Goal: Task Accomplishment & Management: Complete application form

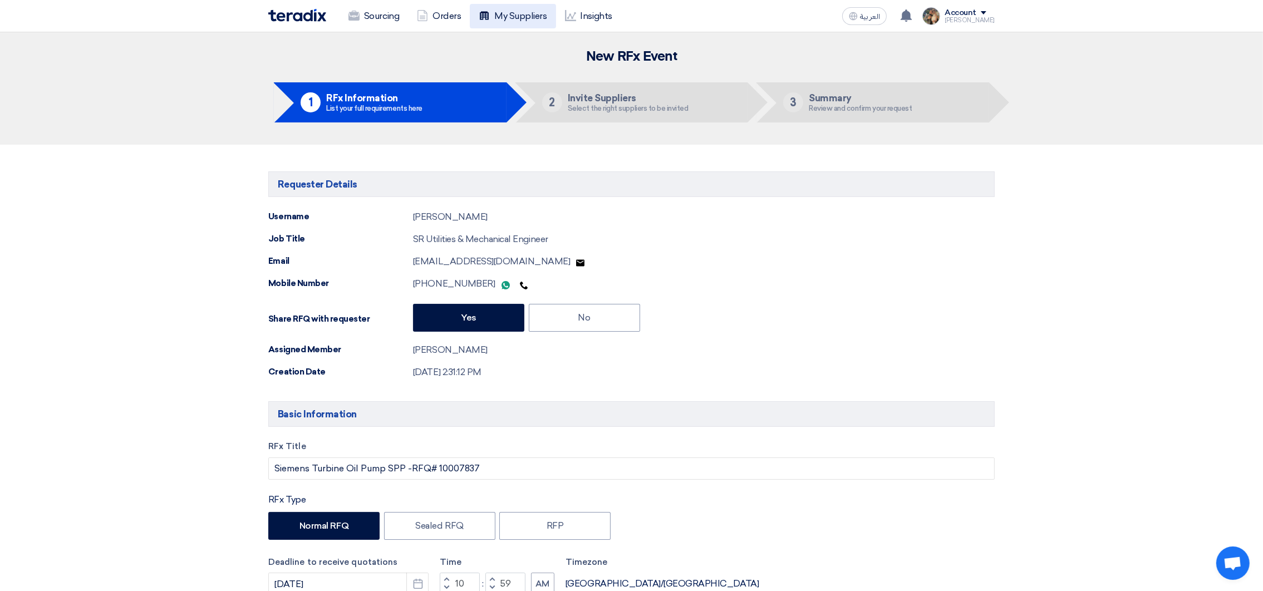
click at [528, 17] on link "My Suppliers" at bounding box center [513, 16] width 86 height 24
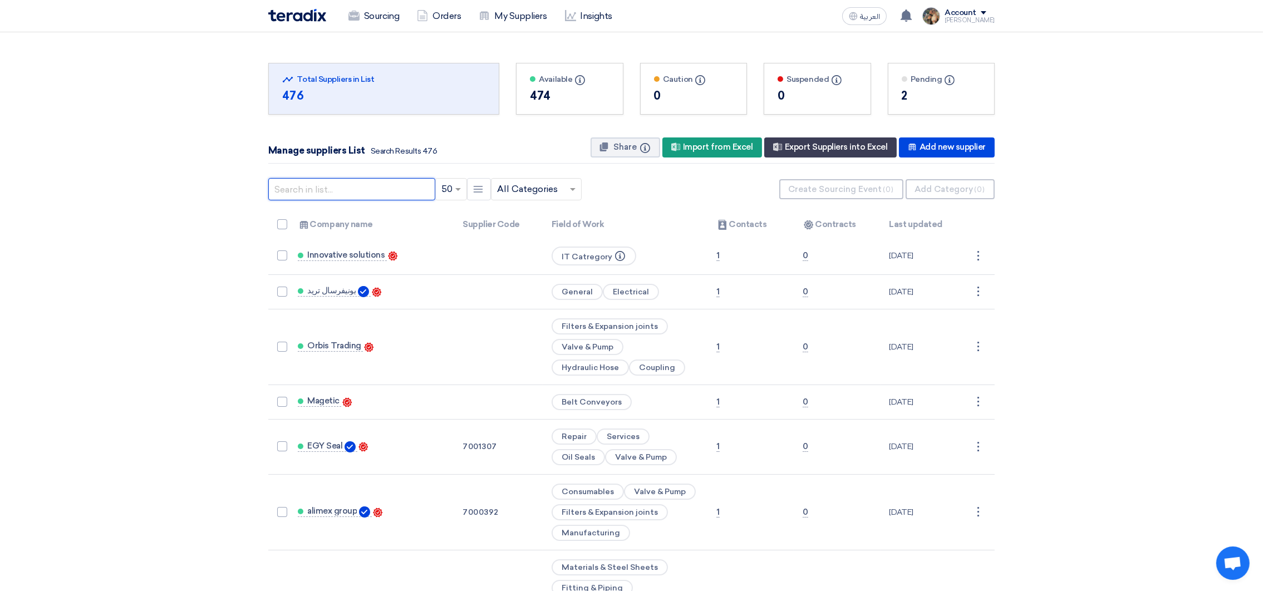
click at [329, 198] on input "text" at bounding box center [351, 189] width 167 height 22
type input "sabil"
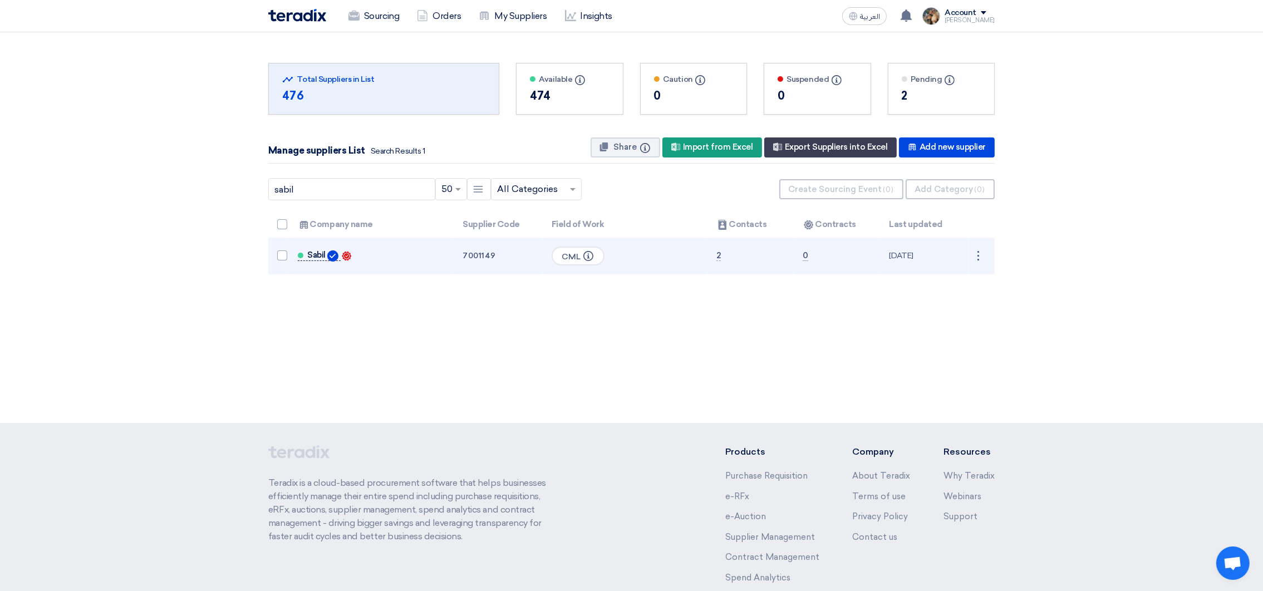
click at [312, 258] on span "Sabil" at bounding box center [316, 254] width 18 height 9
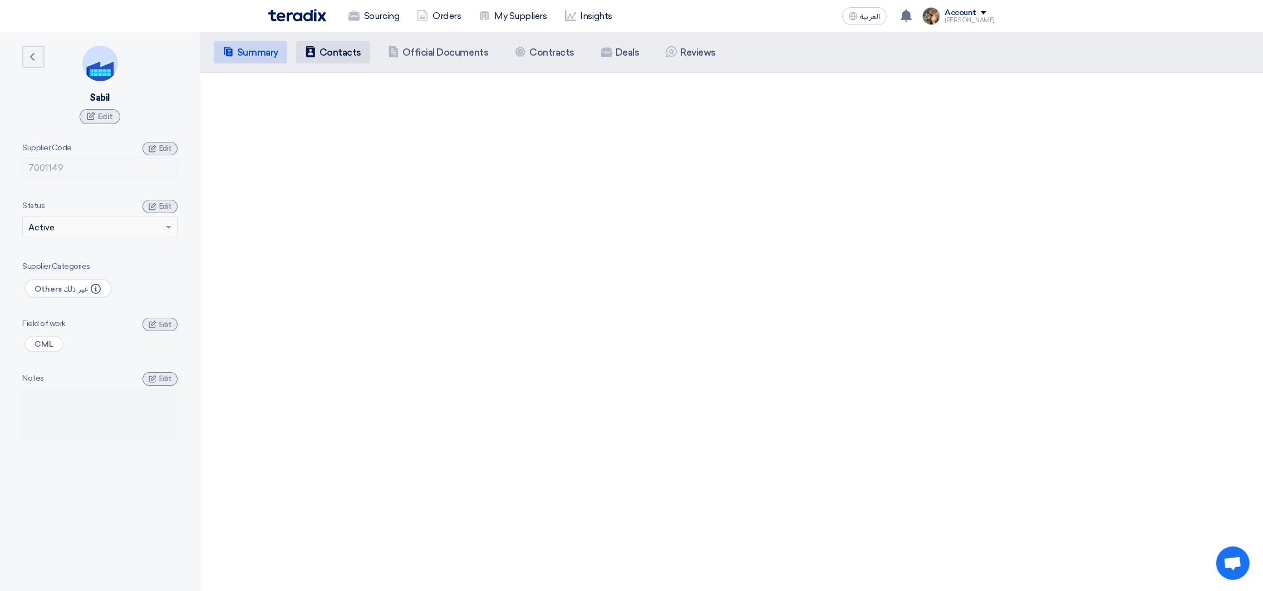
click at [346, 51] on h5 "Contacts" at bounding box center [340, 52] width 42 height 11
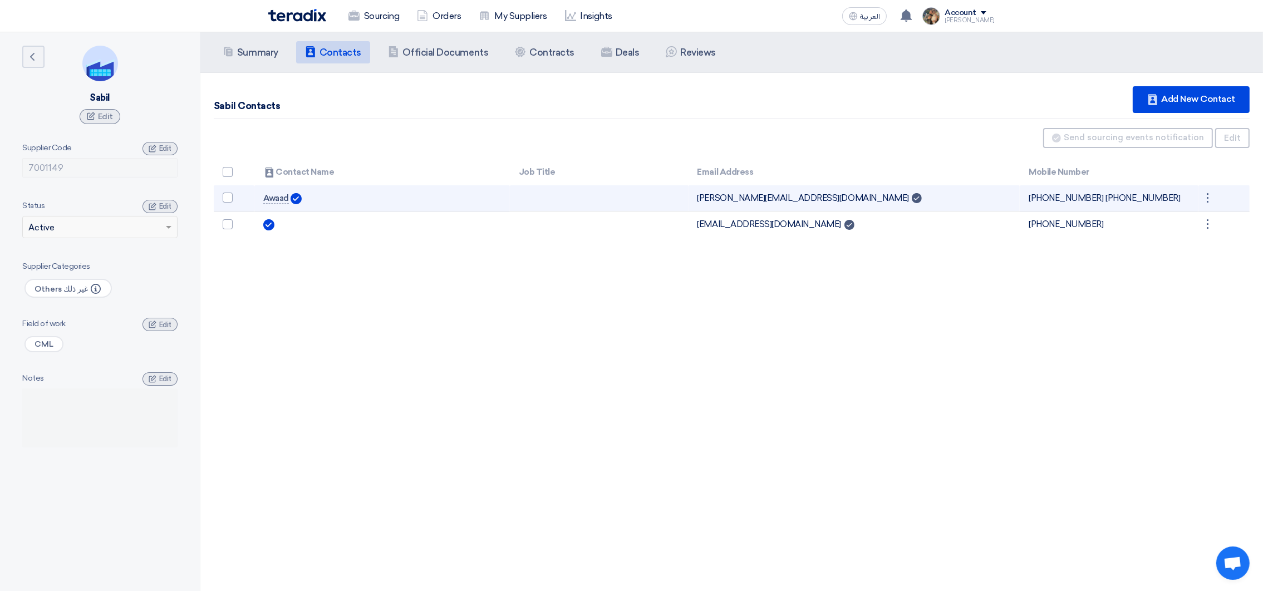
click at [723, 198] on td "[PERSON_NAME][EMAIL_ADDRESS][DOMAIN_NAME] Can Receive RFQ" at bounding box center [854, 198] width 332 height 26
copy tr "[PERSON_NAME][EMAIL_ADDRESS][DOMAIN_NAME] Can Receive RFQ"
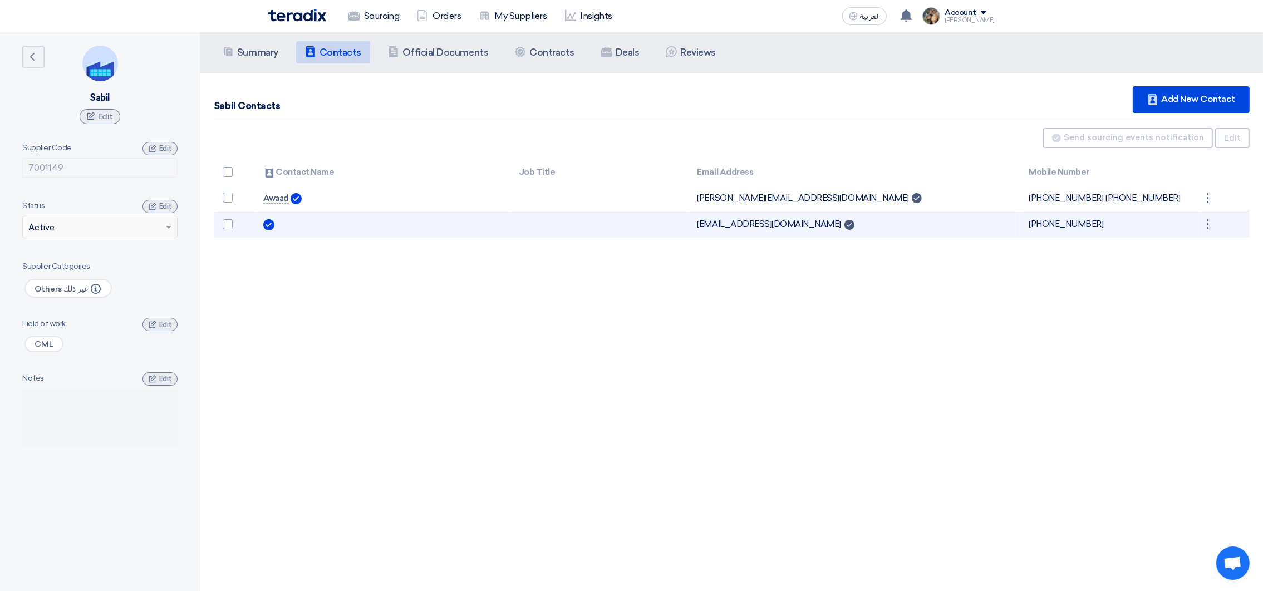
click at [741, 223] on td "[EMAIL_ADDRESS][DOMAIN_NAME] Can Receive RFQ" at bounding box center [854, 224] width 332 height 26
copy tr "[EMAIL_ADDRESS][DOMAIN_NAME] Can Receive RFQ"
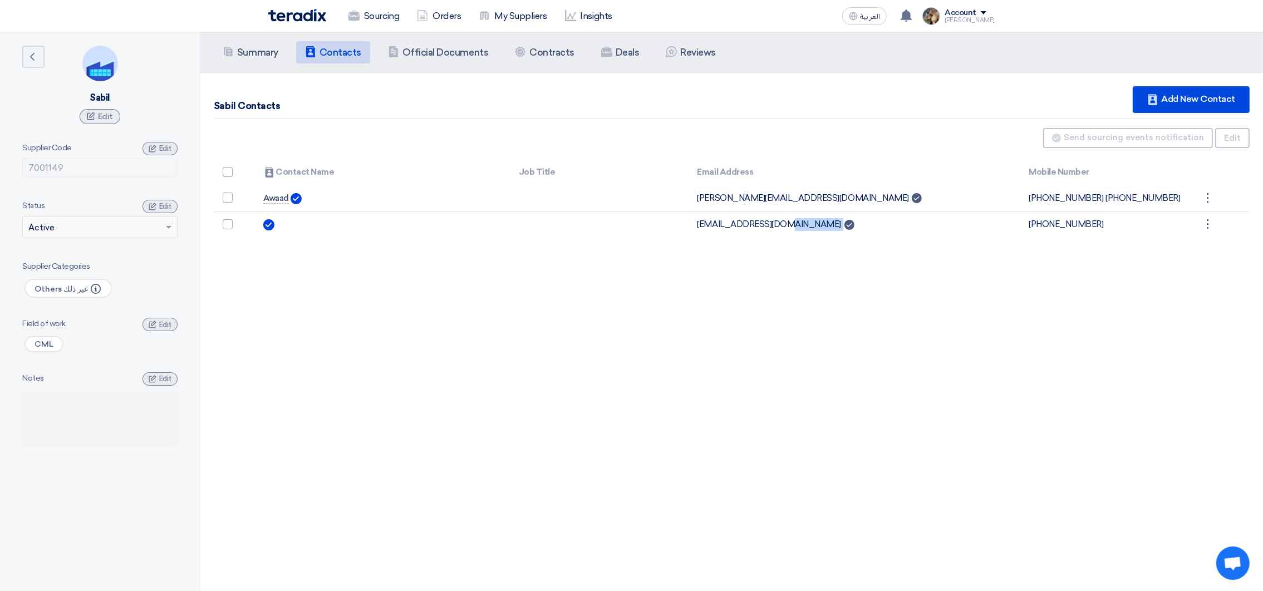
click at [307, 18] on img at bounding box center [297, 15] width 58 height 13
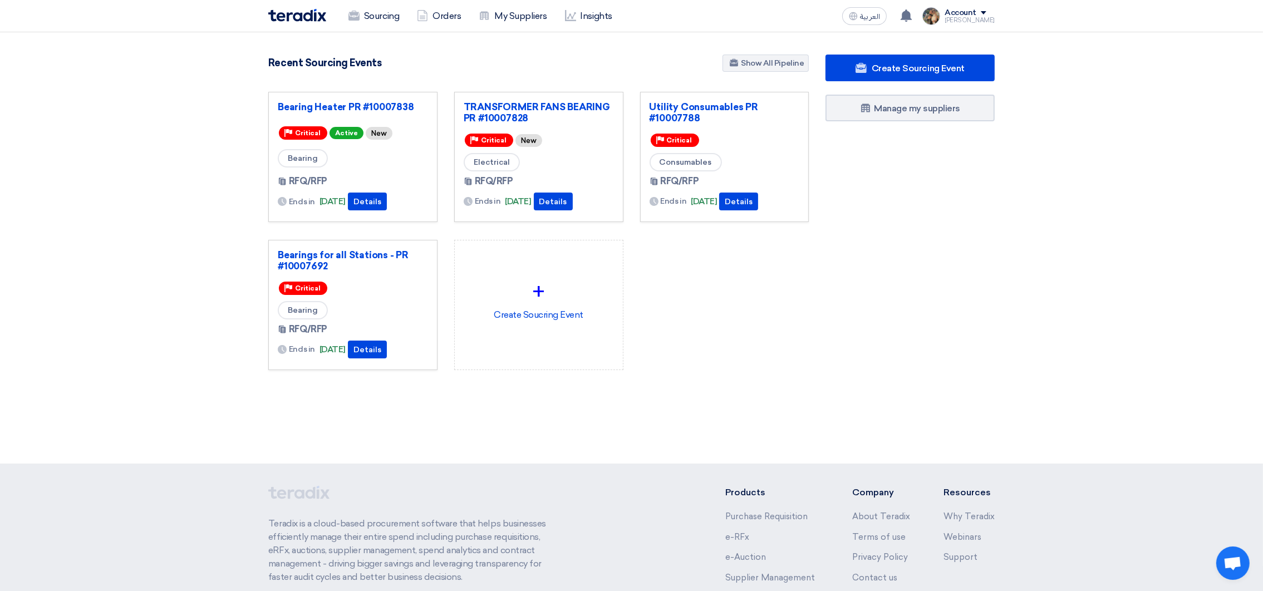
click at [586, 52] on section "3087 RFx remaining 9 Auctions remaining Create Sourcing Event" at bounding box center [631, 239] width 1263 height 414
click at [372, 18] on link "Sourcing" at bounding box center [373, 16] width 68 height 24
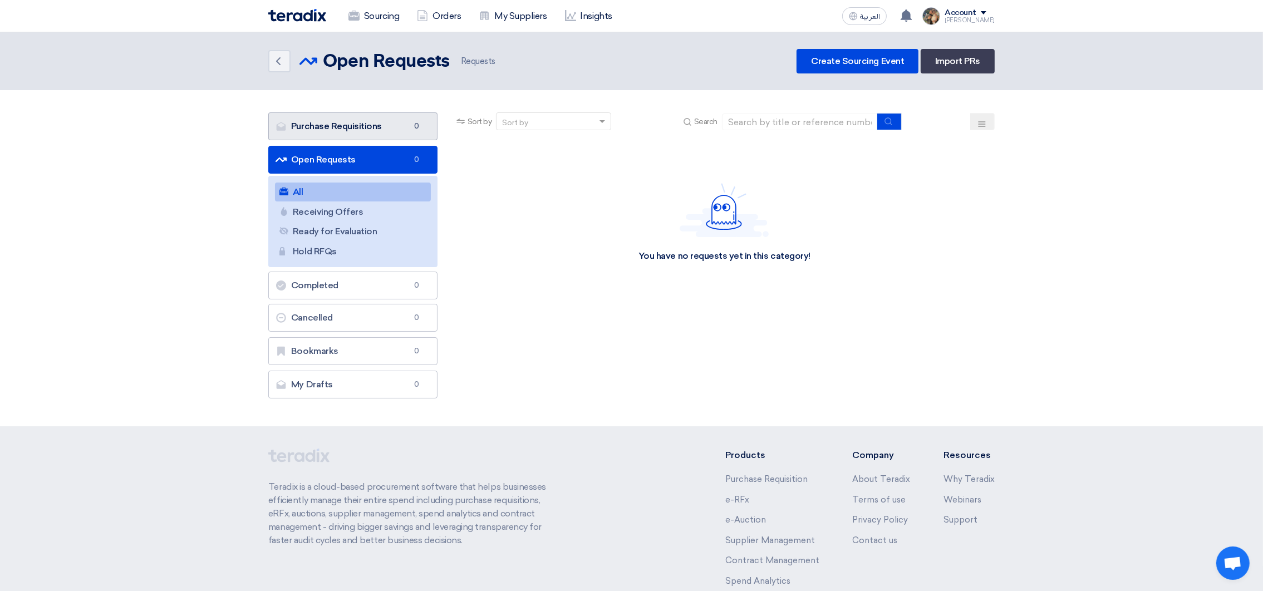
click at [328, 122] on link "Purchase Requisitions Purchase Requisitions 0" at bounding box center [352, 126] width 169 height 28
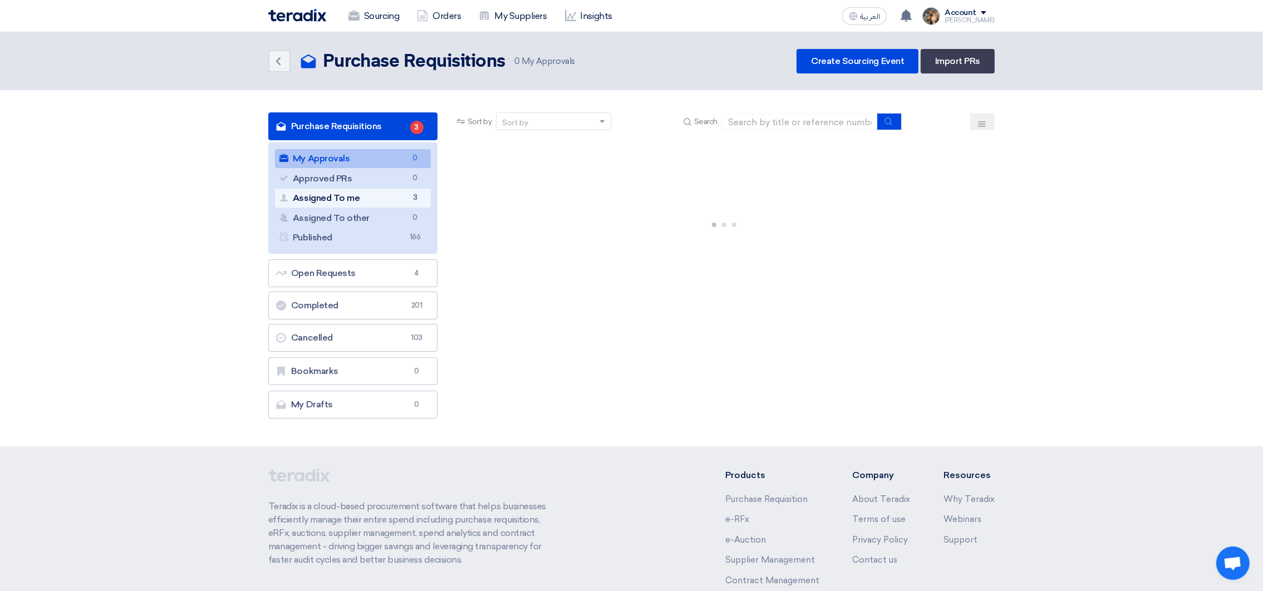
click at [360, 199] on link "Assigned To me Assigned To me 3" at bounding box center [353, 198] width 156 height 19
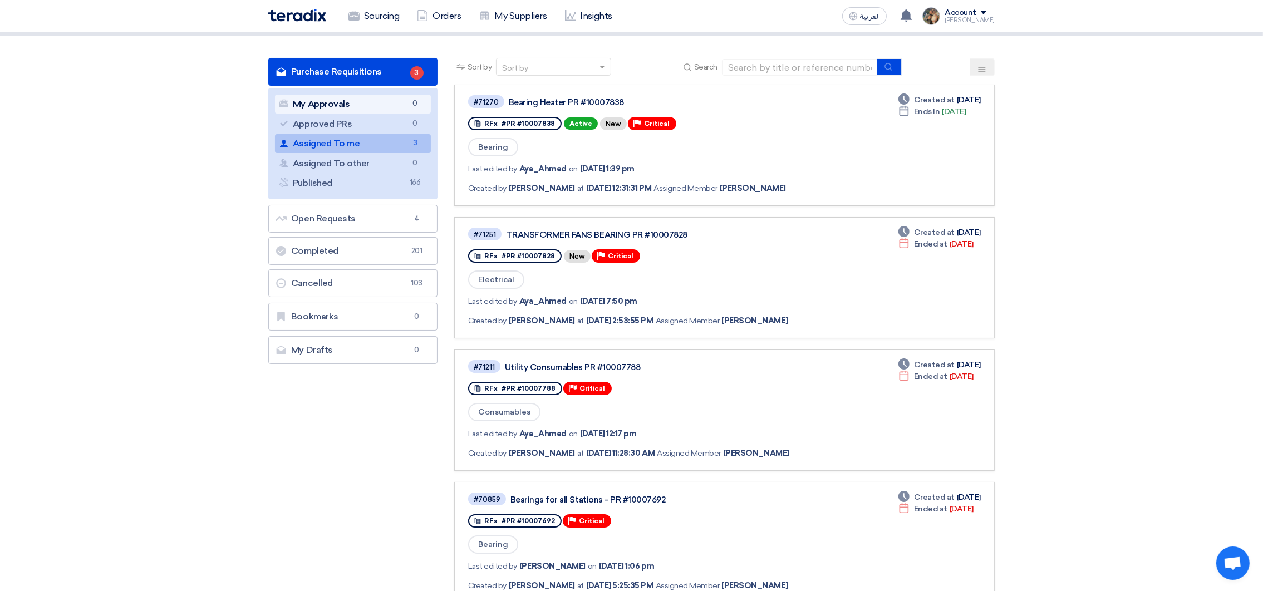
scroll to position [9, 0]
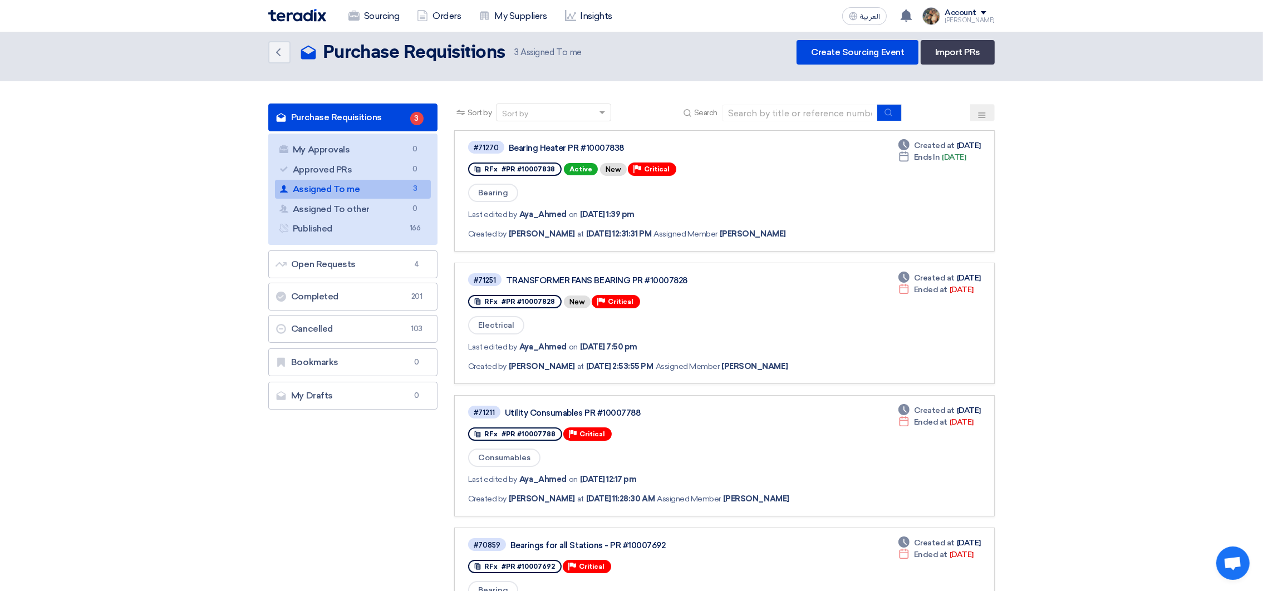
click at [388, 186] on link "Assigned To me Assigned To me 3" at bounding box center [353, 189] width 156 height 19
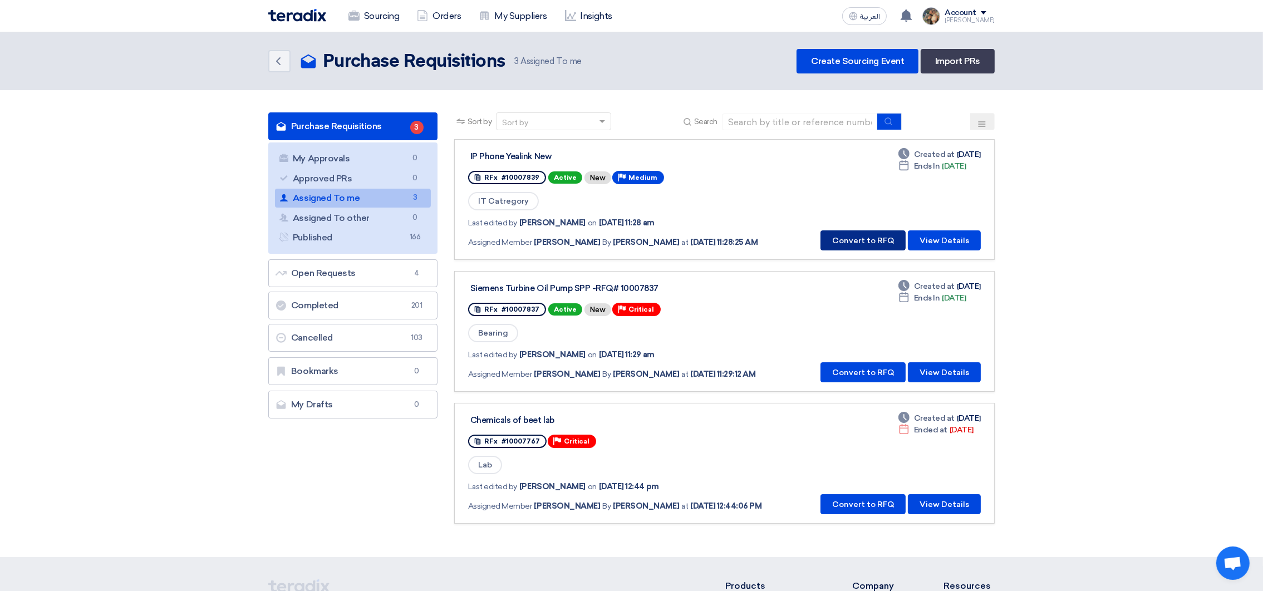
click at [839, 240] on button "Convert to RFQ" at bounding box center [862, 240] width 85 height 20
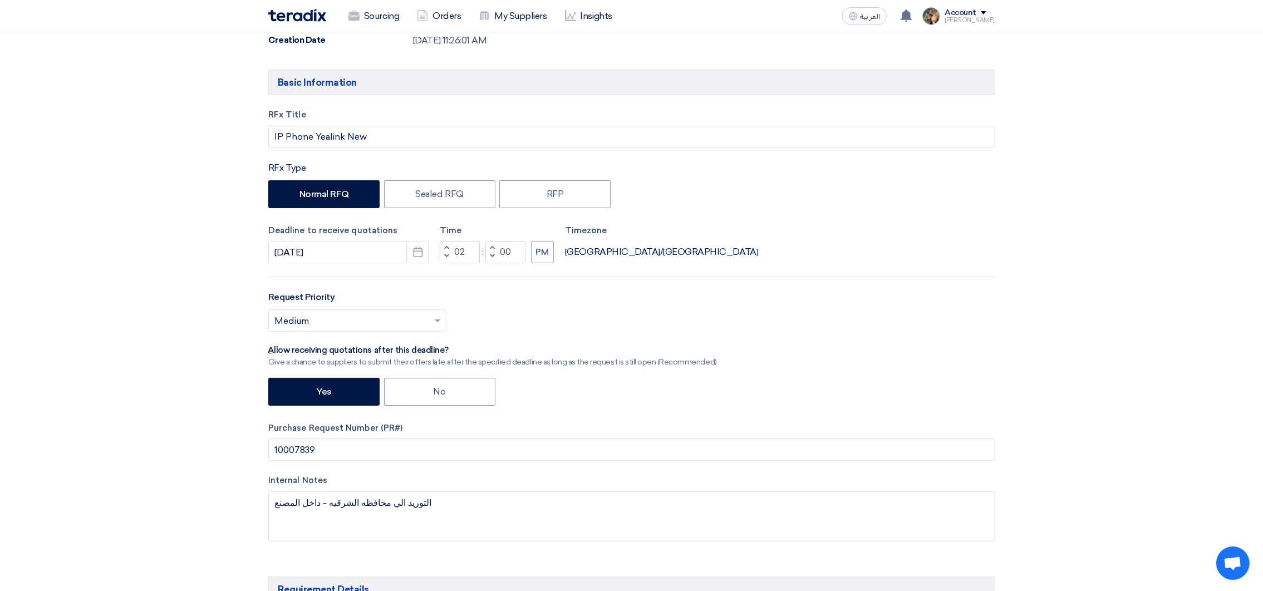
scroll to position [334, 0]
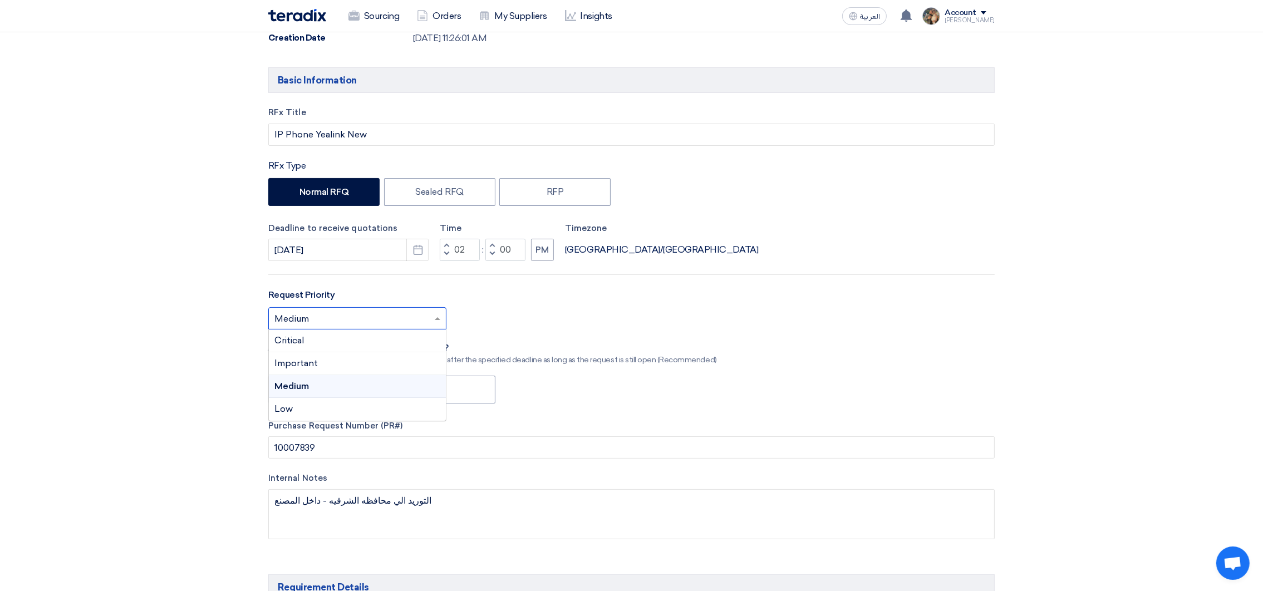
click at [368, 318] on input "text" at bounding box center [351, 320] width 155 height 18
click at [366, 346] on div "Critical" at bounding box center [357, 340] width 177 height 23
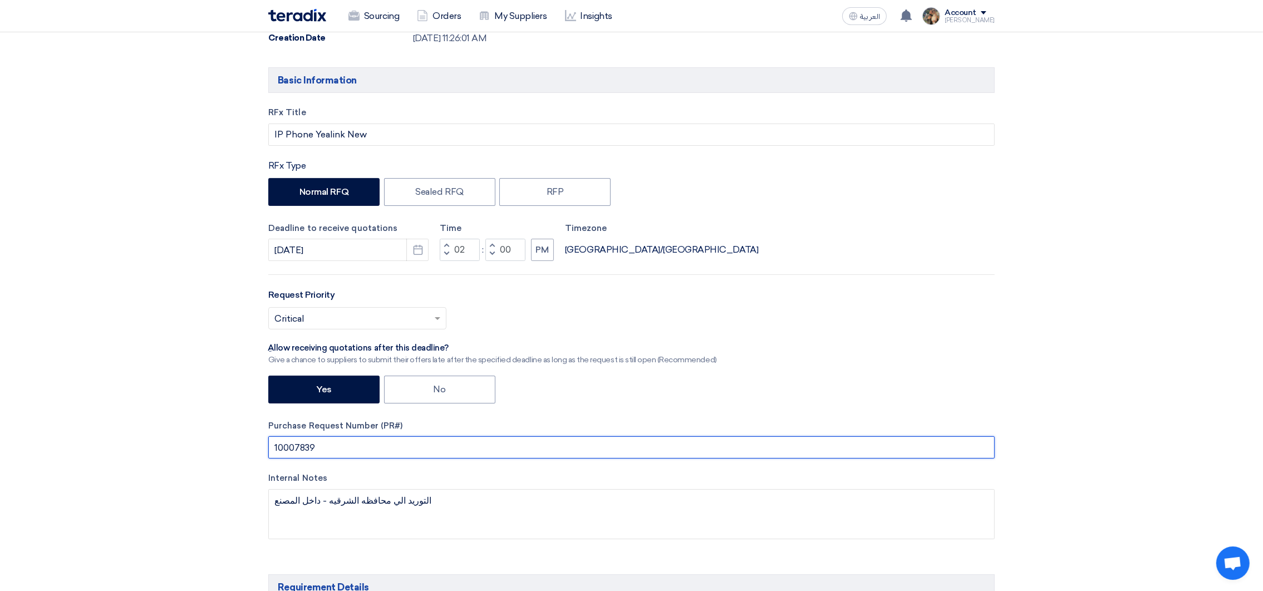
click at [298, 446] on input "10007839" at bounding box center [631, 447] width 726 height 22
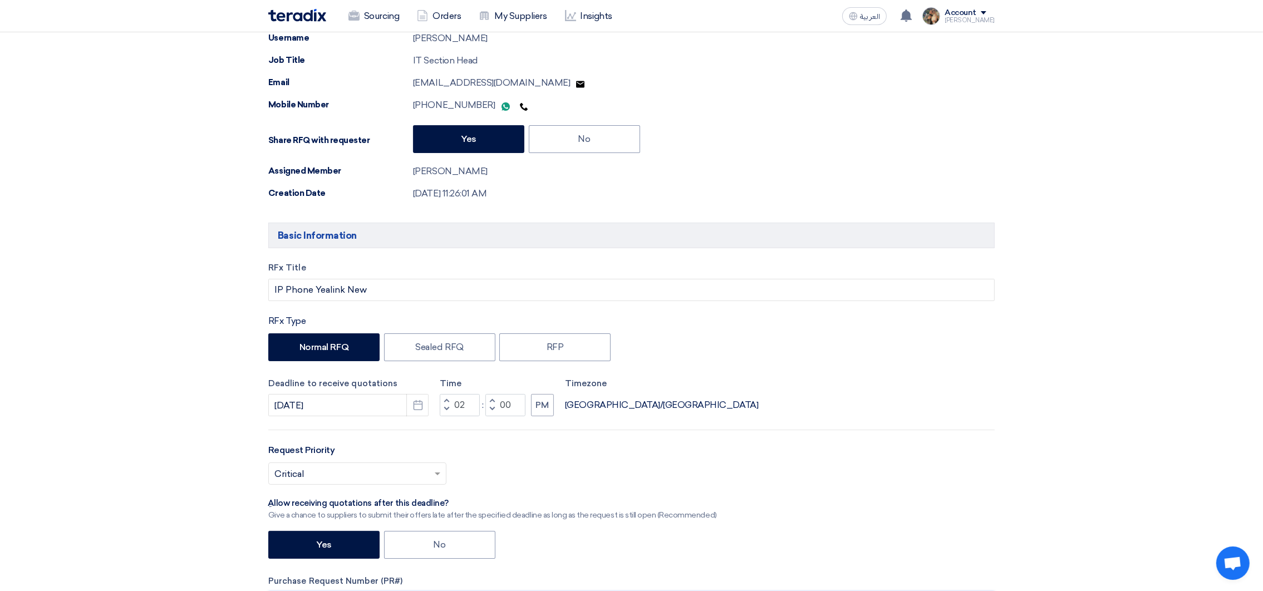
scroll to position [83, 0]
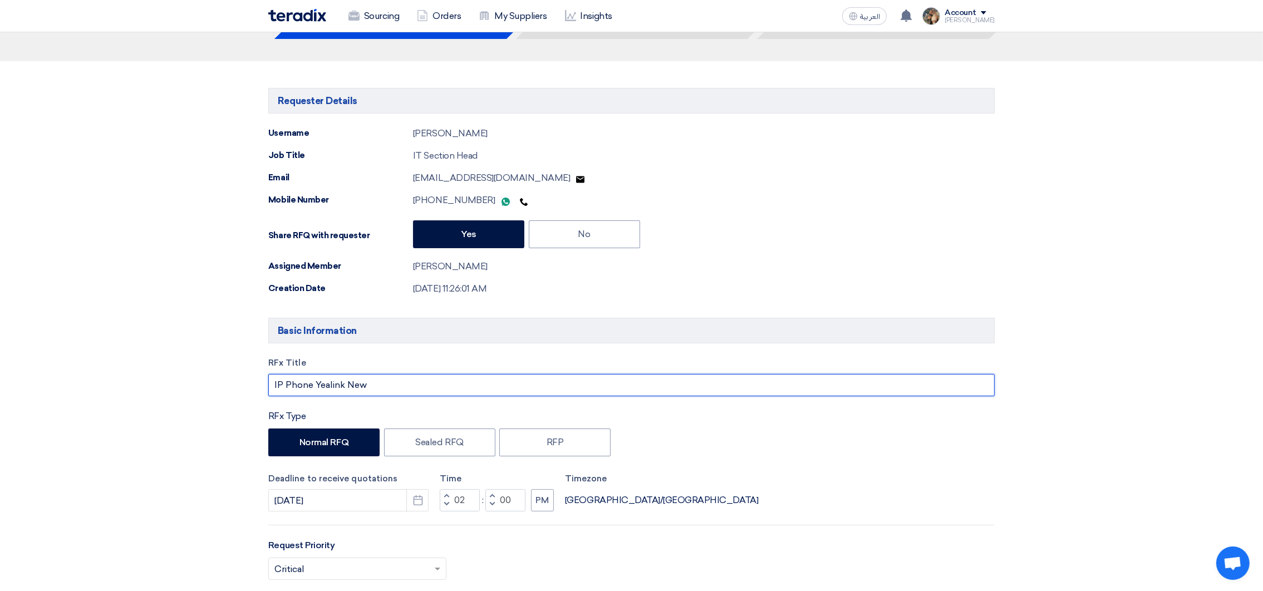
click at [378, 383] on input "IP Phone Yealink New" at bounding box center [631, 385] width 726 height 22
paste input "10007839"
click at [376, 385] on input "IP Phone Yealink New PR #10007839" at bounding box center [631, 385] width 726 height 22
drag, startPoint x: 376, startPoint y: 385, endPoint x: 460, endPoint y: 380, distance: 83.6
click at [460, 380] on input "IP Phone Yealink New PR #10007839" at bounding box center [631, 385] width 726 height 22
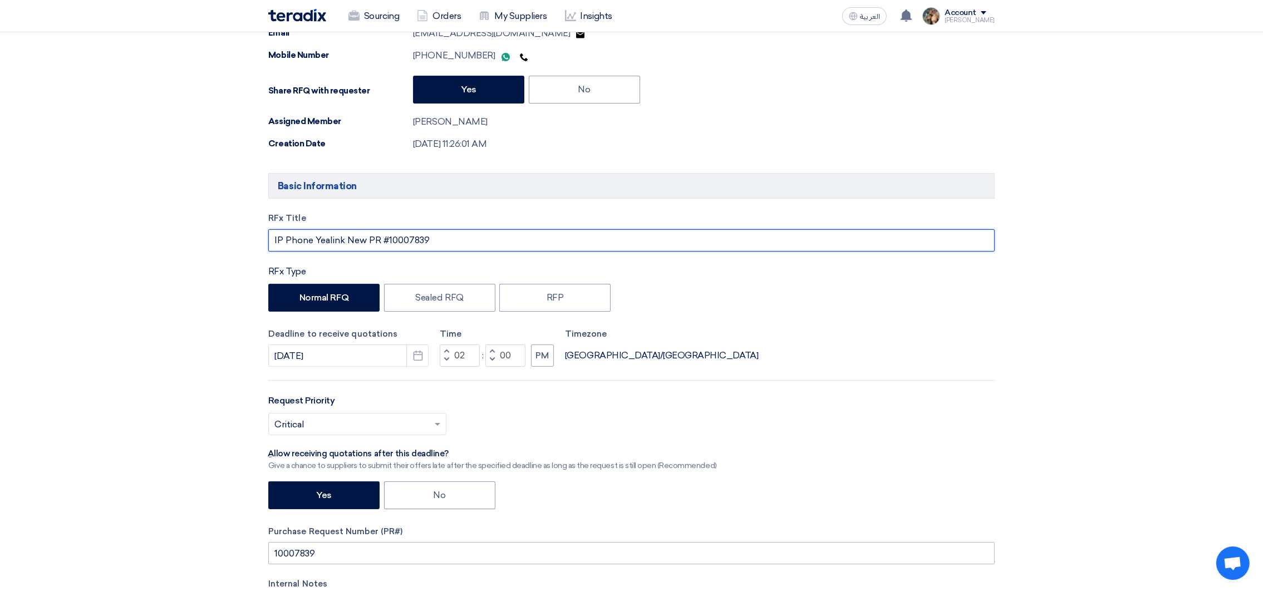
scroll to position [334, 0]
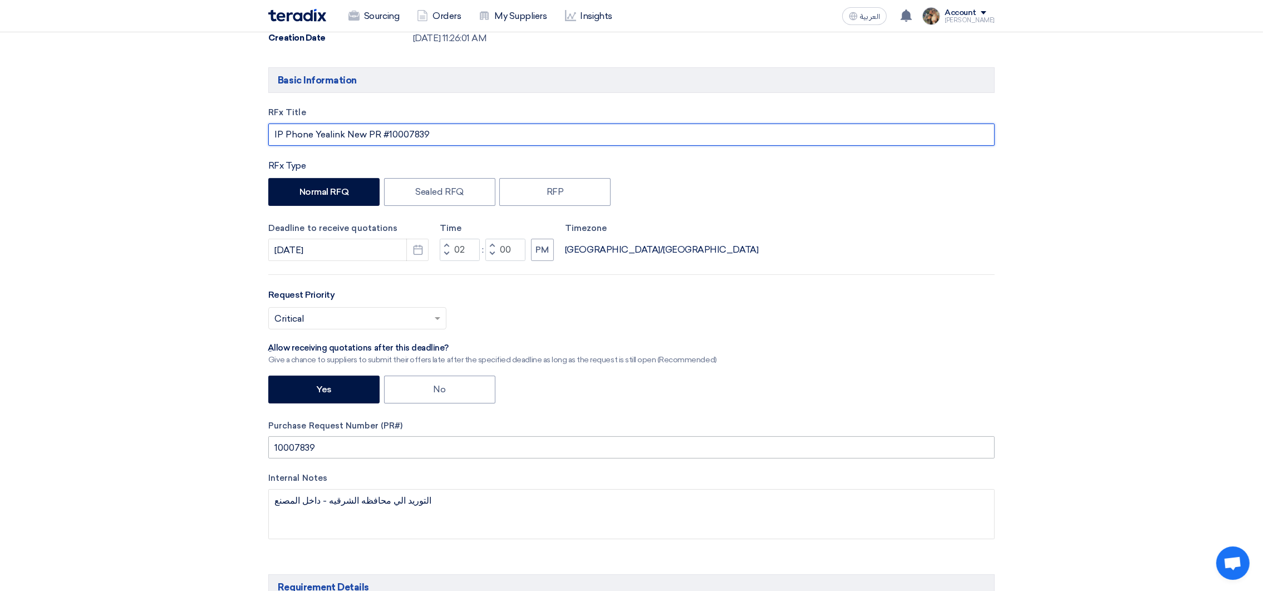
type input "IP Phone Yealink New PR #10007839"
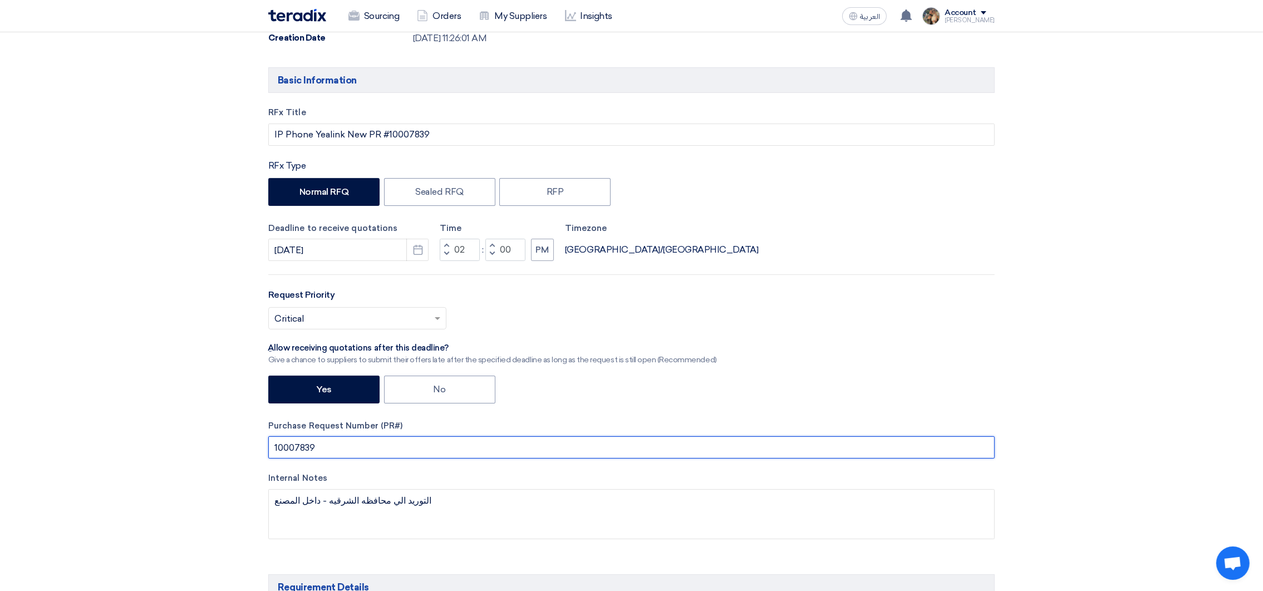
drag, startPoint x: 336, startPoint y: 450, endPoint x: 227, endPoint y: 439, distance: 110.2
paste input "PR #"
type input "PR #10007839"
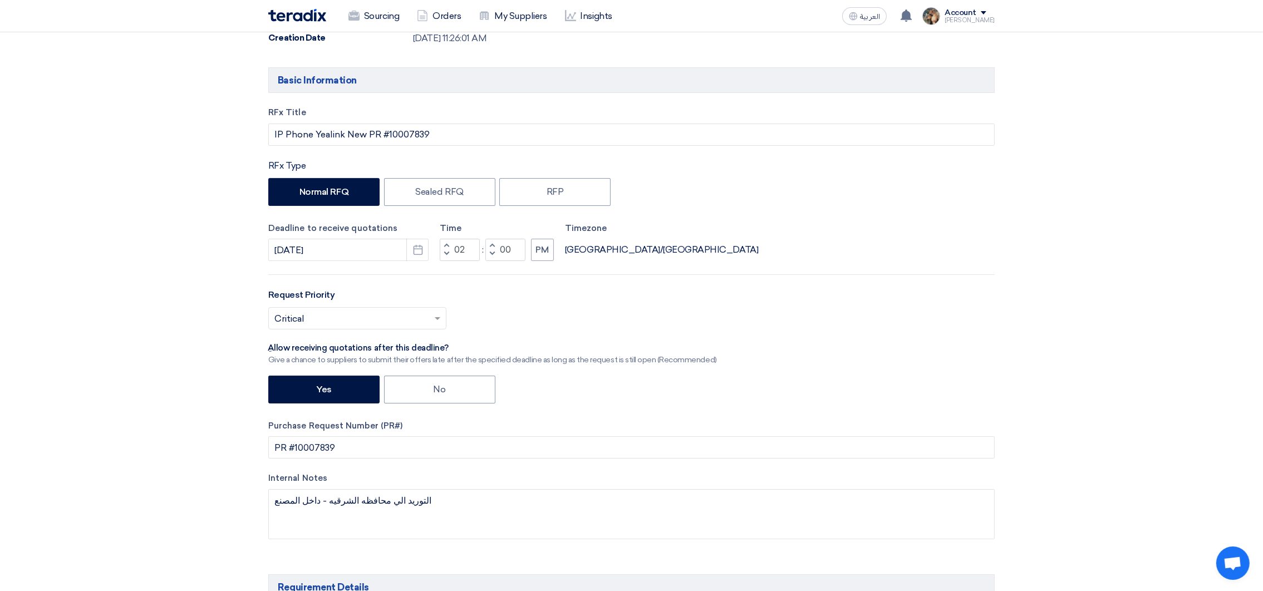
drag, startPoint x: 438, startPoint y: 395, endPoint x: 393, endPoint y: 365, distance: 53.7
click at [439, 393] on label "No" at bounding box center [439, 390] width 111 height 28
click at [439, 392] on input "No" at bounding box center [437, 388] width 7 height 7
radio input "true"
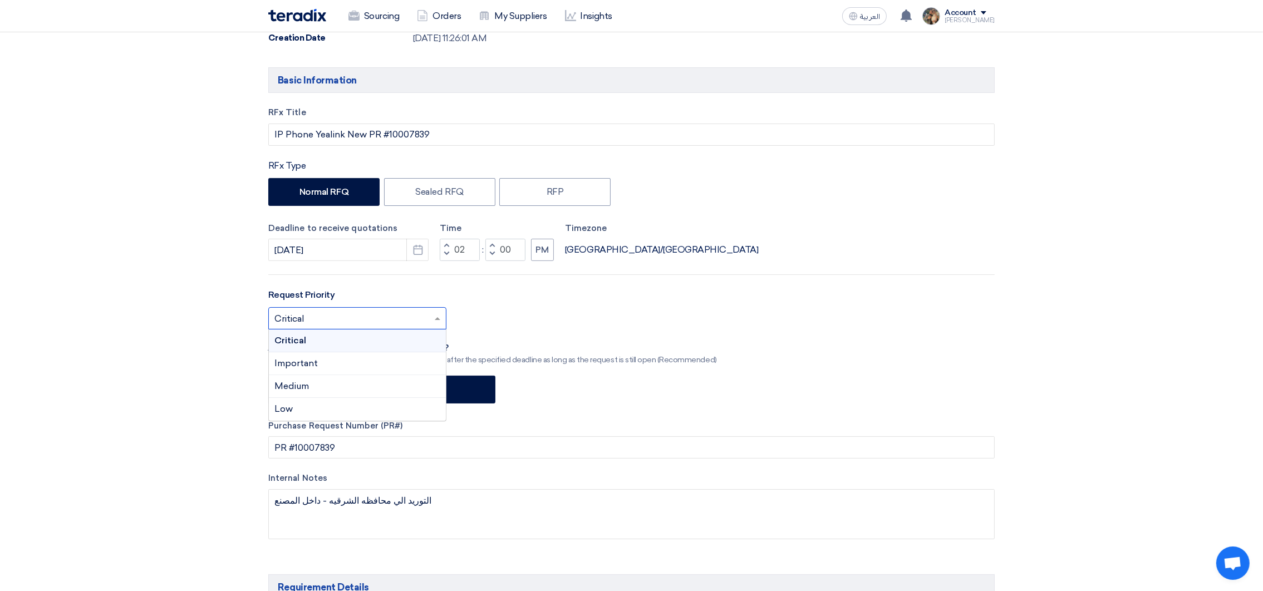
click at [406, 323] on input "text" at bounding box center [351, 320] width 155 height 18
click at [349, 342] on div "Critical" at bounding box center [357, 340] width 177 height 23
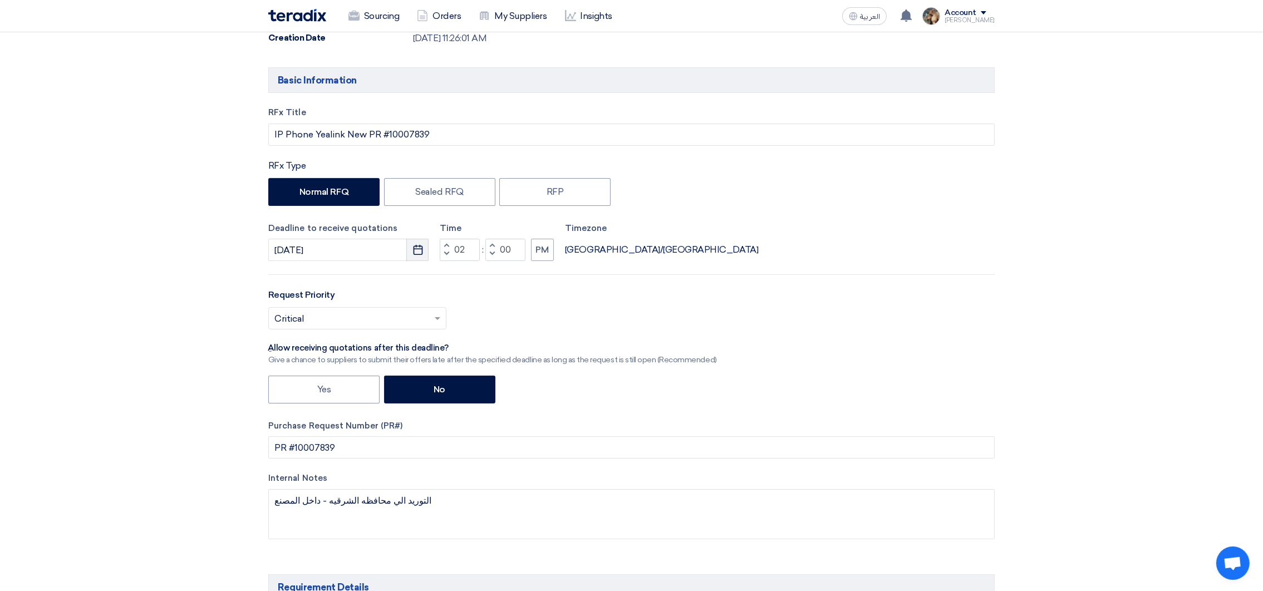
click at [416, 250] on icon "Pick a date" at bounding box center [417, 249] width 11 height 11
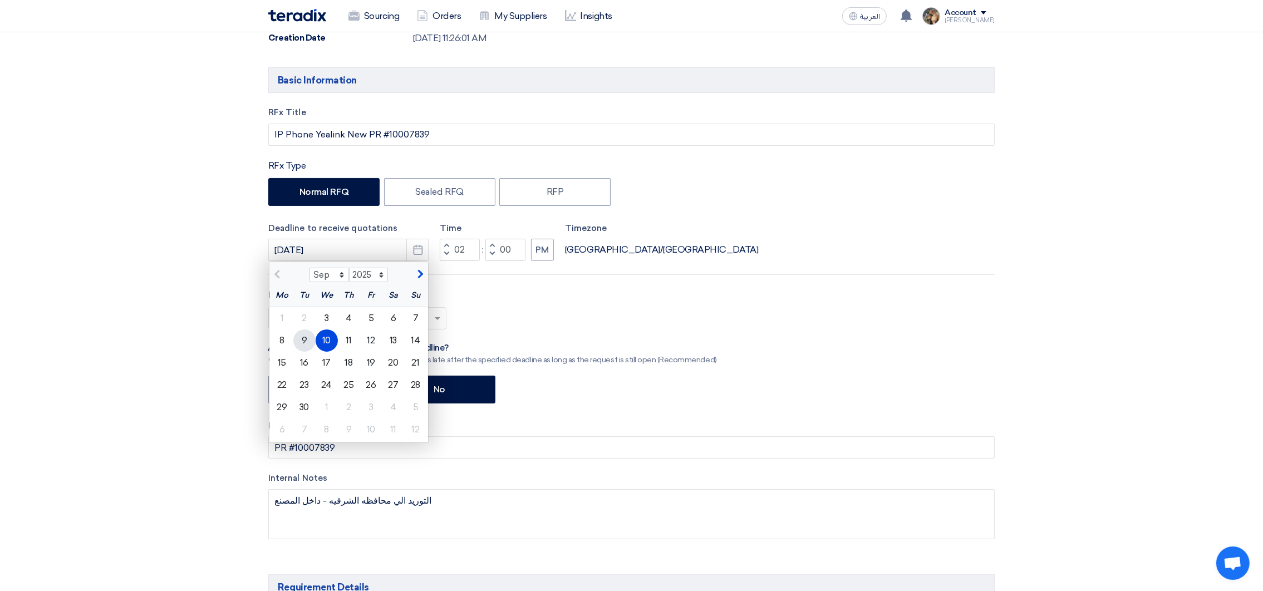
click at [299, 347] on div "9" at bounding box center [304, 340] width 22 height 22
type input "[DATE]"
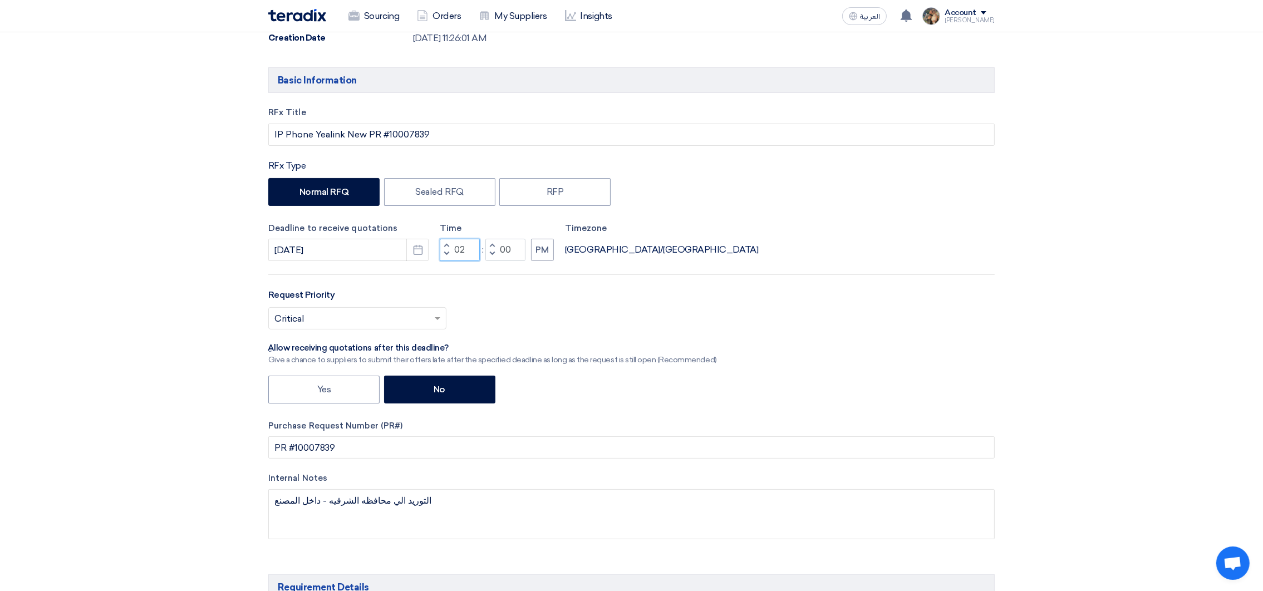
drag, startPoint x: 469, startPoint y: 248, endPoint x: 449, endPoint y: 251, distance: 20.8
click at [449, 251] on div "Increment hours 02 Decrement hours" at bounding box center [460, 250] width 40 height 22
type input "12"
click at [621, 262] on div "Deadline to receive quotations [DATE] Pick a date Time Increment hours 12 Decre…" at bounding box center [631, 242] width 726 height 40
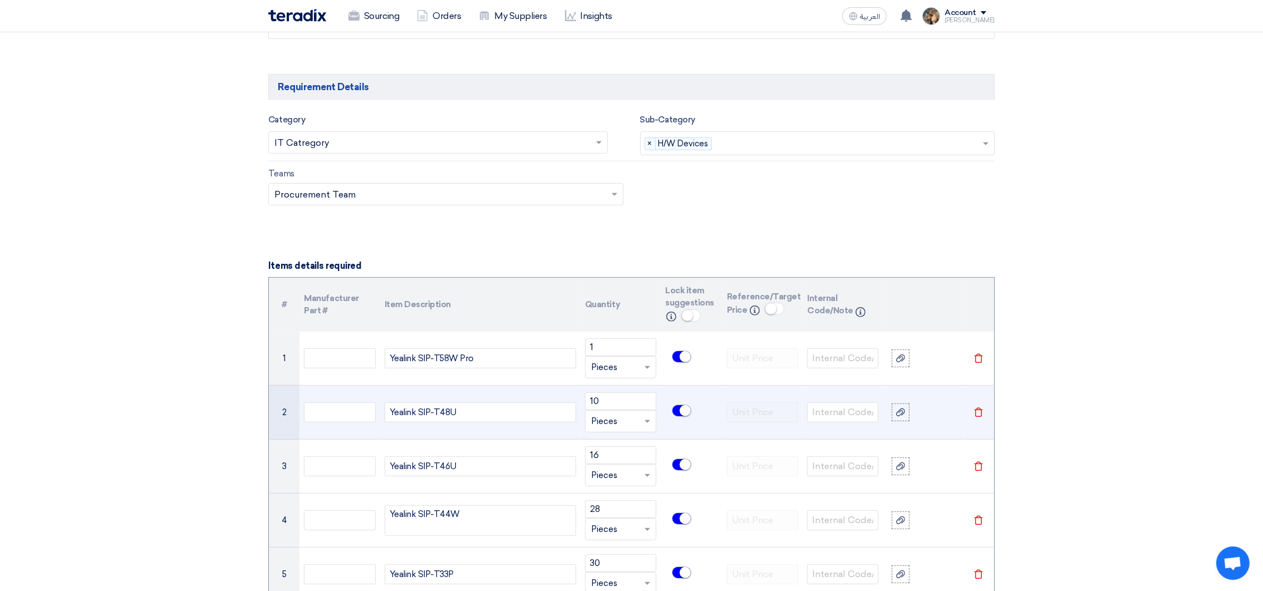
scroll to position [1001, 0]
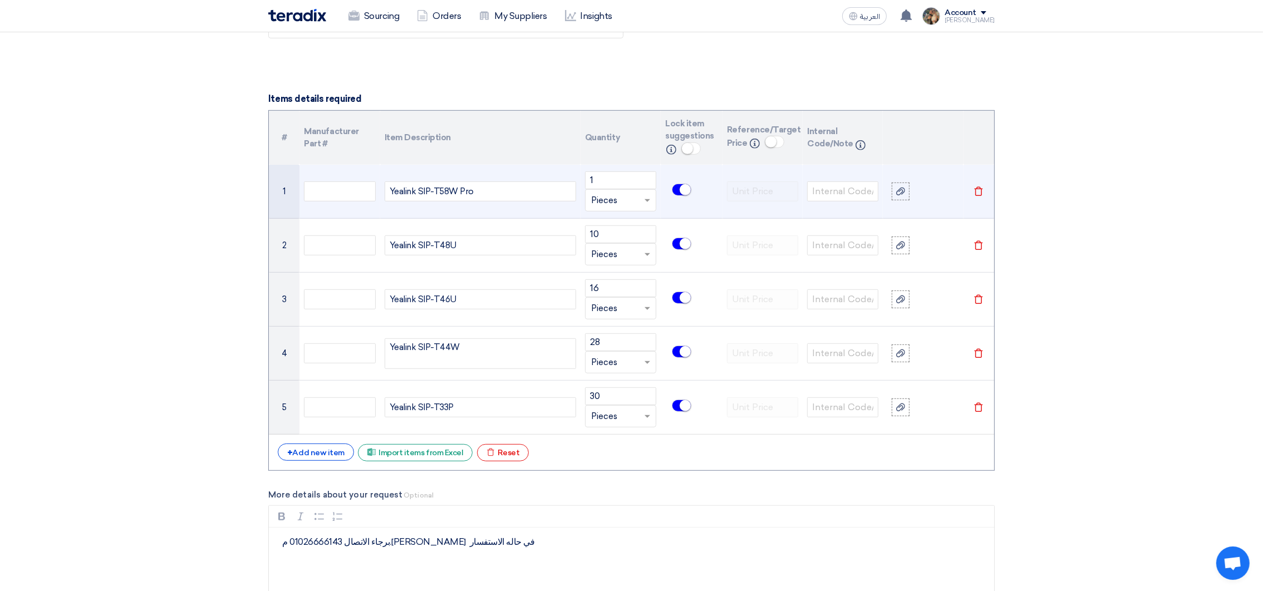
drag, startPoint x: 486, startPoint y: 193, endPoint x: 323, endPoint y: 182, distance: 163.4
click at [323, 182] on tr "1 Yealink SIP-T58W Pro 1 Unit × Pieces [GEOGRAPHIC_DATA]" at bounding box center [631, 192] width 725 height 54
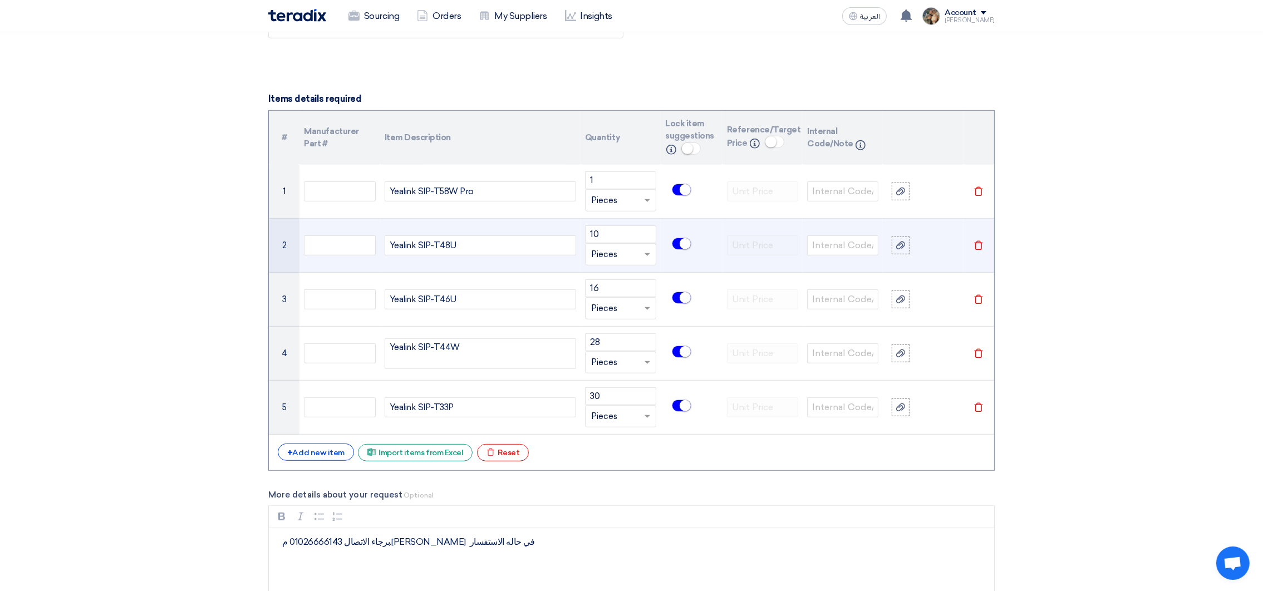
drag, startPoint x: 469, startPoint y: 252, endPoint x: 278, endPoint y: 235, distance: 191.6
click at [278, 235] on tr "2 Yealink SIP-T48U 10 Unit × Pieces [GEOGRAPHIC_DATA]" at bounding box center [631, 246] width 725 height 54
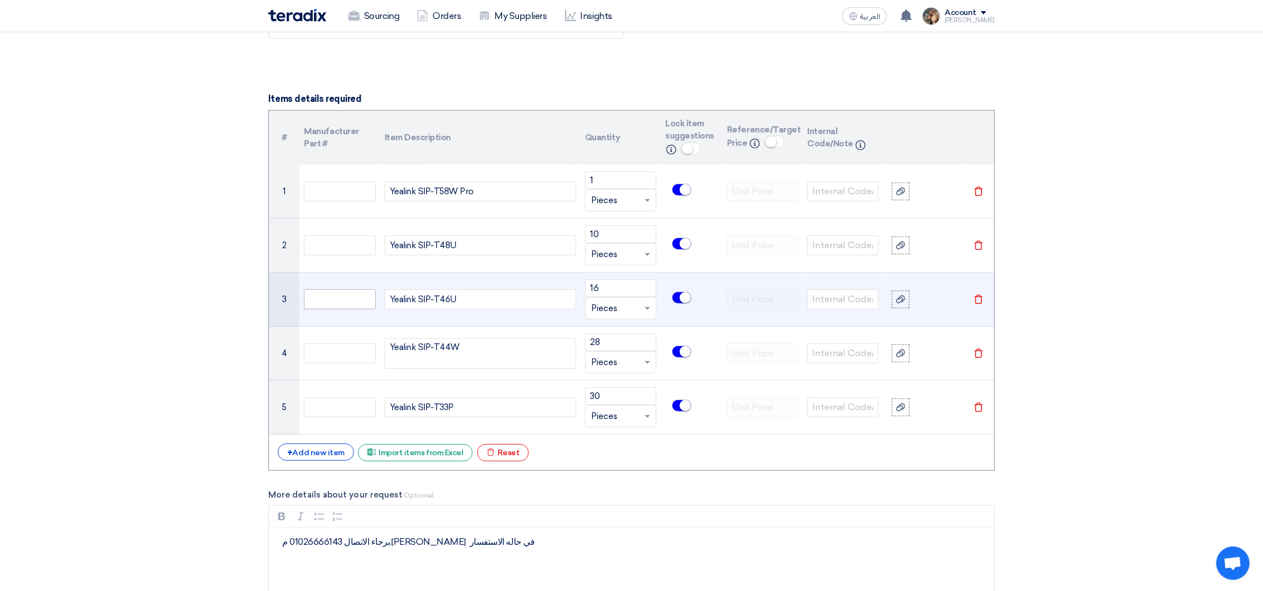
drag, startPoint x: 464, startPoint y: 303, endPoint x: 345, endPoint y: 298, distance: 119.2
click at [345, 298] on tr "3 Yealink SIP-T46U 16 Unit × Pieces [GEOGRAPHIC_DATA]" at bounding box center [631, 300] width 725 height 54
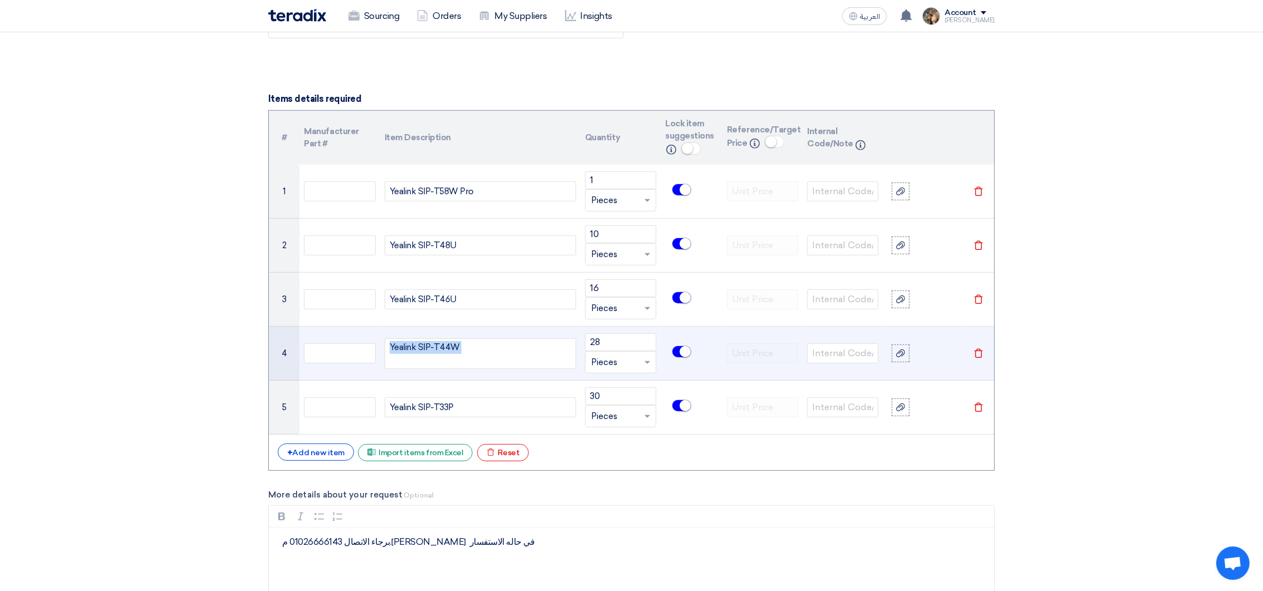
drag, startPoint x: 468, startPoint y: 346, endPoint x: 299, endPoint y: 366, distance: 170.4
click at [299, 366] on tr "4 Yealink SIP-T44W 28 Unit × Pieces [GEOGRAPHIC_DATA]" at bounding box center [631, 354] width 725 height 54
click at [398, 368] on div "Yealink SIP-T44W" at bounding box center [480, 353] width 191 height 31
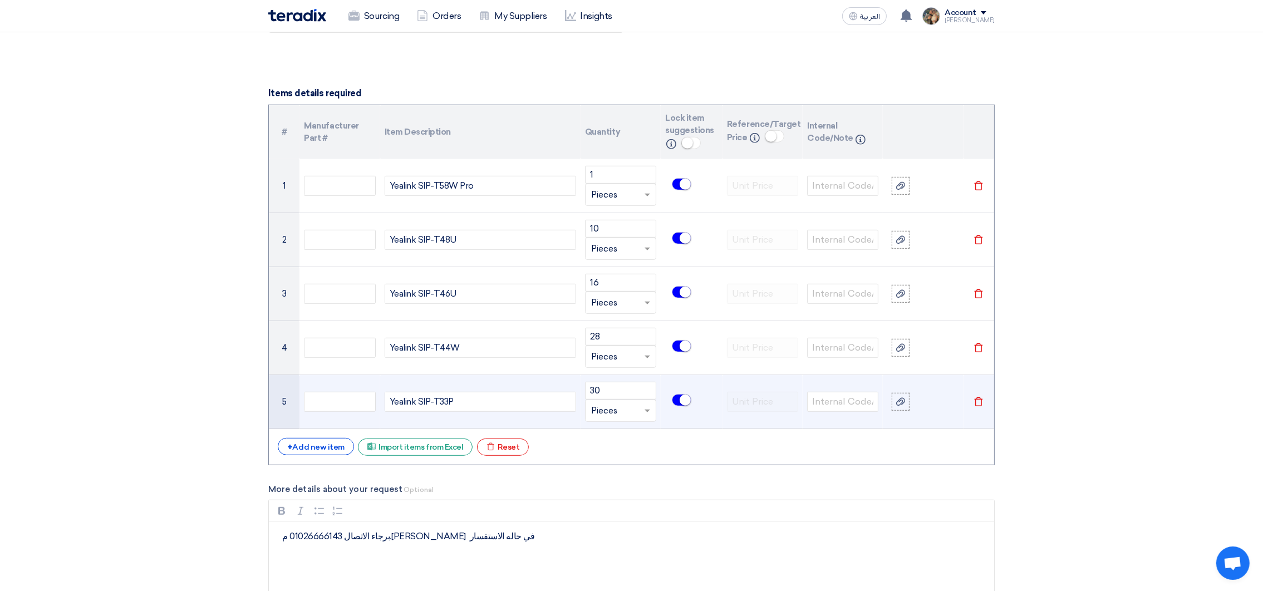
click at [467, 407] on div "Yealink SIP-T33P" at bounding box center [480, 402] width 191 height 20
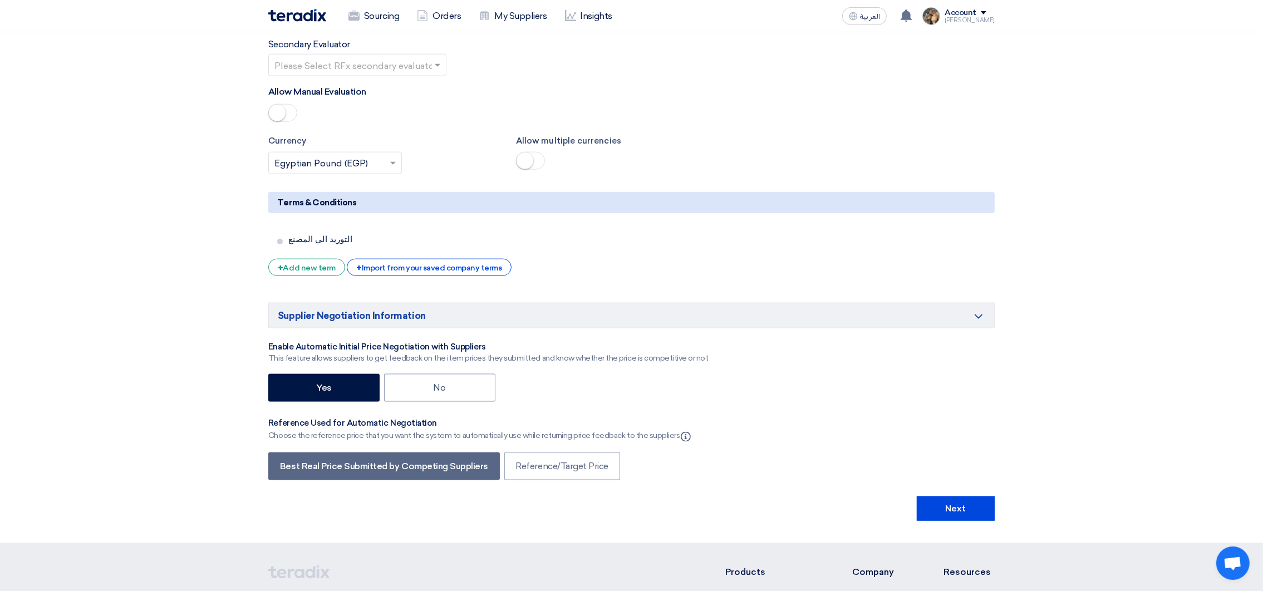
scroll to position [2092, 0]
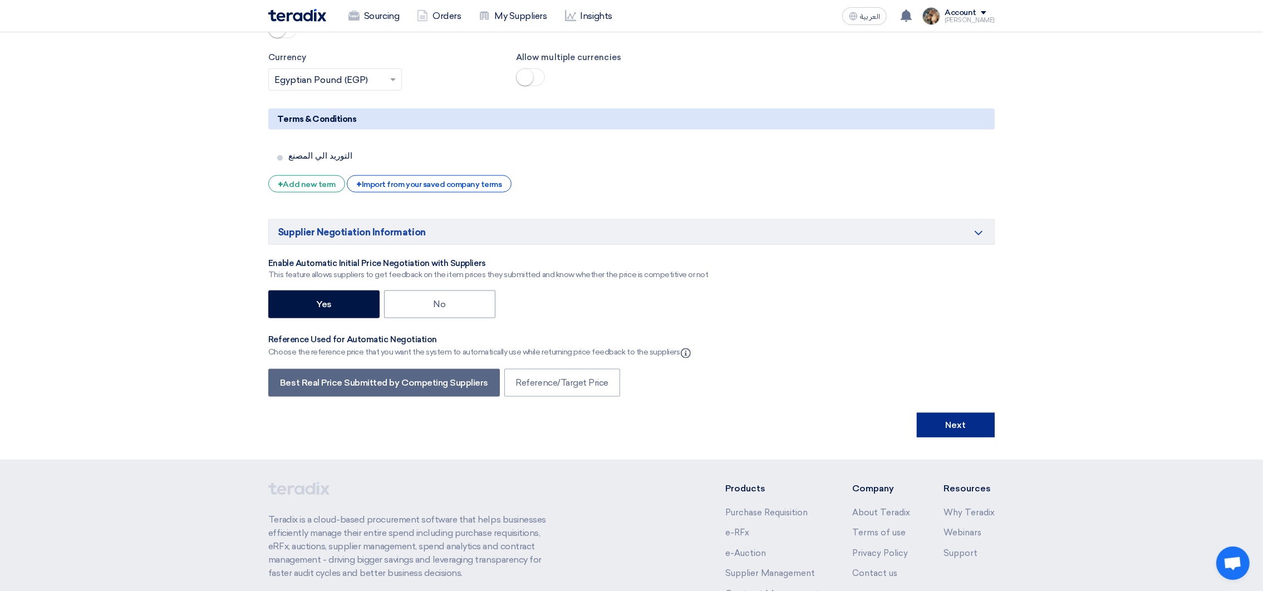
click at [926, 431] on button "Next" at bounding box center [956, 425] width 78 height 24
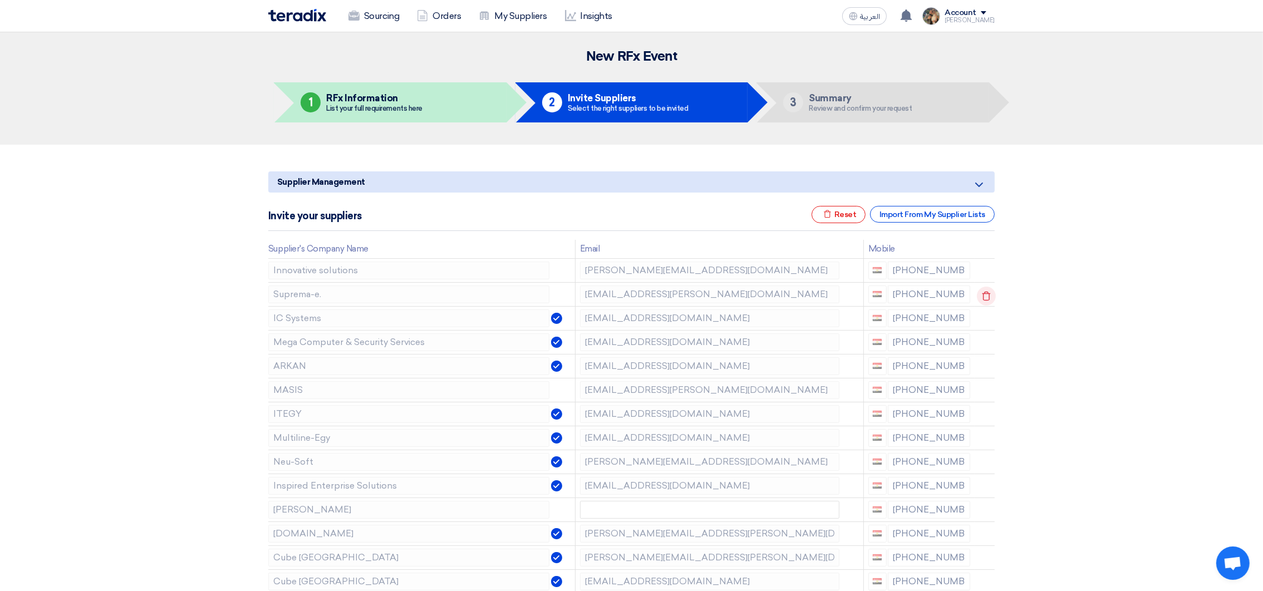
click at [983, 292] on icon at bounding box center [986, 296] width 19 height 19
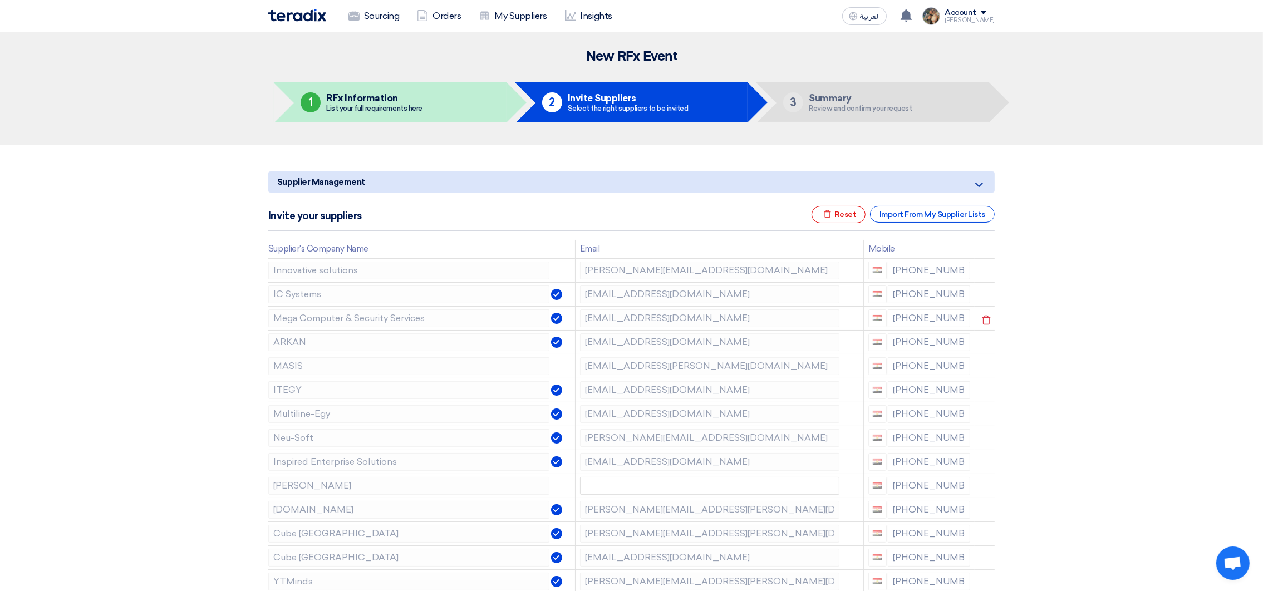
click at [0, 0] on icon at bounding box center [0, 0] width 0 height 0
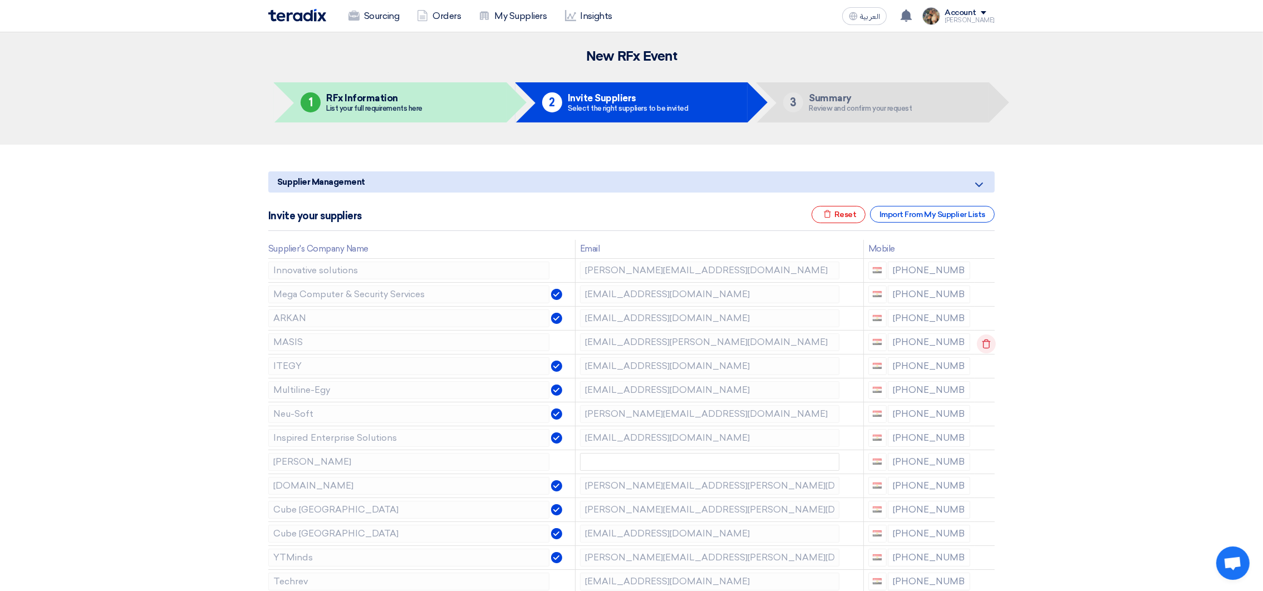
click at [983, 345] on icon at bounding box center [986, 343] width 19 height 19
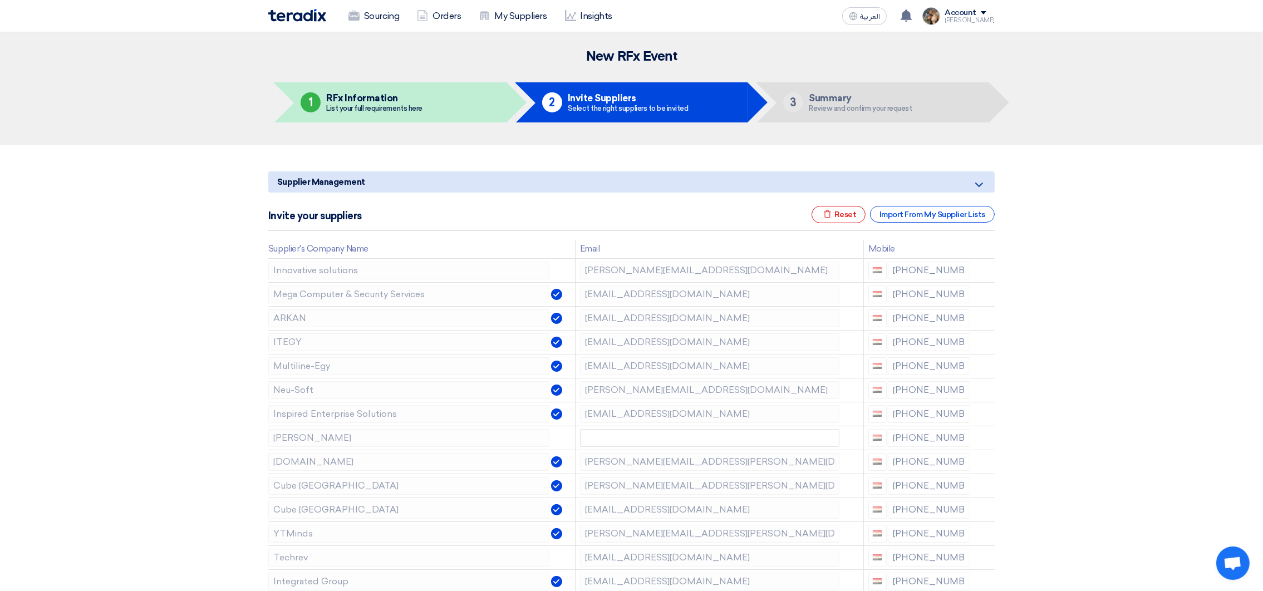
click at [0, 0] on icon at bounding box center [0, 0] width 0 height 0
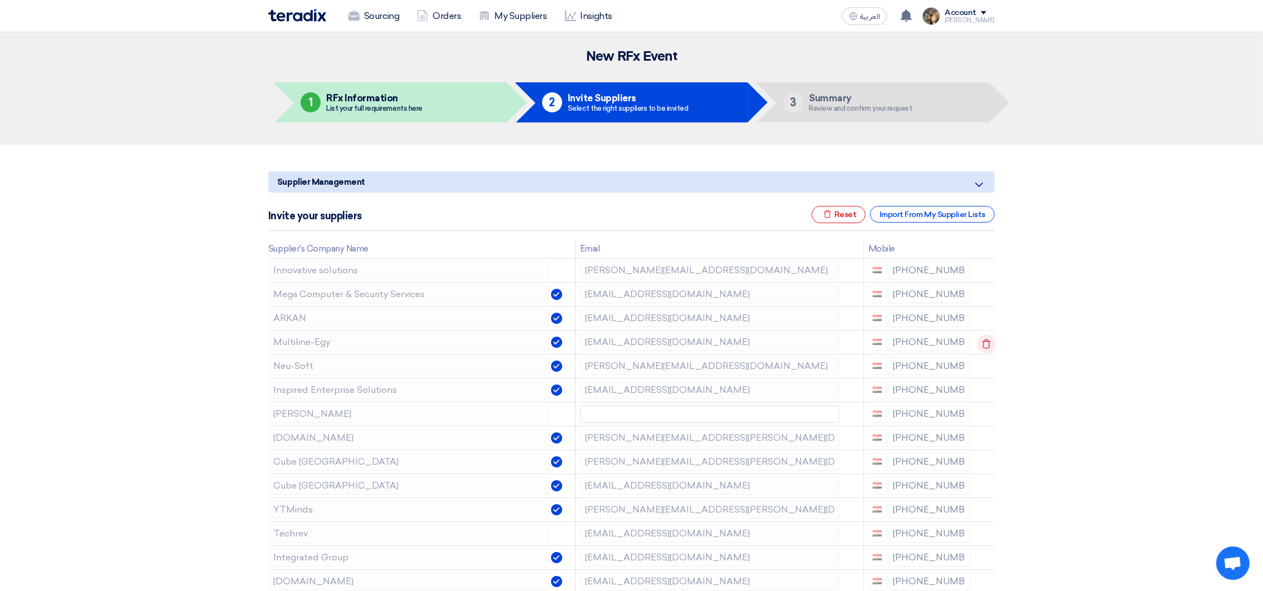
click at [987, 342] on use at bounding box center [986, 343] width 8 height 9
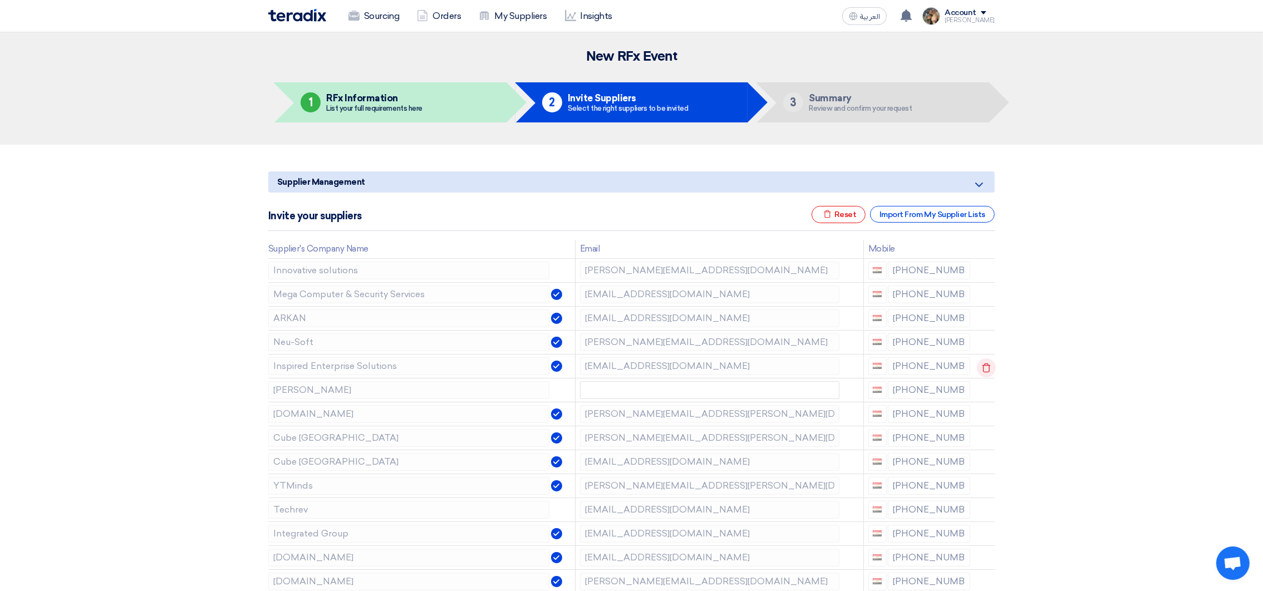
click at [986, 365] on use at bounding box center [986, 367] width 8 height 9
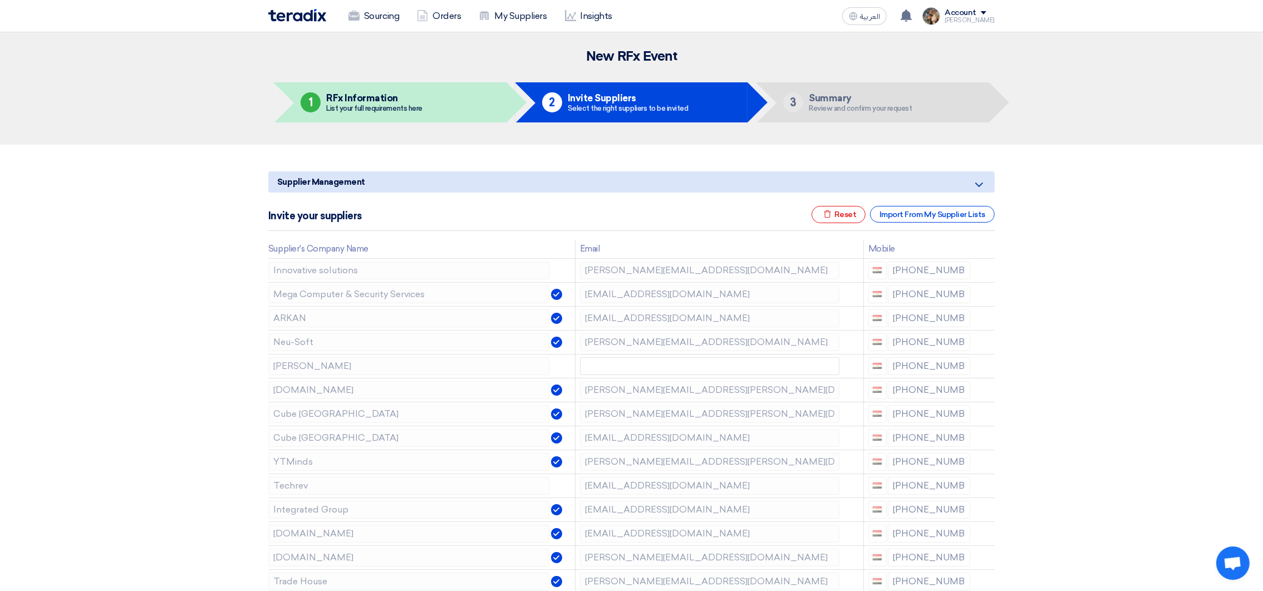
click at [0, 0] on use at bounding box center [0, 0] width 0 height 0
click at [980, 437] on icon at bounding box center [986, 439] width 19 height 19
click at [0, 0] on icon at bounding box center [0, 0] width 0 height 0
click at [982, 436] on icon at bounding box center [986, 439] width 19 height 19
click at [0, 0] on icon at bounding box center [0, 0] width 0 height 0
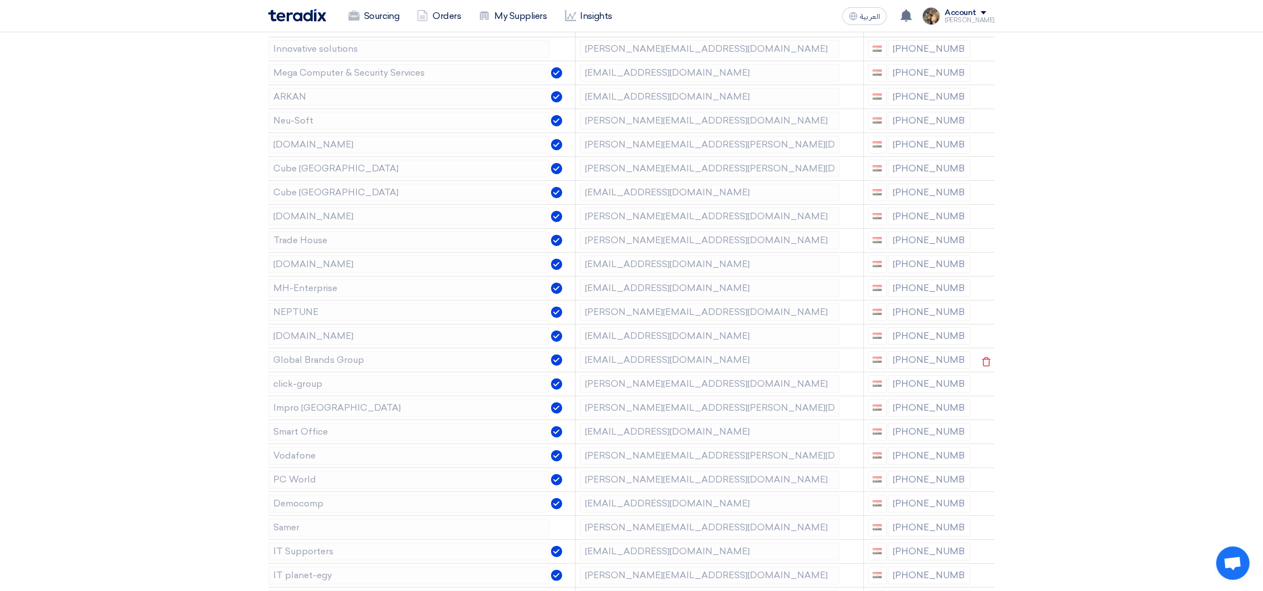
scroll to position [250, 0]
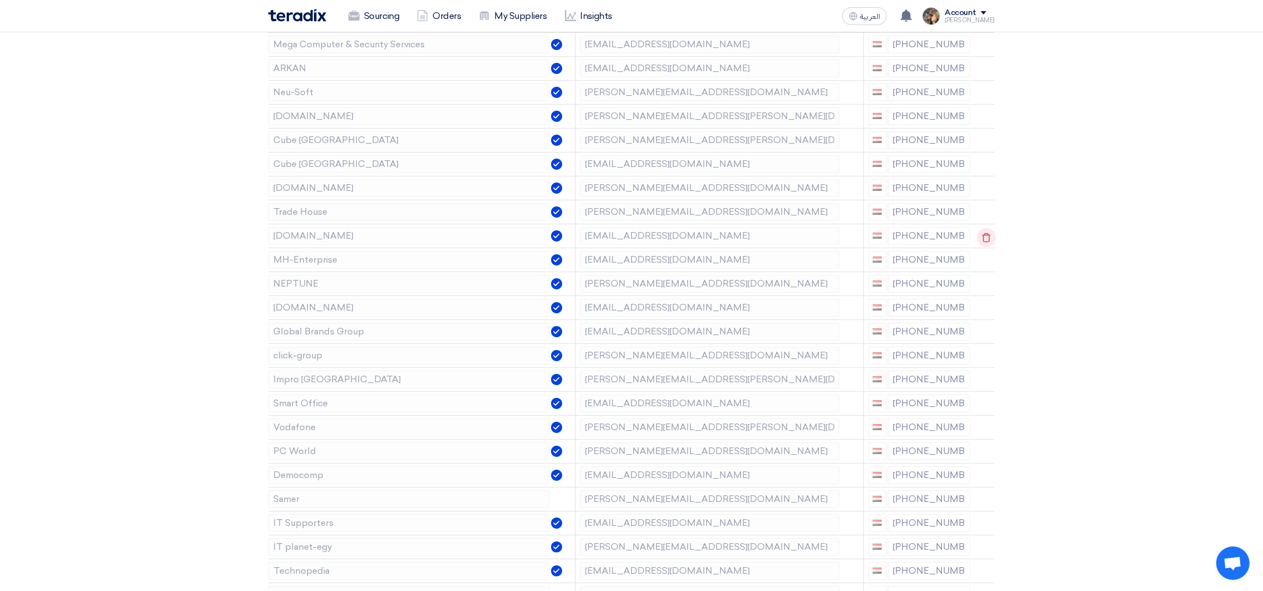
click at [984, 235] on icon at bounding box center [986, 237] width 19 height 19
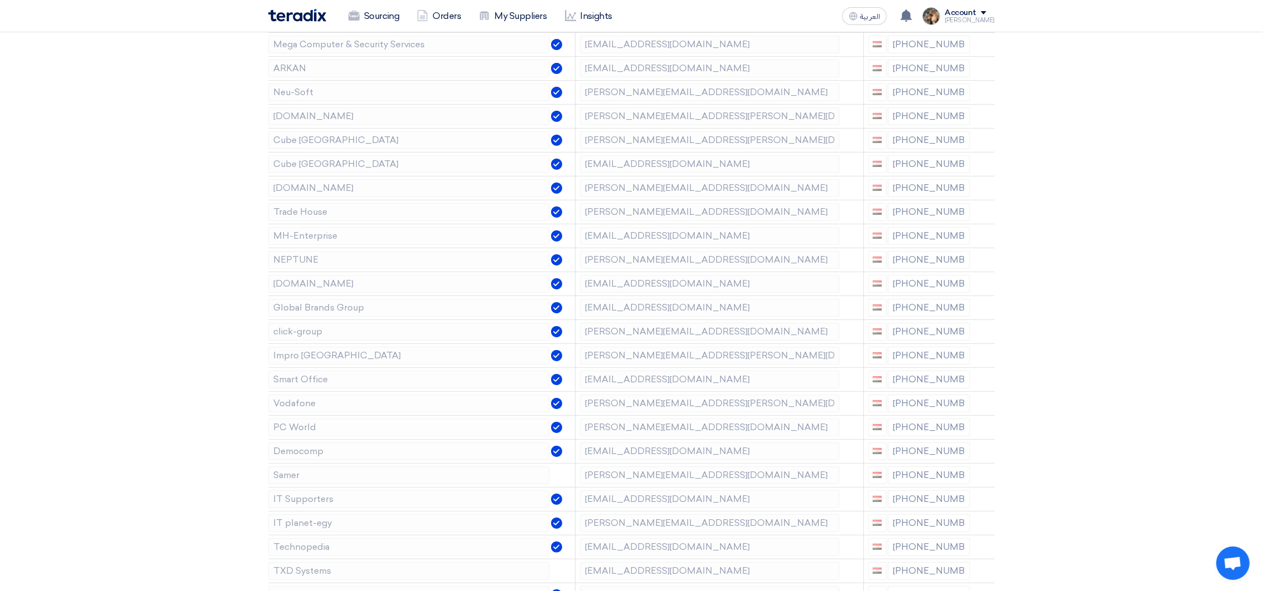
click at [0, 0] on icon at bounding box center [0, 0] width 0 height 0
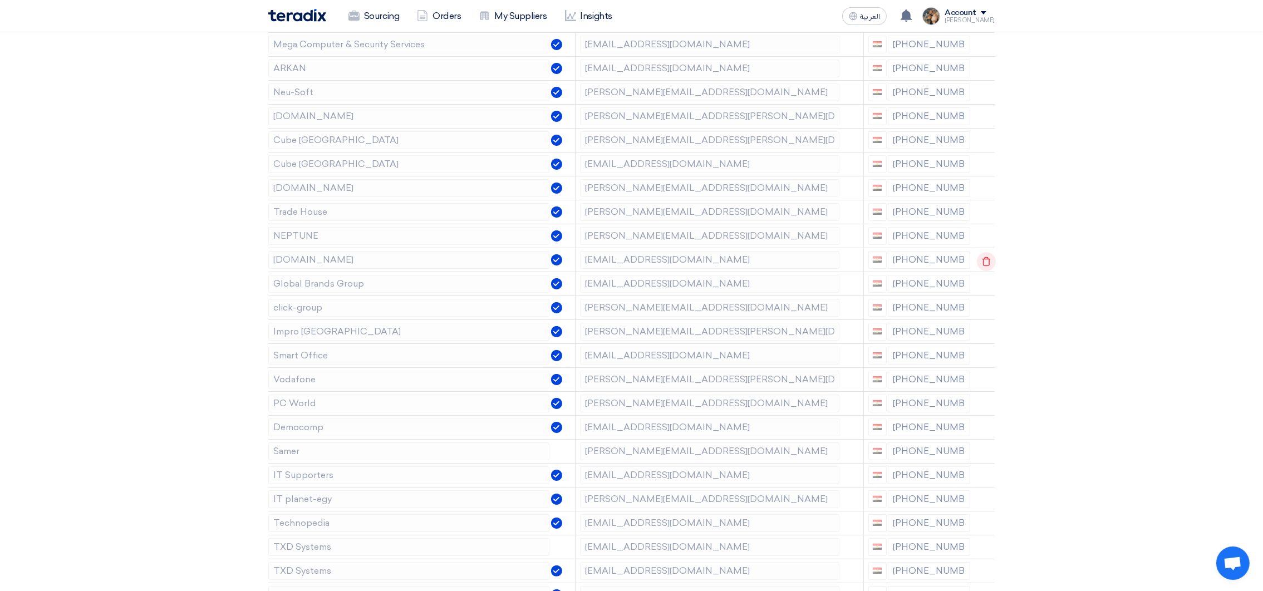
click at [978, 257] on icon at bounding box center [986, 261] width 19 height 19
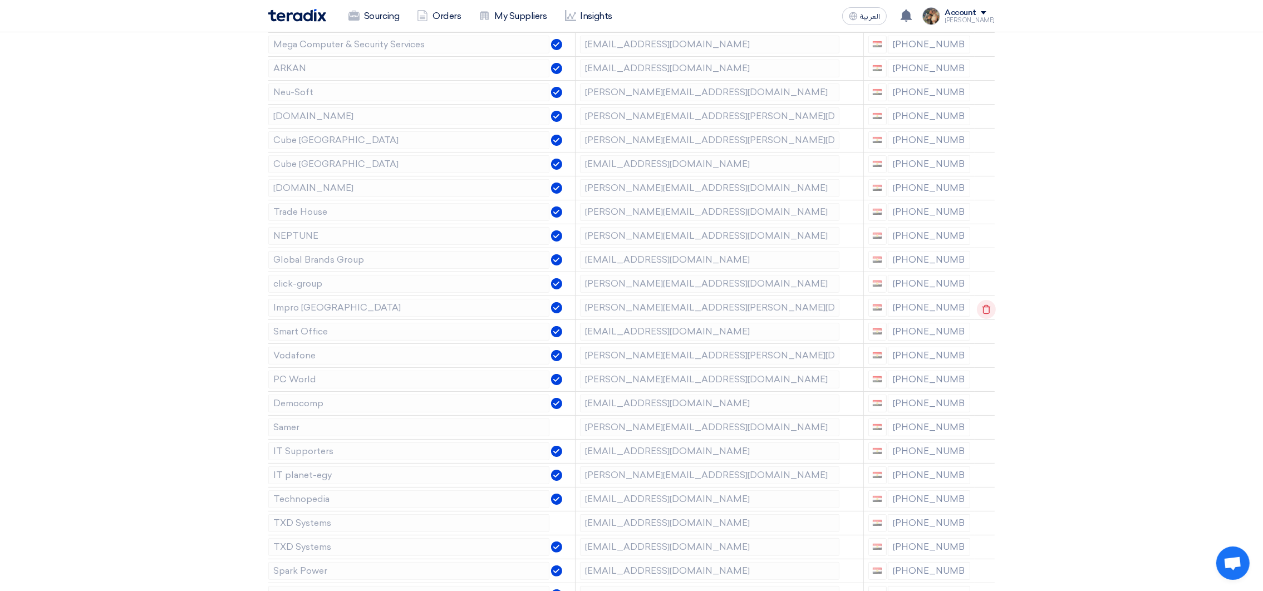
click at [983, 305] on icon at bounding box center [986, 309] width 19 height 19
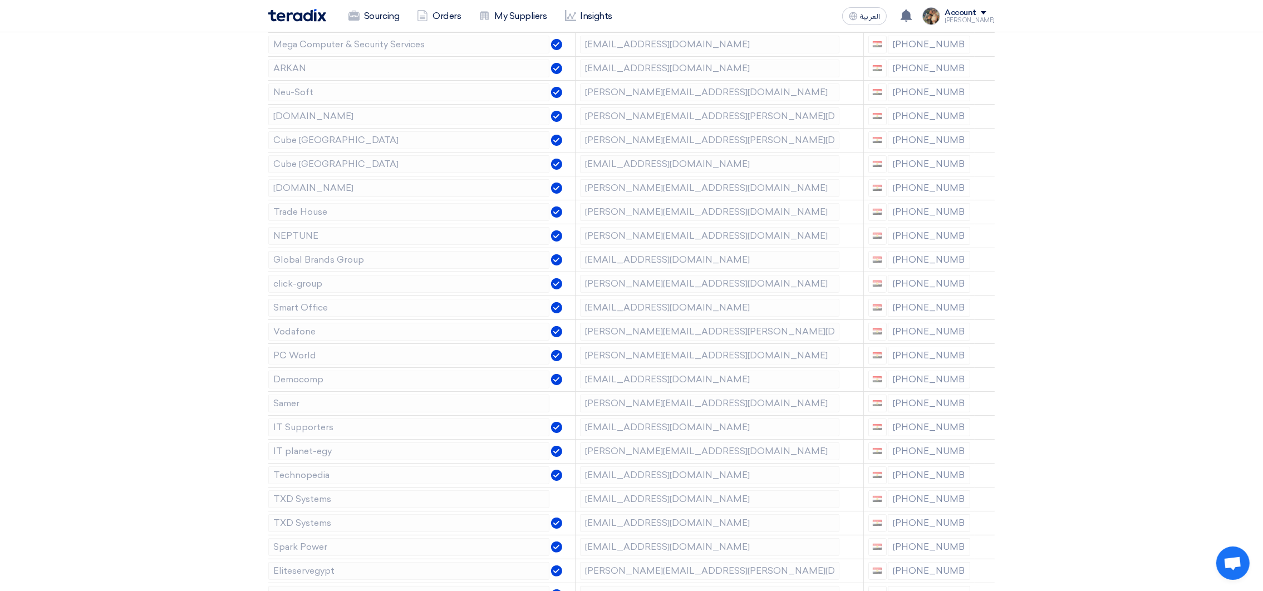
click at [0, 0] on icon at bounding box center [0, 0] width 0 height 0
click at [986, 331] on use at bounding box center [986, 332] width 8 height 9
click at [0, 0] on use at bounding box center [0, 0] width 0 height 0
click at [986, 406] on icon at bounding box center [986, 405] width 19 height 19
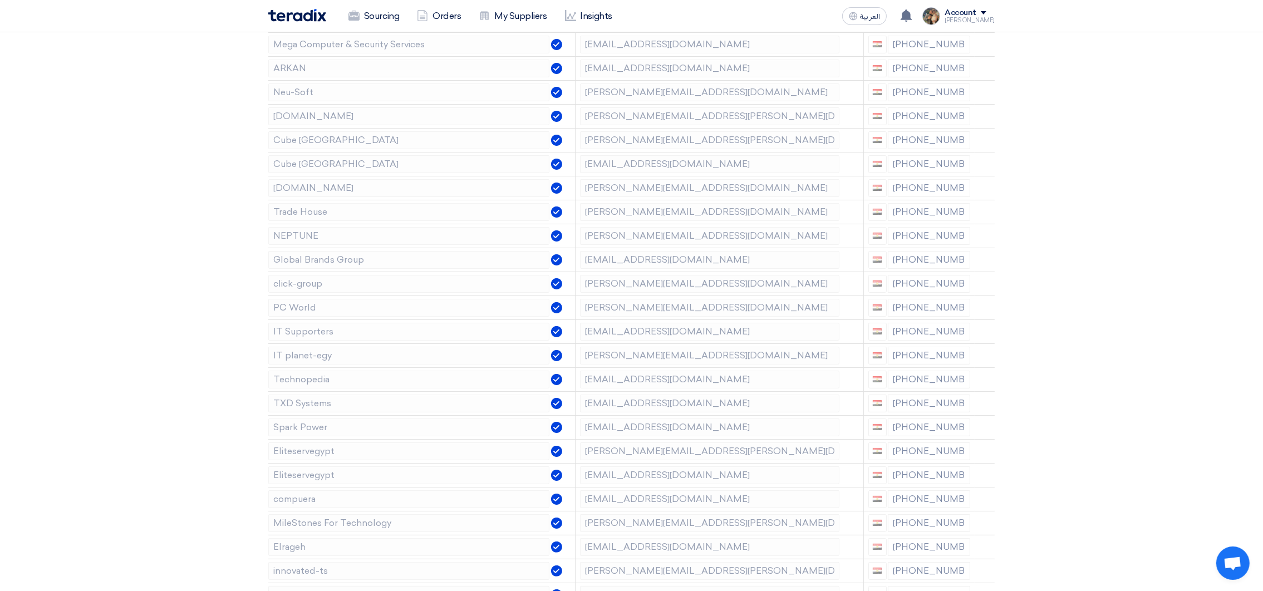
click at [0, 0] on icon at bounding box center [0, 0] width 0 height 0
click at [979, 450] on icon at bounding box center [986, 453] width 19 height 19
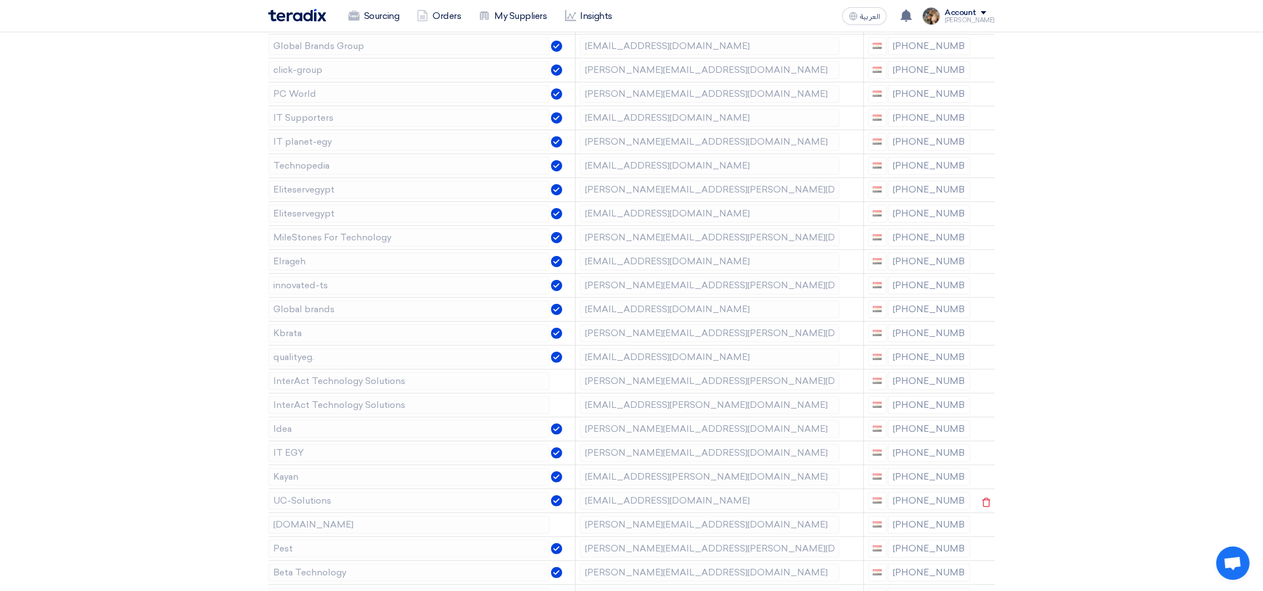
scroll to position [500, 0]
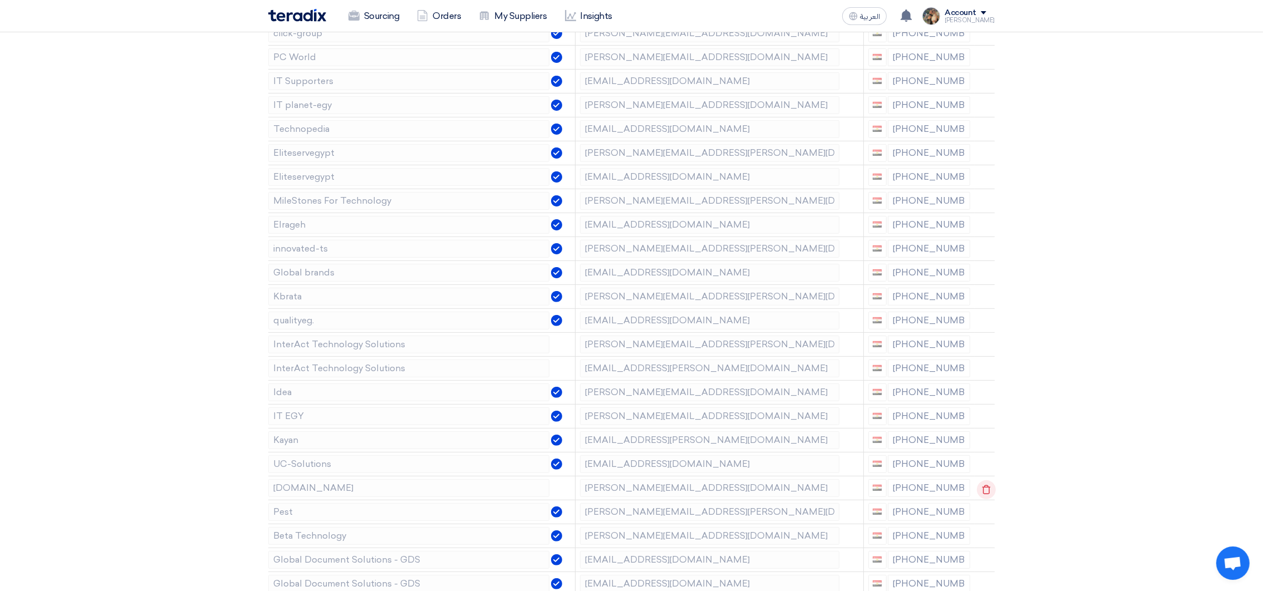
click at [987, 490] on use at bounding box center [986, 489] width 8 height 9
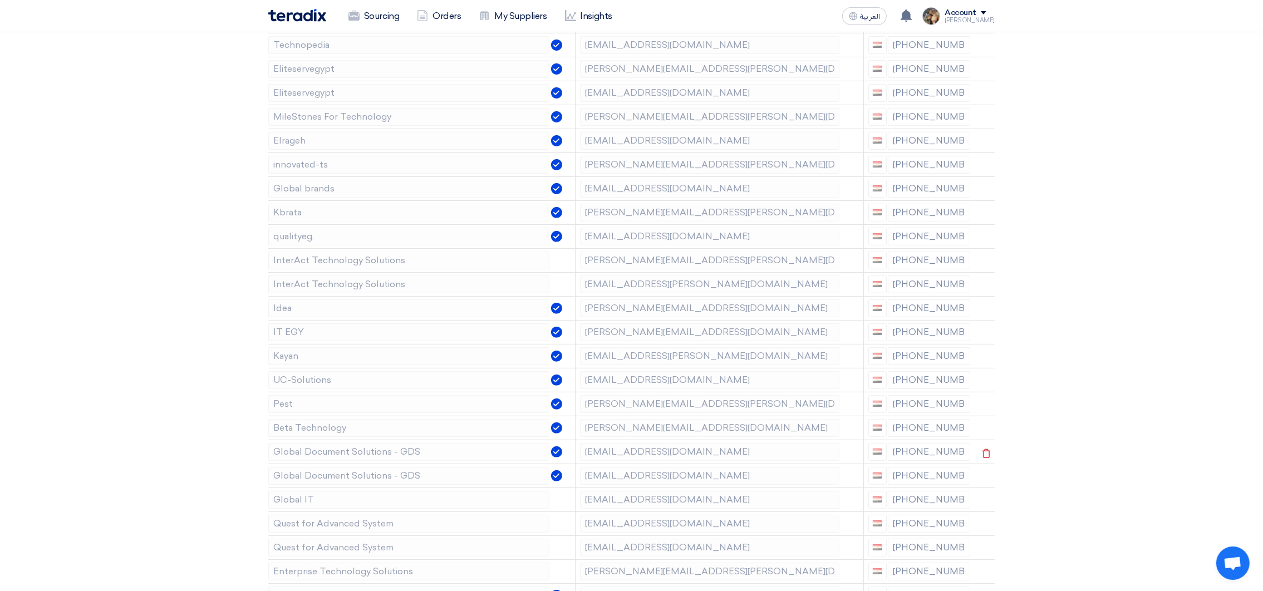
scroll to position [668, 0]
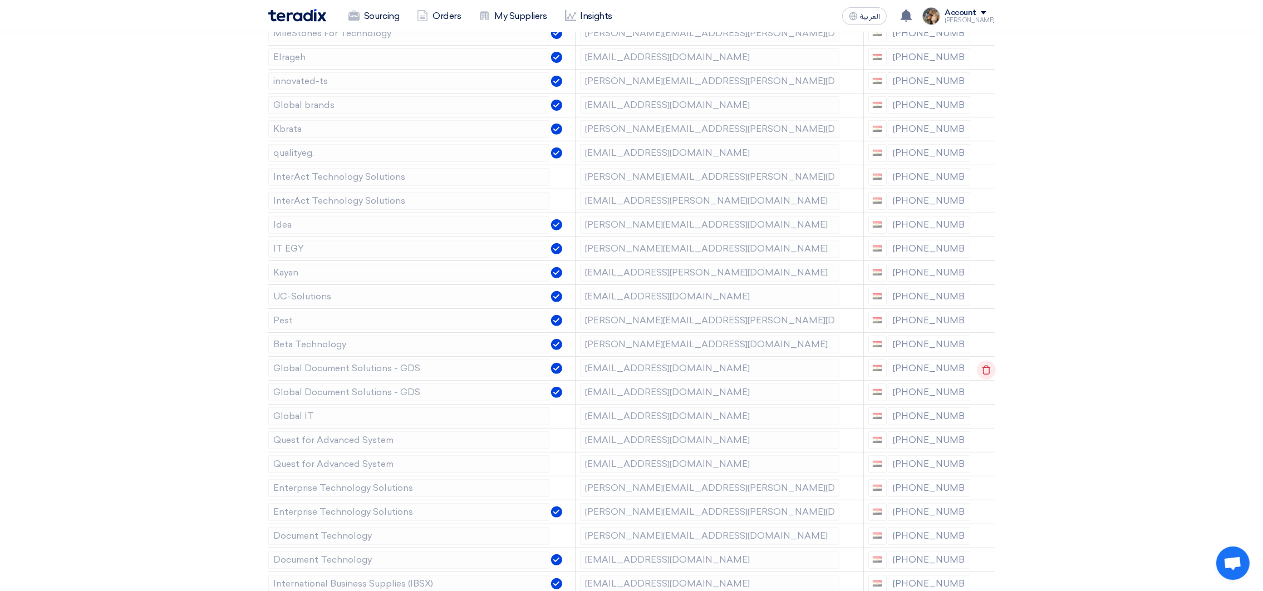
click at [983, 373] on icon at bounding box center [986, 370] width 19 height 19
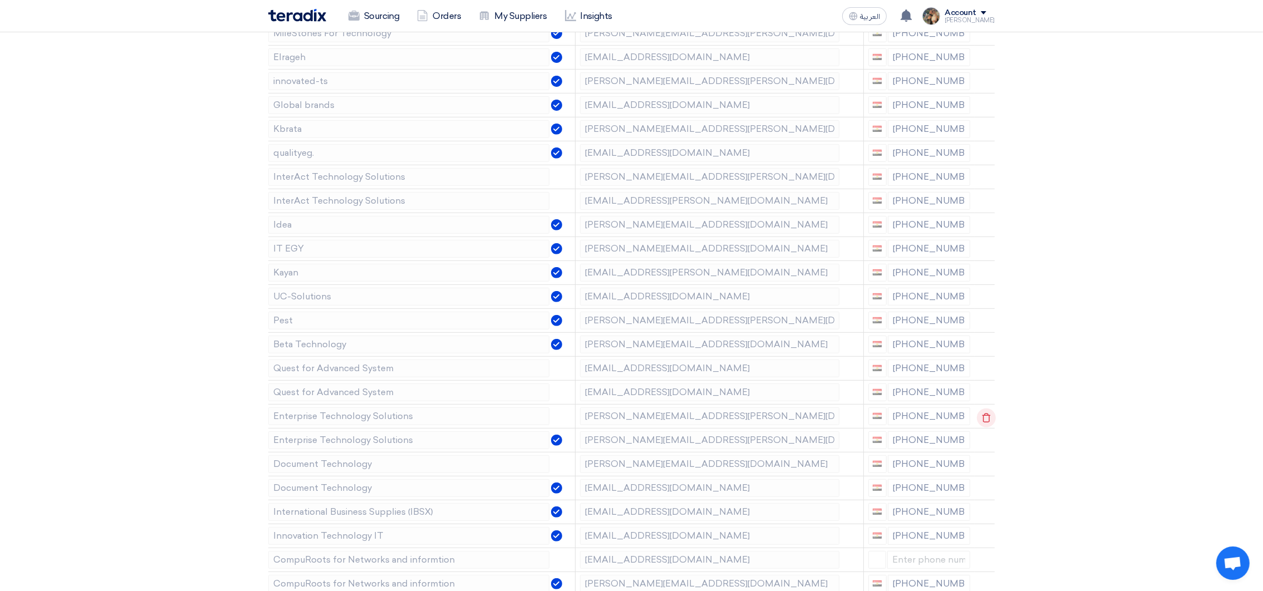
click at [984, 422] on use at bounding box center [986, 417] width 8 height 9
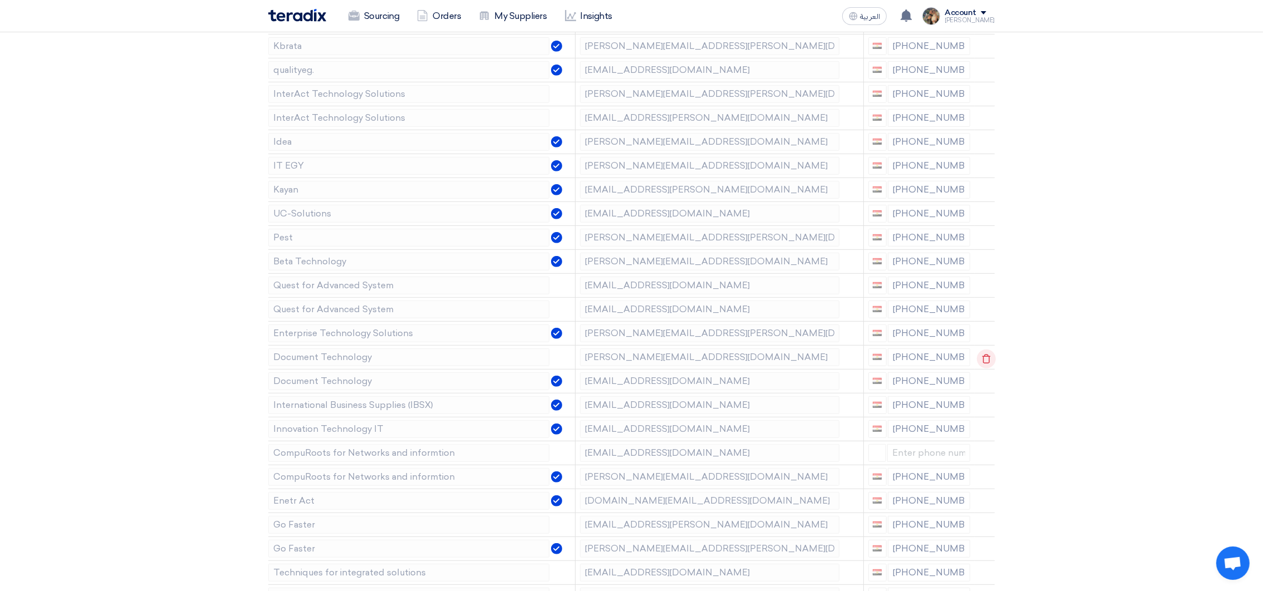
click at [979, 359] on icon at bounding box center [986, 359] width 19 height 19
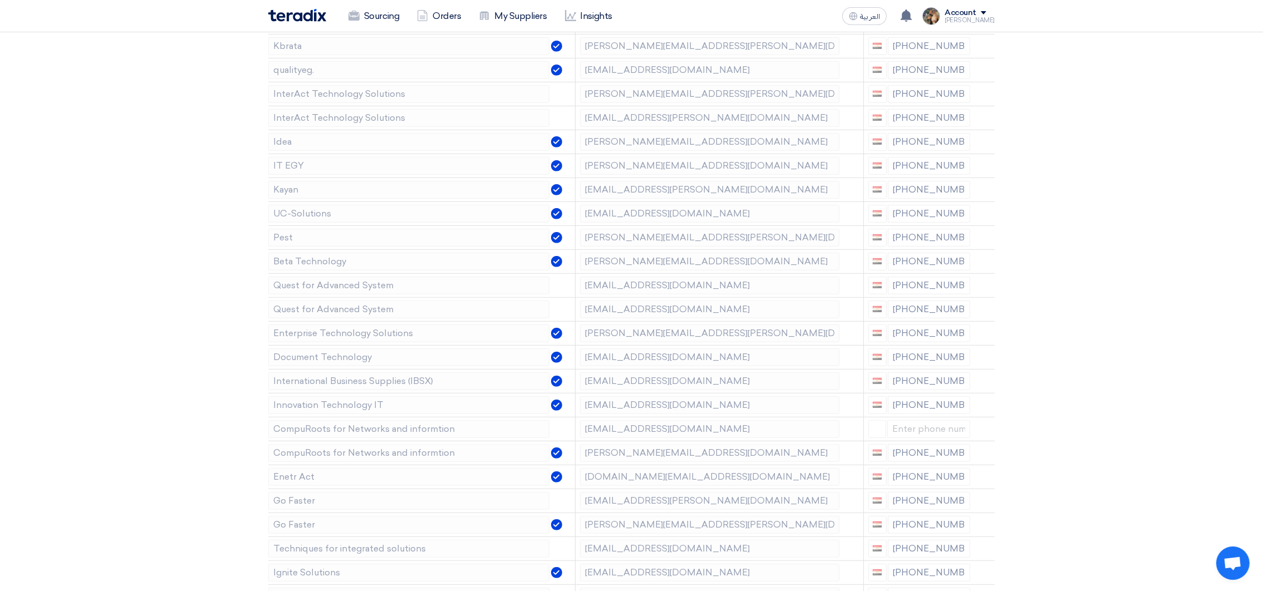
click at [0, 0] on icon at bounding box center [0, 0] width 0 height 0
click at [982, 362] on use at bounding box center [986, 358] width 8 height 9
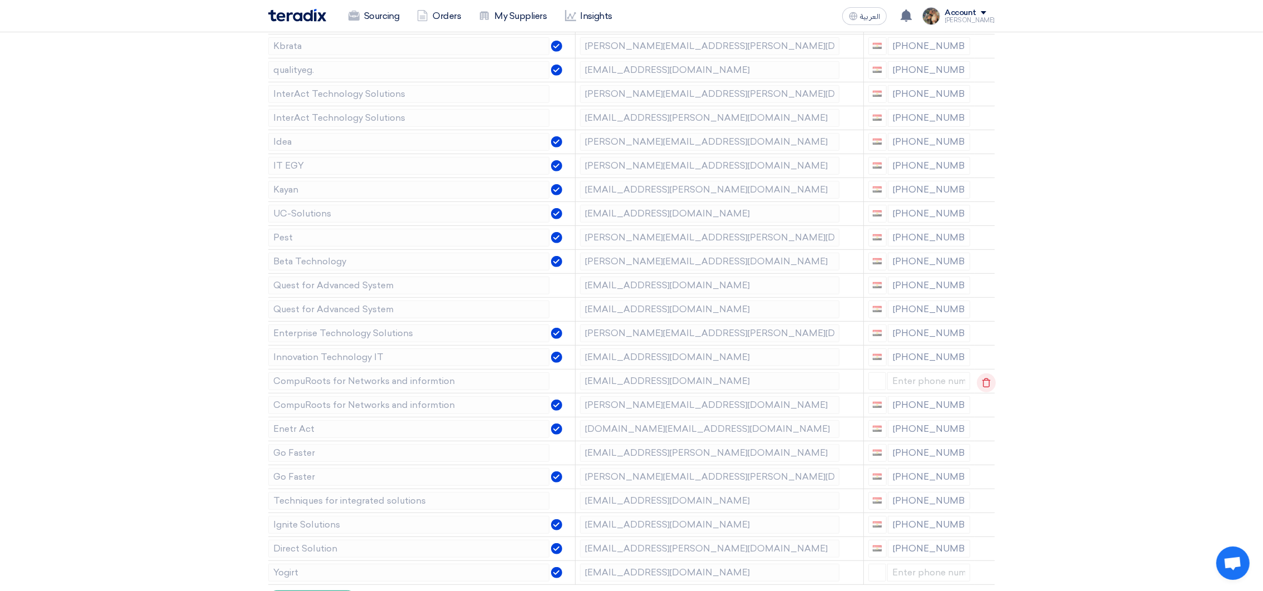
click at [983, 382] on icon at bounding box center [986, 382] width 19 height 19
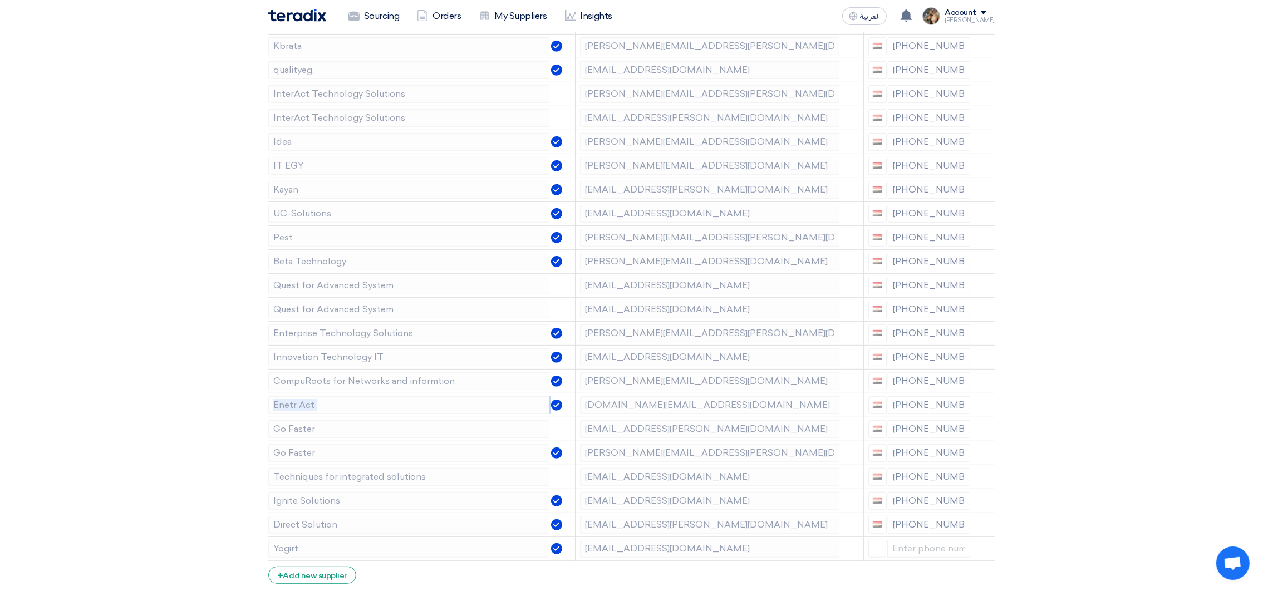
click at [0, 0] on icon at bounding box center [0, 0] width 0 height 0
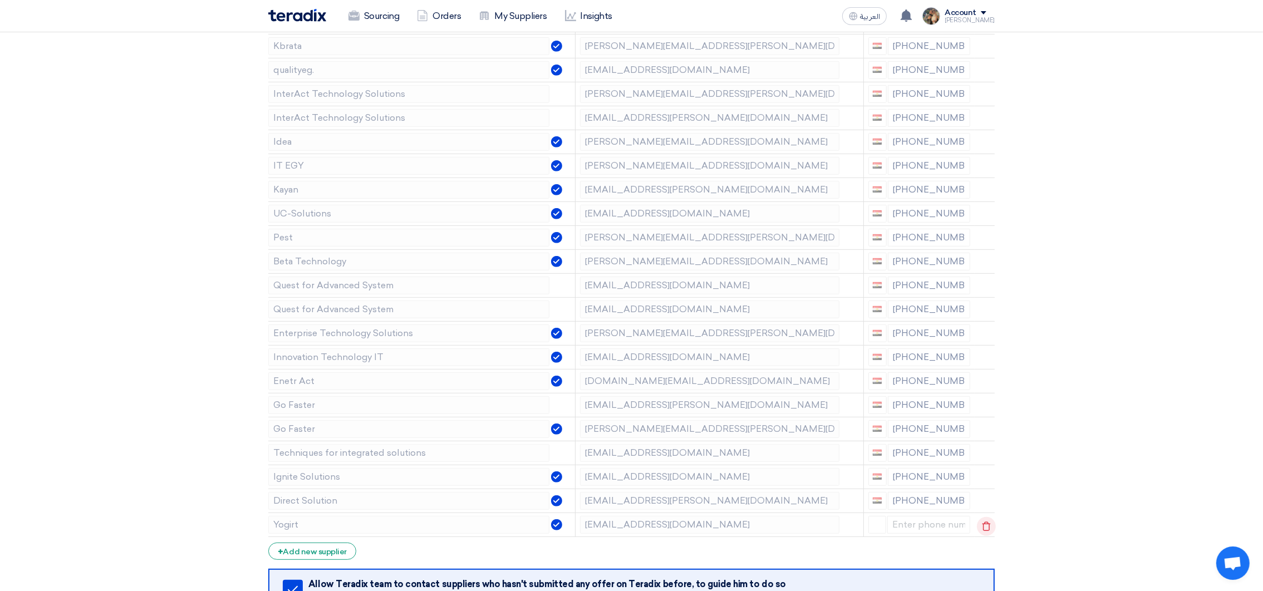
click at [988, 531] on use at bounding box center [986, 525] width 8 height 9
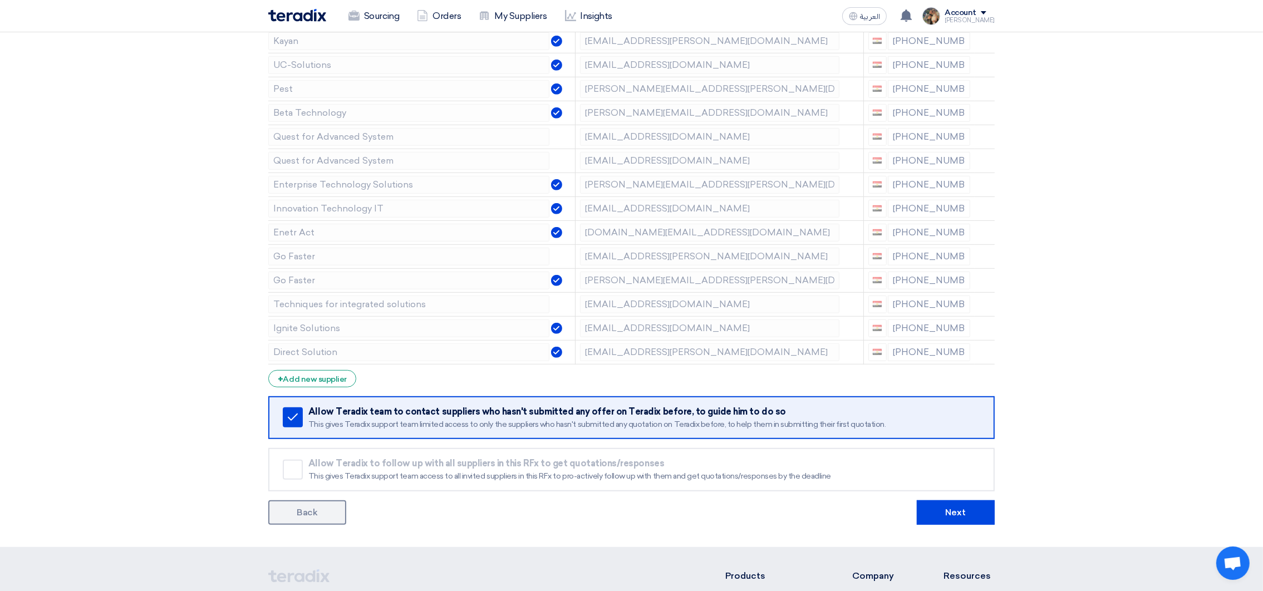
scroll to position [918, 0]
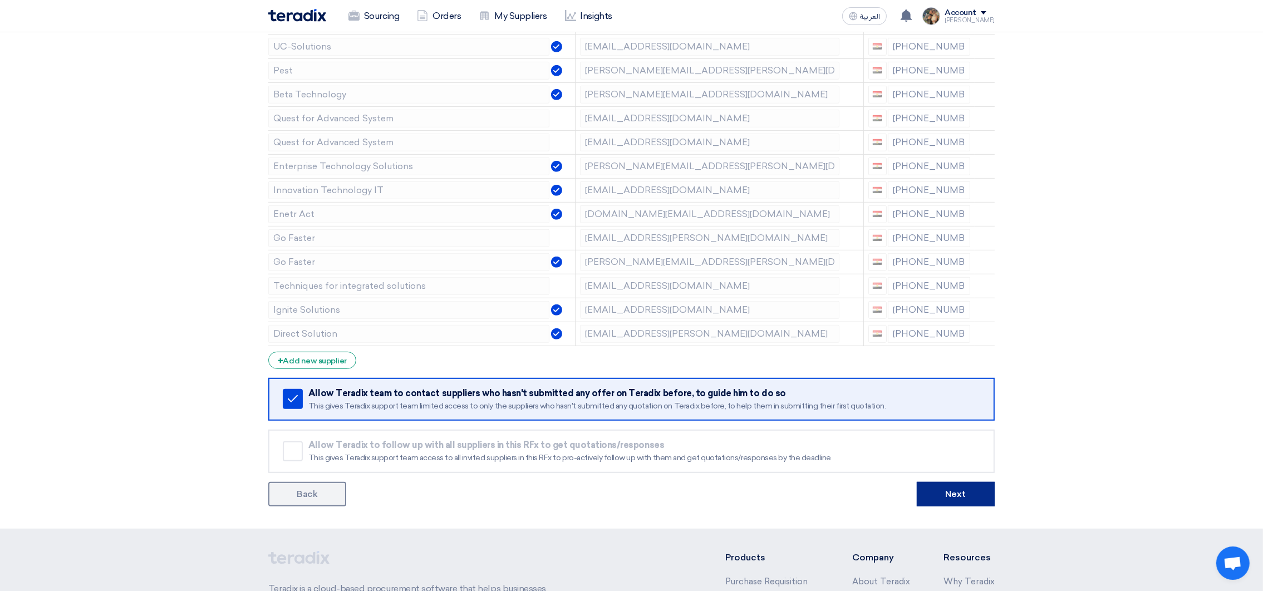
click at [983, 501] on button "Next" at bounding box center [956, 494] width 78 height 24
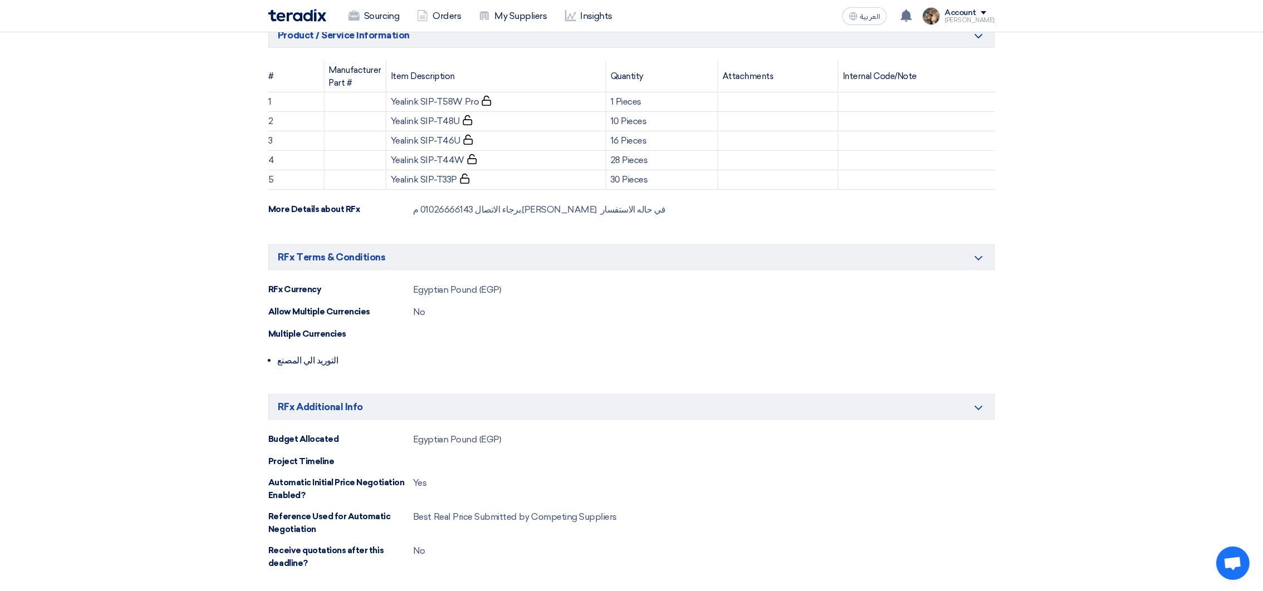
scroll to position [417, 0]
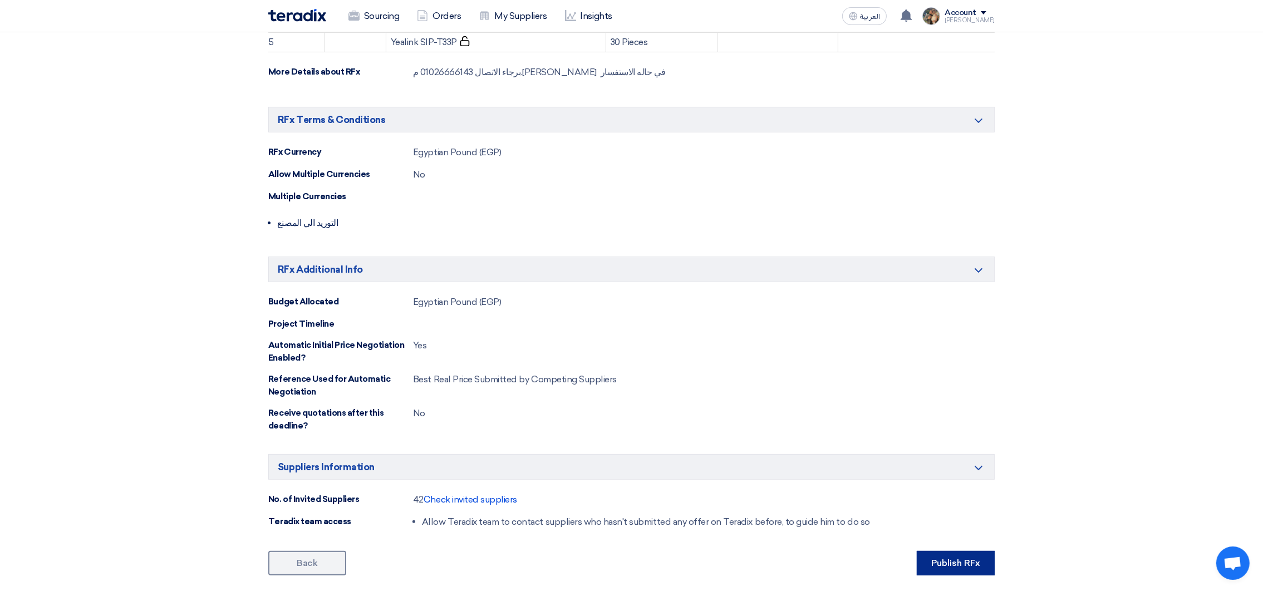
click at [983, 575] on button "Publish RFx" at bounding box center [956, 563] width 78 height 24
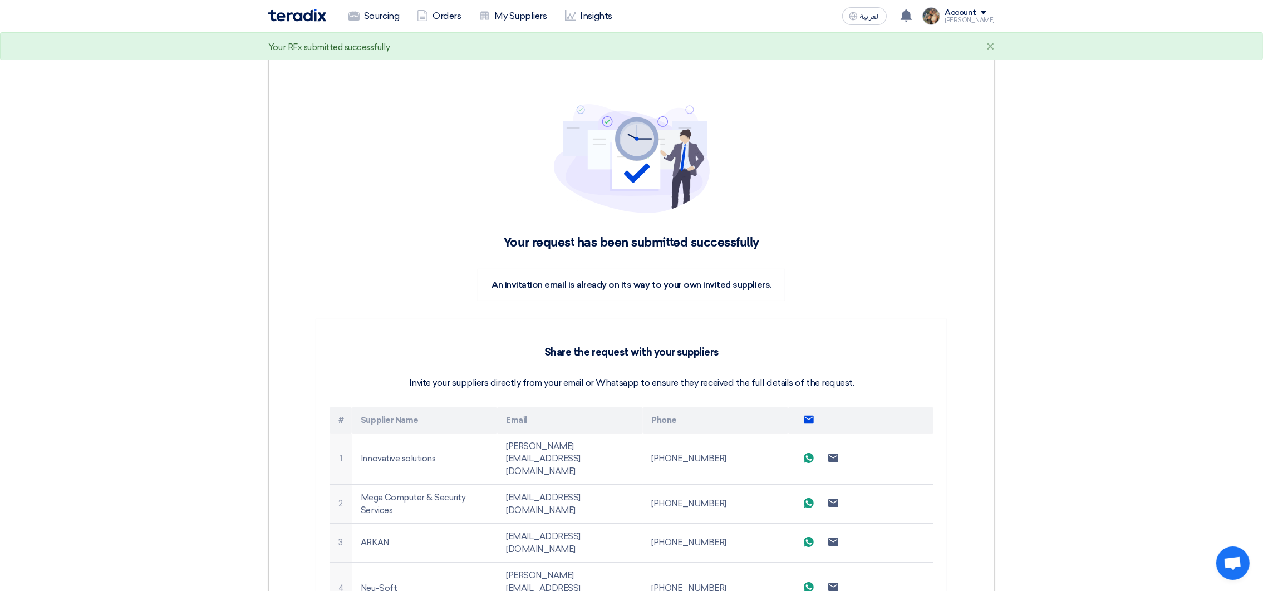
click at [293, 17] on img at bounding box center [297, 15] width 58 height 13
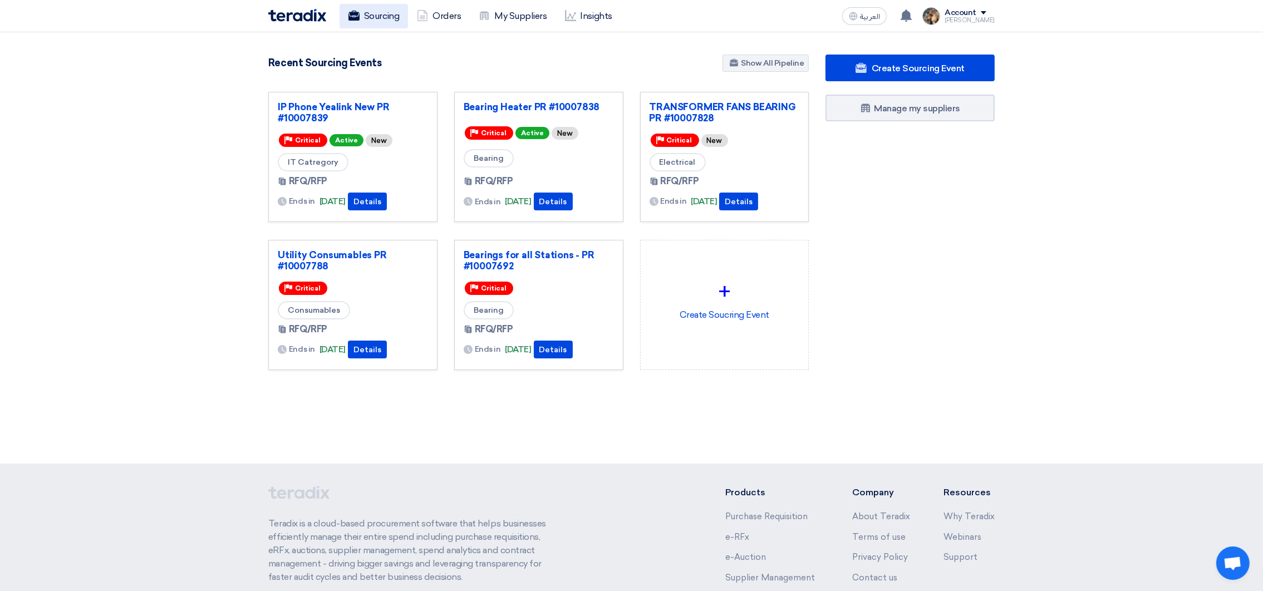
click at [386, 22] on link "Sourcing" at bounding box center [373, 16] width 68 height 24
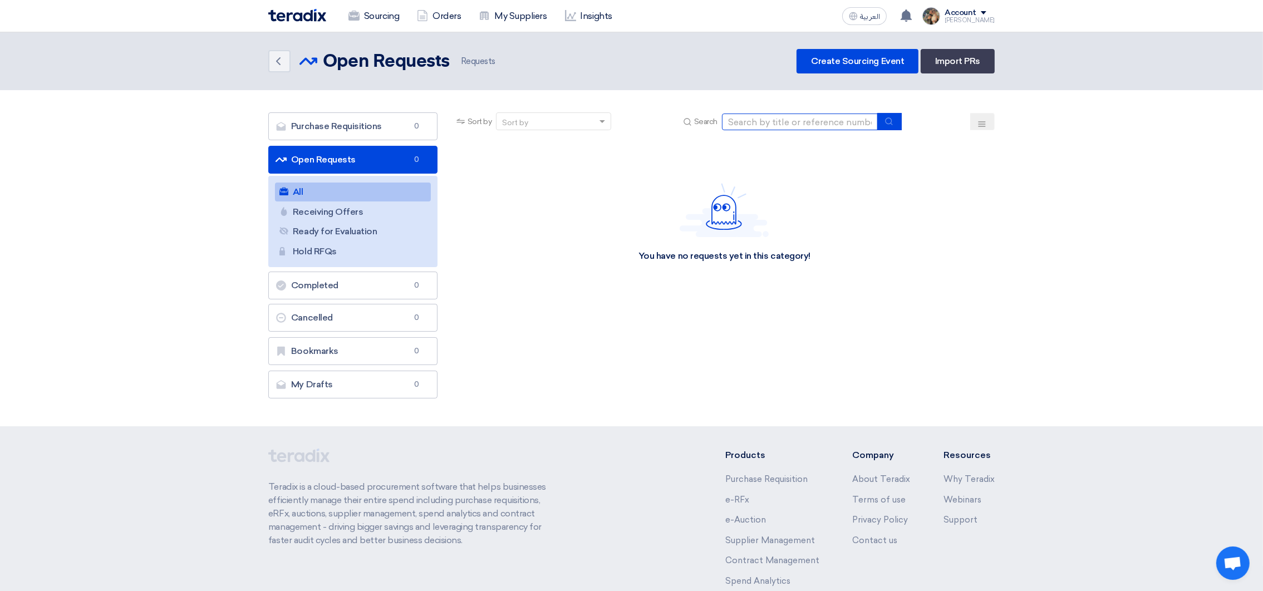
click at [796, 122] on input at bounding box center [800, 122] width 156 height 17
type input "10007710"
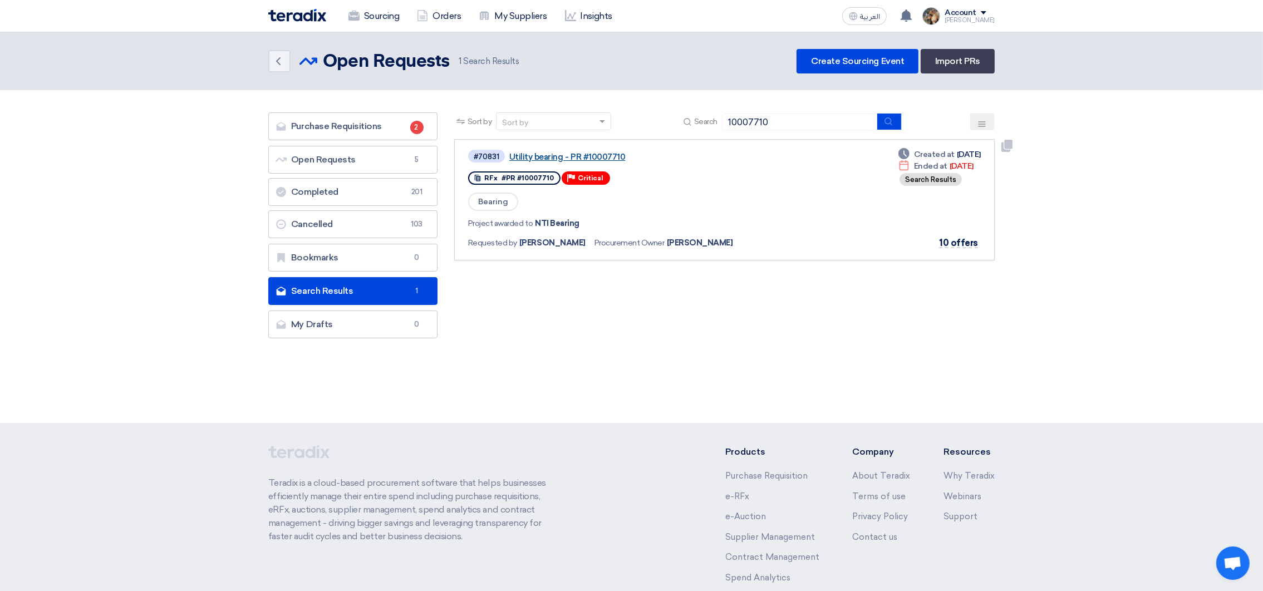
click at [579, 152] on link "Utility bearing - PR #10007710" at bounding box center [648, 157] width 278 height 10
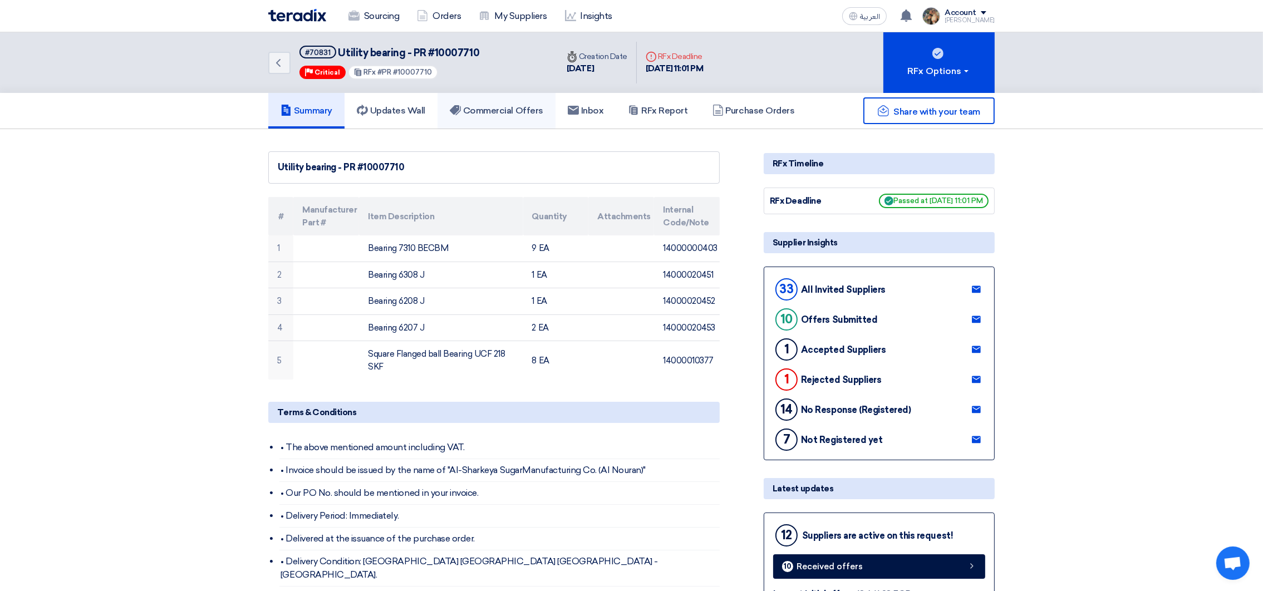
click at [528, 109] on h5 "Commercial Offers" at bounding box center [497, 110] width 94 height 11
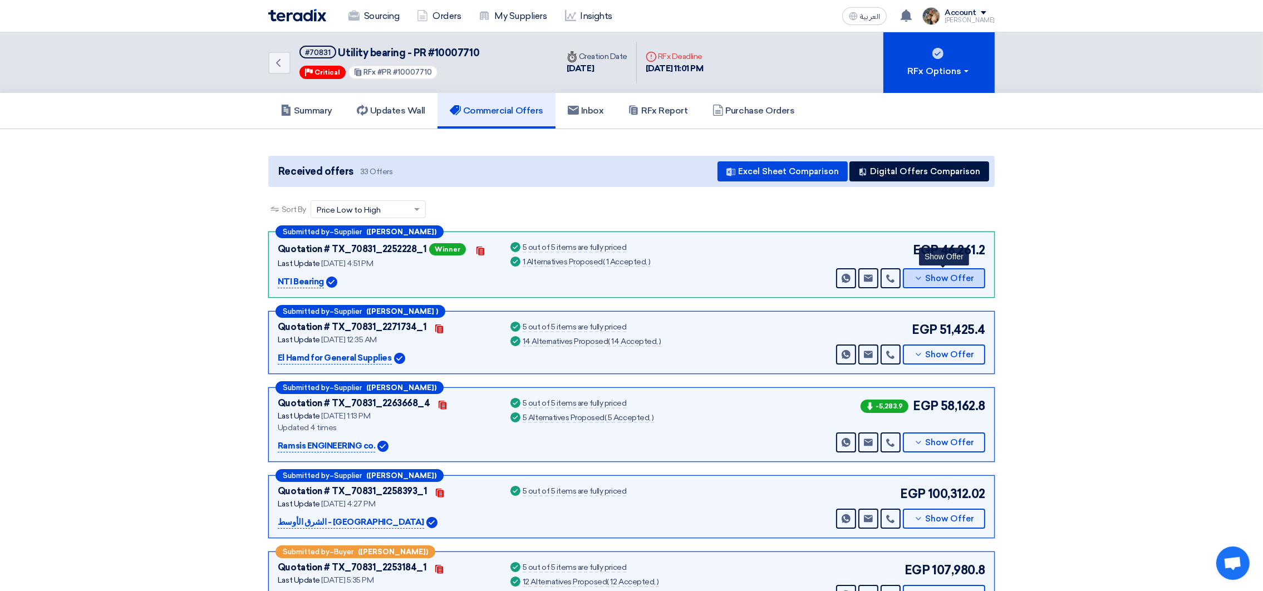
click at [969, 274] on span "Show Offer" at bounding box center [950, 278] width 49 height 8
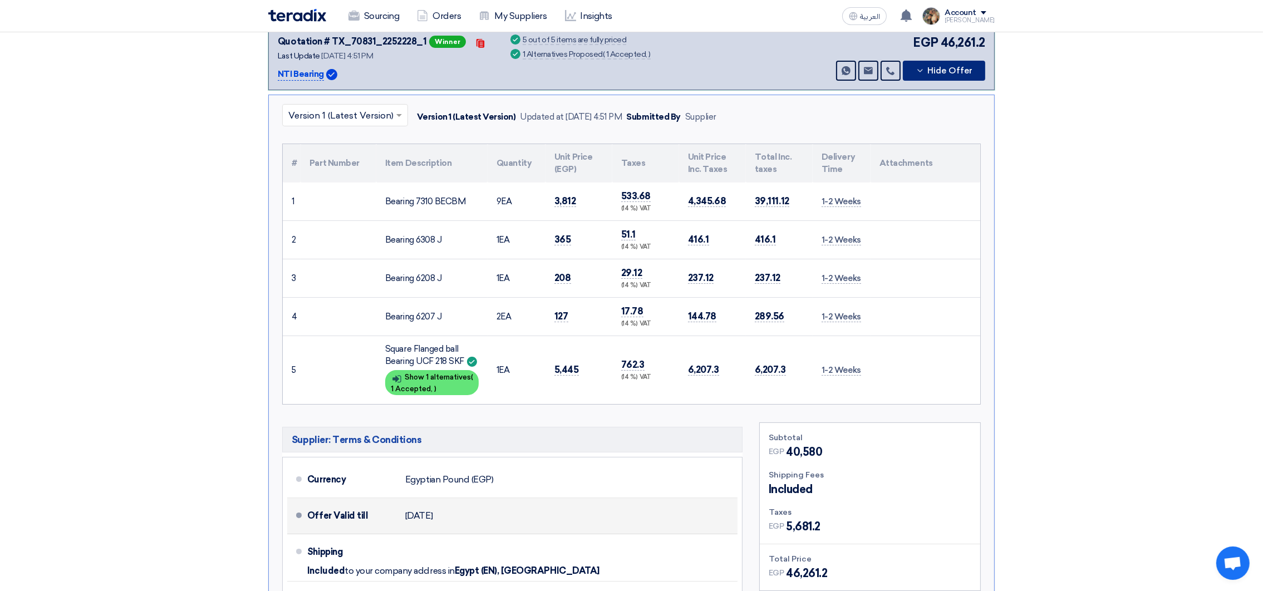
scroll to position [417, 0]
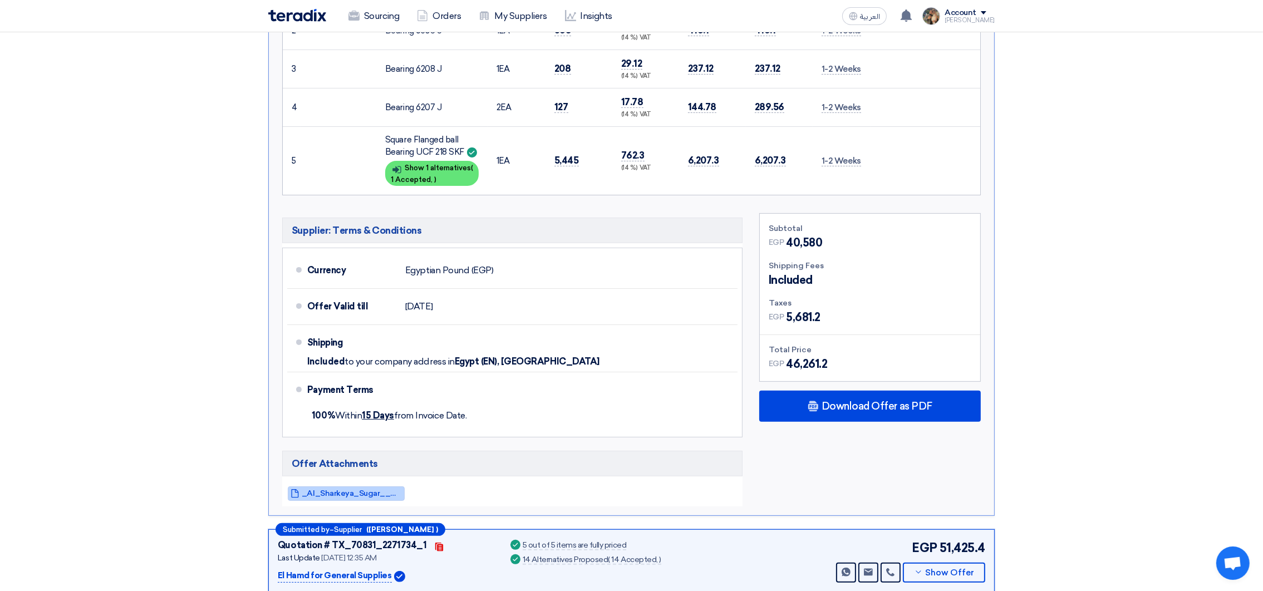
click at [316, 490] on span "_Al_Sharkeya_Sugar__QTN_1753797040901.pdf" at bounding box center [352, 493] width 100 height 8
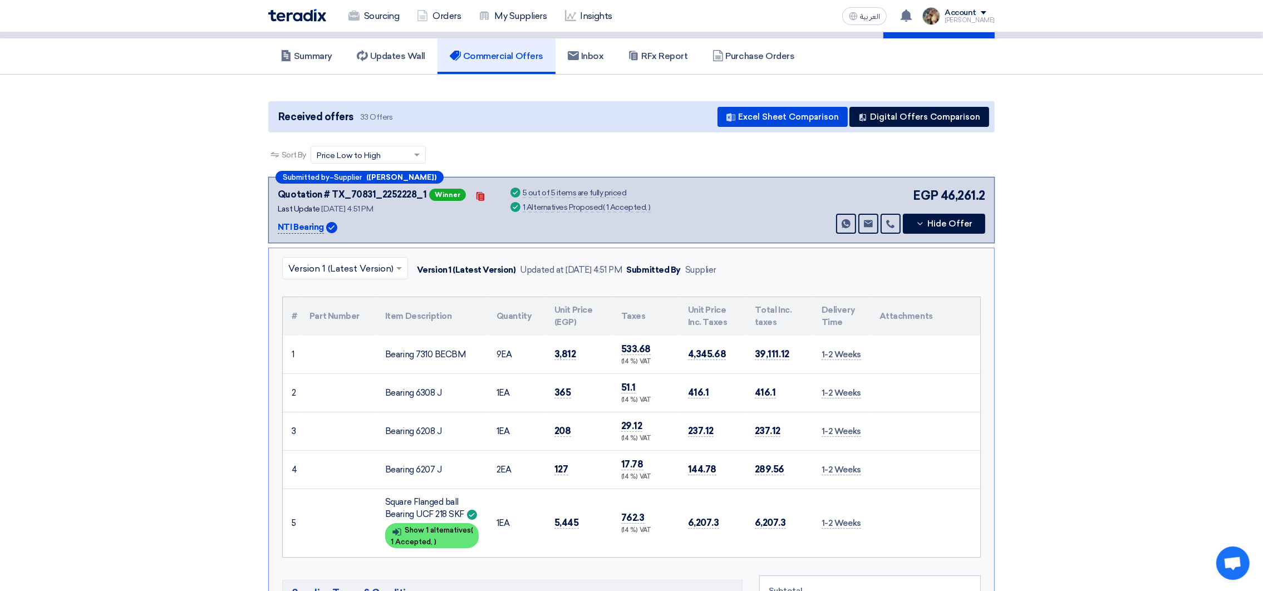
scroll to position [83, 0]
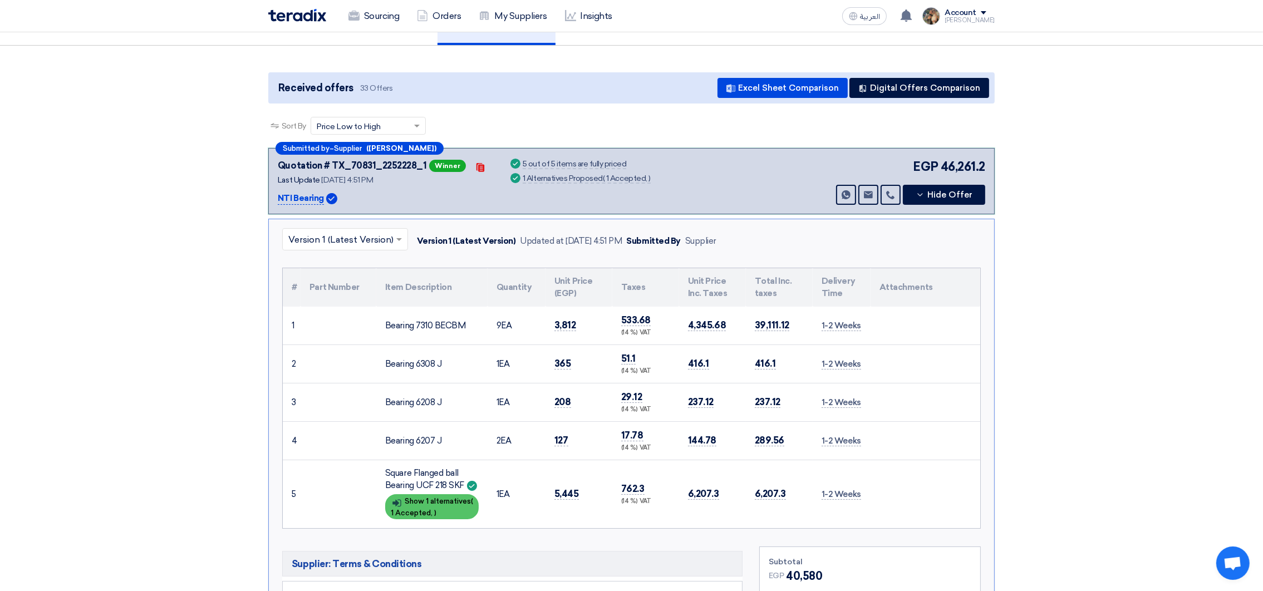
drag, startPoint x: 445, startPoint y: 528, endPoint x: 432, endPoint y: 499, distance: 31.6
click at [442, 526] on div "× Version 1 (Latest Version) Version 1 (Latest Version) Updated at [DATE] 4:51 …" at bounding box center [631, 534] width 726 height 631
click at [431, 497] on div "Show details Show 1 alternatives ( 1 Accepted, )" at bounding box center [432, 506] width 94 height 25
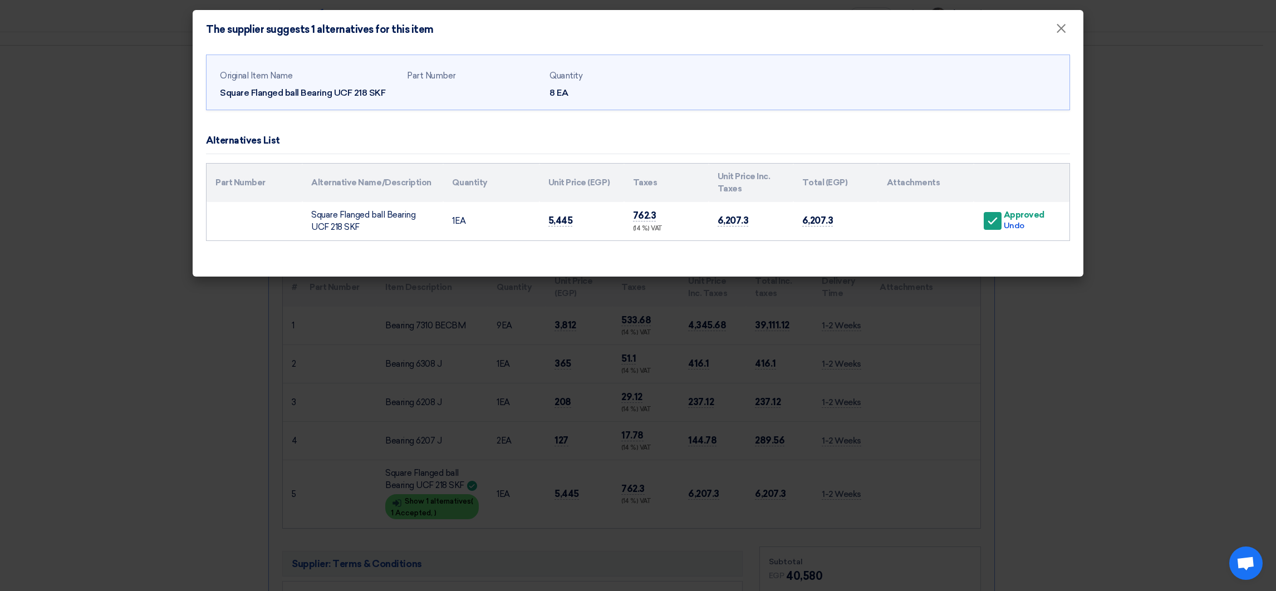
click at [368, 222] on td "Square Flanged ball Bearing UCF 218 SKF" at bounding box center [372, 221] width 141 height 38
click at [420, 216] on td "Square Flanged ball Bearing UCF 218 SKF" at bounding box center [372, 221] width 141 height 38
click at [1066, 32] on button "×" at bounding box center [1060, 29] width 29 height 22
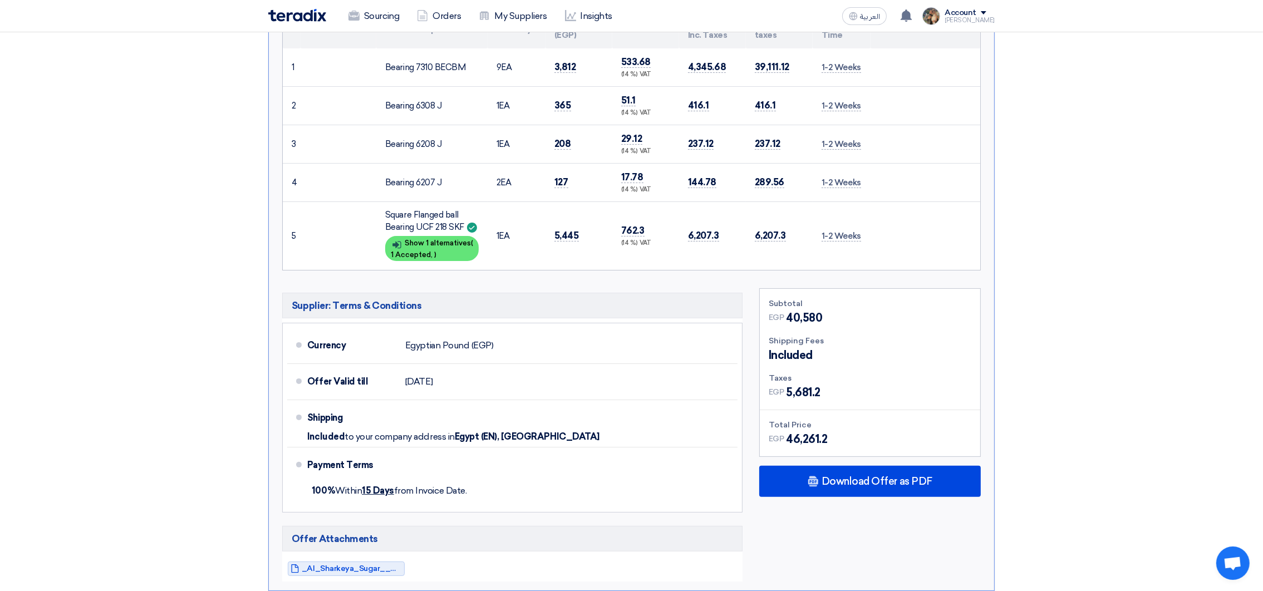
scroll to position [334, 0]
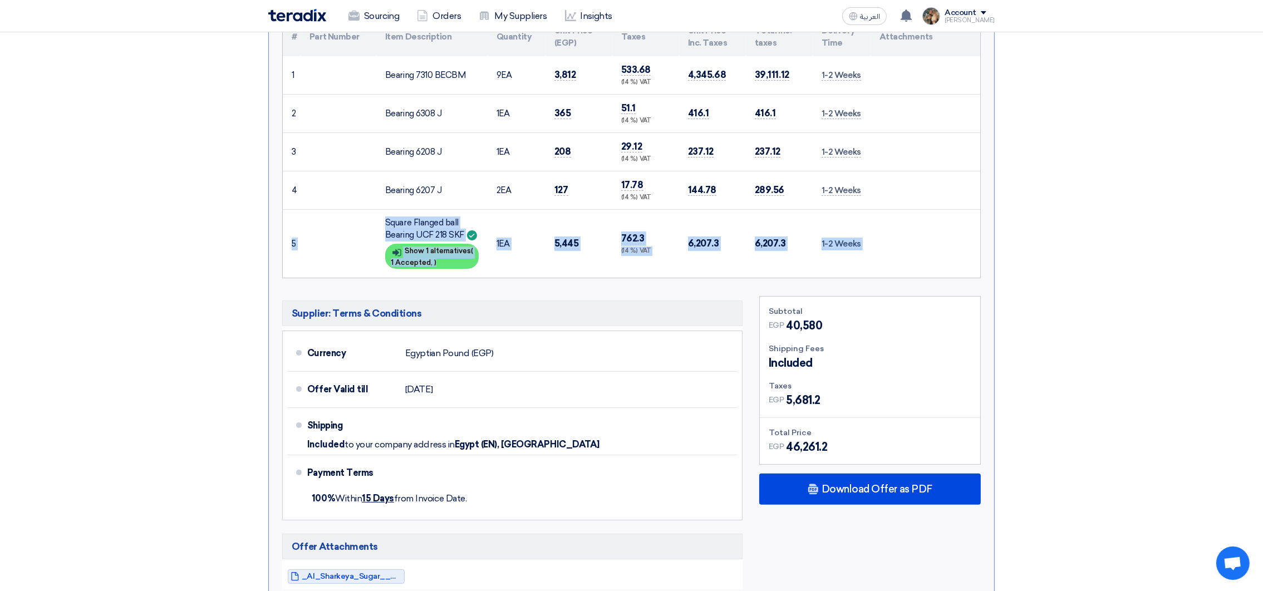
drag, startPoint x: 288, startPoint y: 242, endPoint x: 882, endPoint y: 253, distance: 593.9
click at [882, 253] on tr "5 Square Flanged ball Bearing UCF 218 SKF Show details Show 1 alternatives ( 1 …" at bounding box center [631, 243] width 697 height 68
click at [750, 245] on td "6,207.3" at bounding box center [779, 243] width 67 height 68
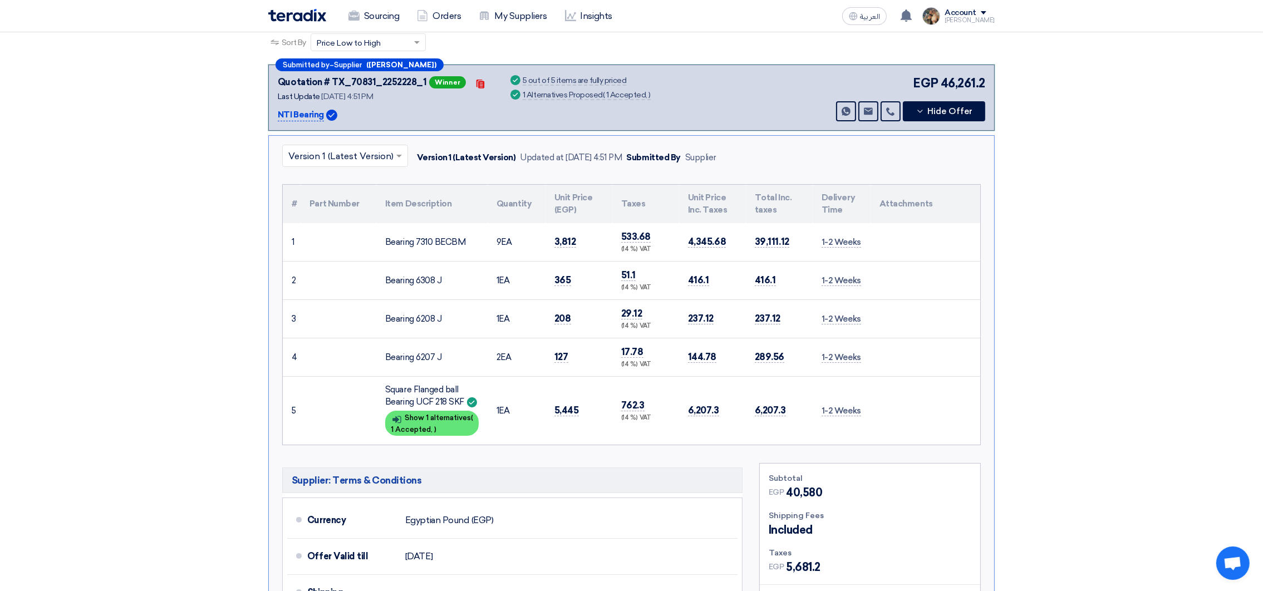
scroll to position [250, 0]
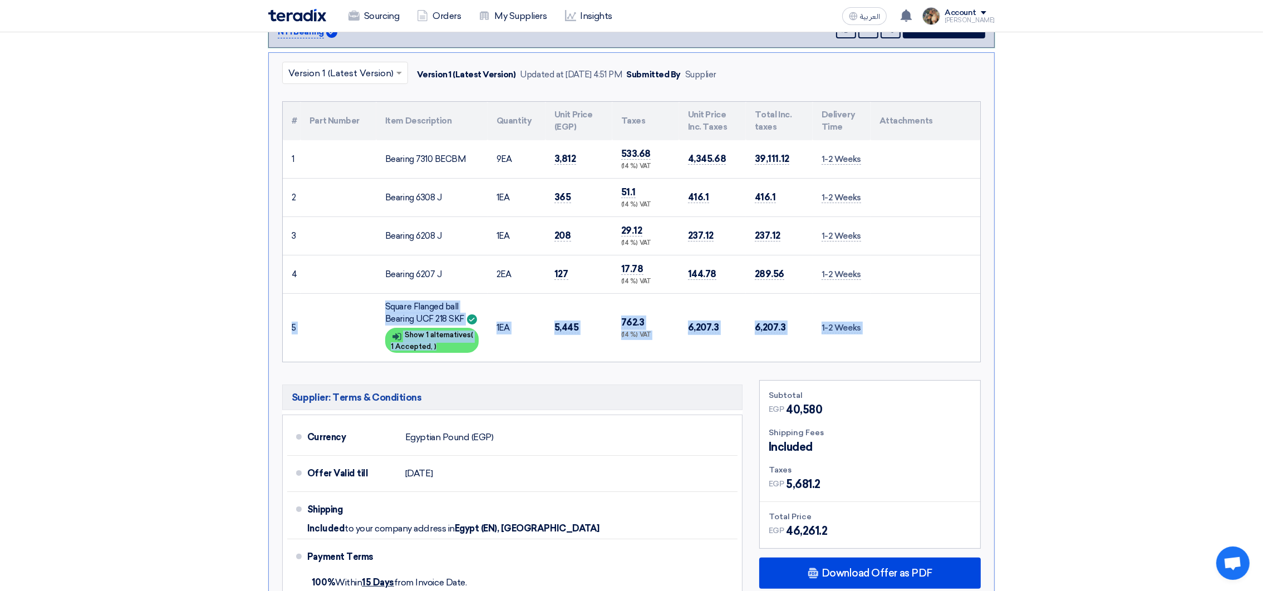
drag, startPoint x: 288, startPoint y: 321, endPoint x: 960, endPoint y: 356, distance: 672.7
click at [960, 356] on tr "5 Square Flanged ball Bearing UCF 218 SKF Show details Show 1 alternatives ( 1 …" at bounding box center [631, 327] width 697 height 68
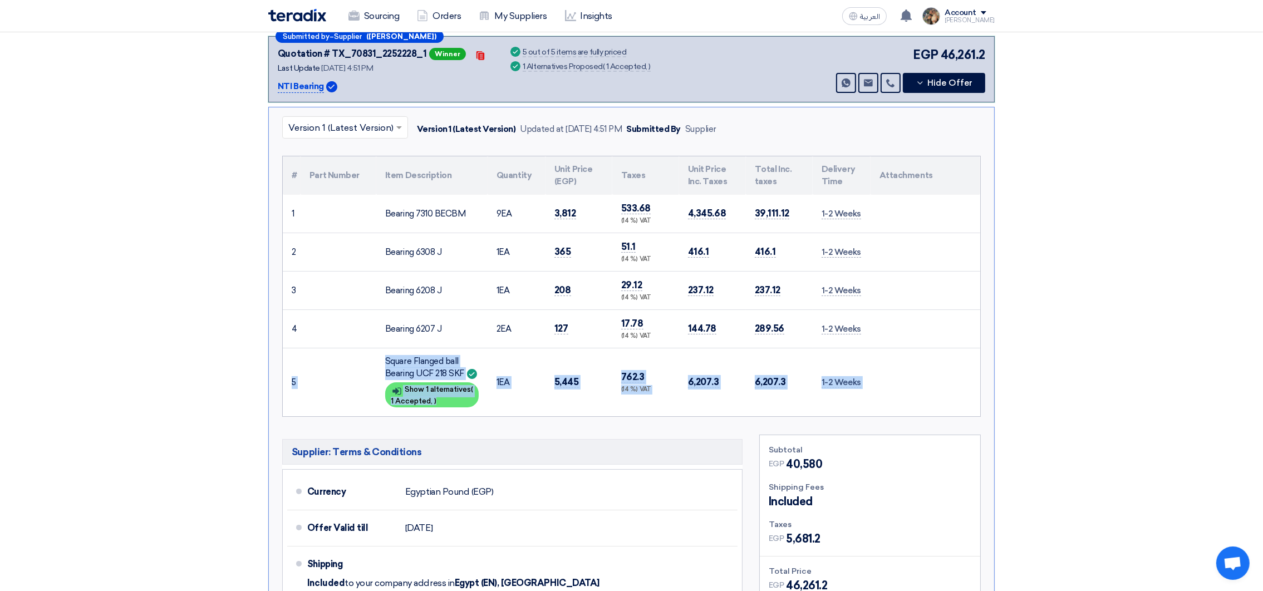
scroll to position [167, 0]
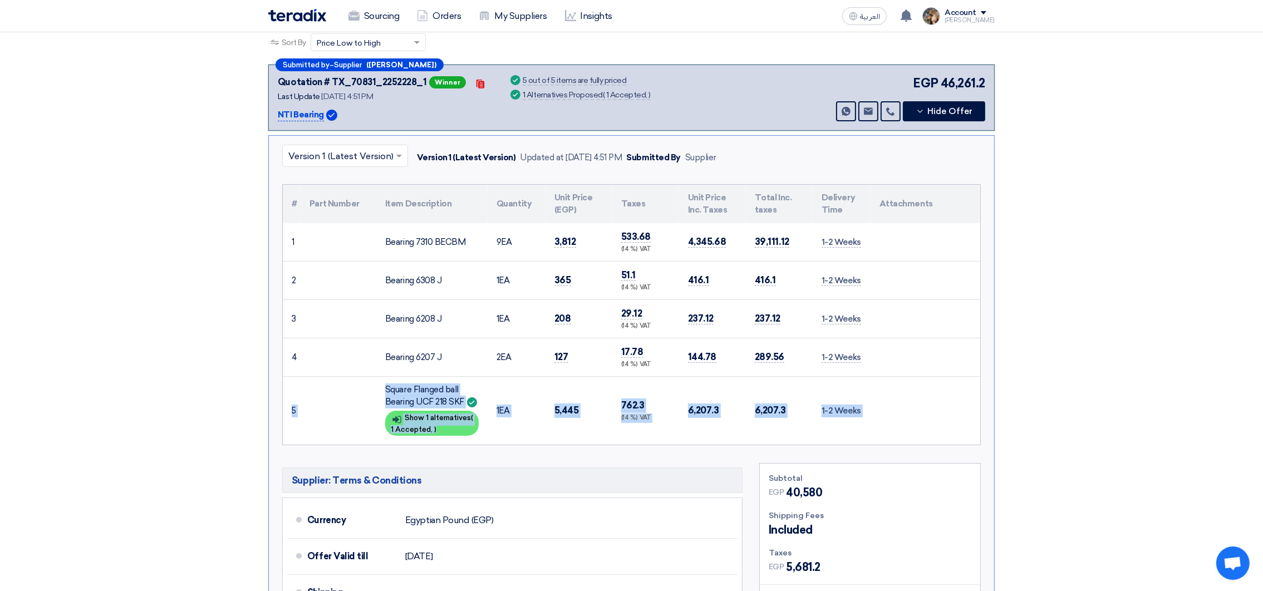
drag, startPoint x: 432, startPoint y: 238, endPoint x: 483, endPoint y: 243, distance: 51.4
click at [483, 243] on td "Bearing 7310 BECBM" at bounding box center [431, 242] width 111 height 38
click at [459, 239] on div "Bearing 7310 BECBM" at bounding box center [432, 242] width 94 height 13
drag, startPoint x: 435, startPoint y: 235, endPoint x: 486, endPoint y: 235, distance: 51.2
click at [486, 235] on td "Bearing 7310 BECBM" at bounding box center [431, 242] width 111 height 38
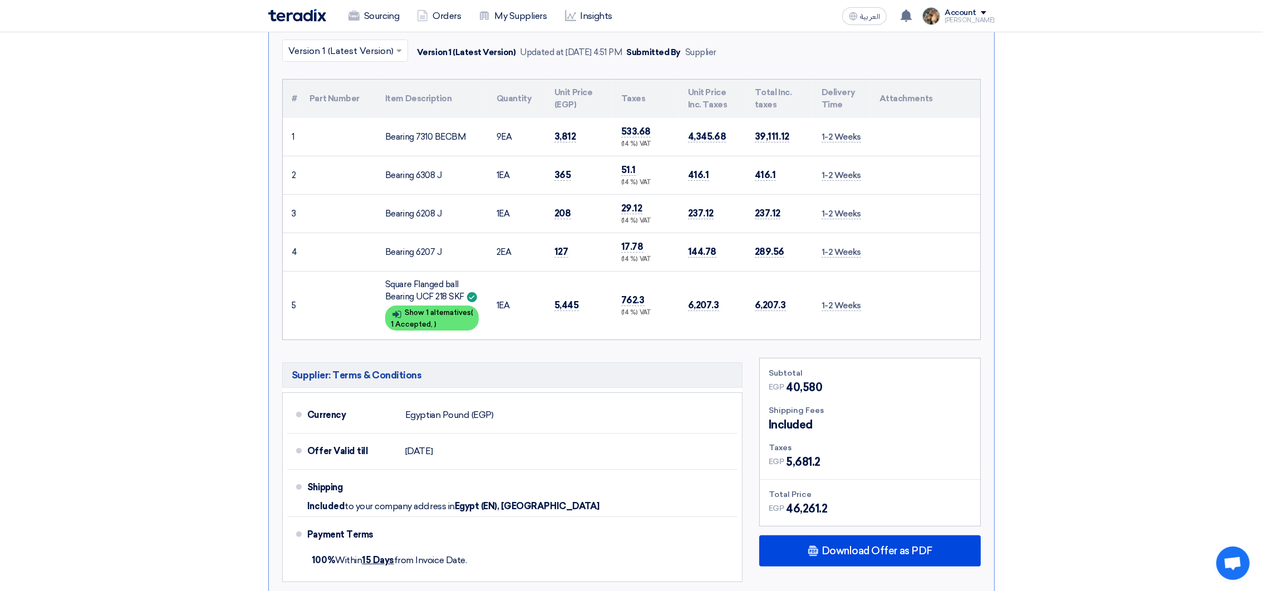
scroll to position [271, 0]
click at [410, 307] on div "Show details Show 1 alternatives ( 1 Accepted, )" at bounding box center [432, 319] width 94 height 25
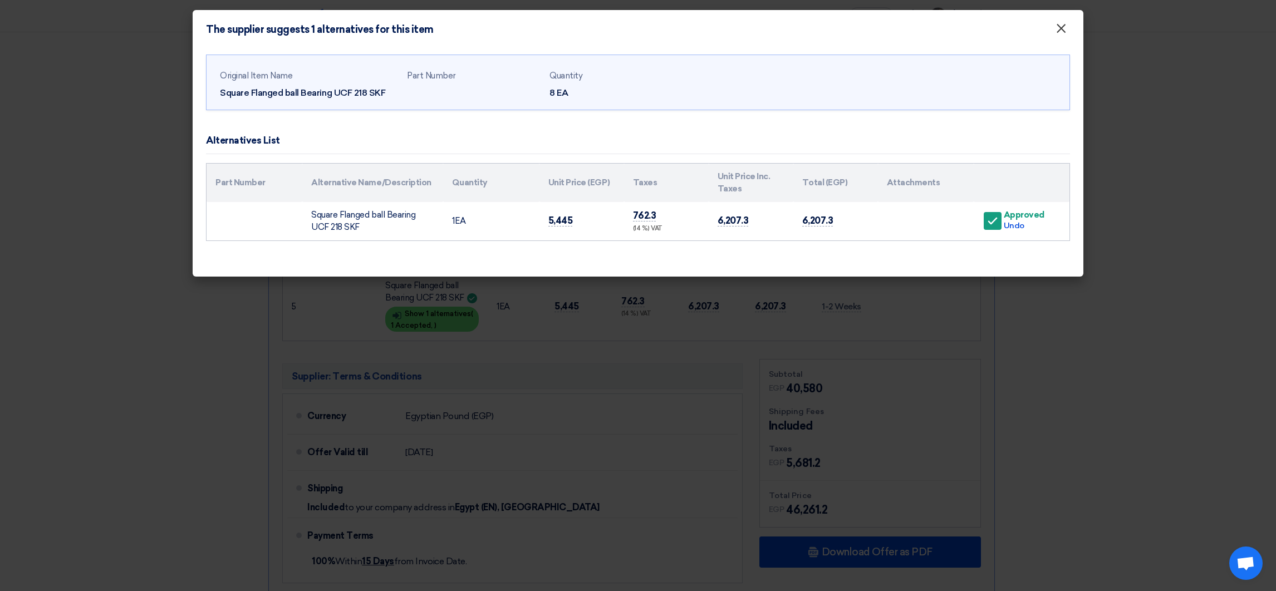
click at [1056, 32] on span "×" at bounding box center [1060, 31] width 11 height 22
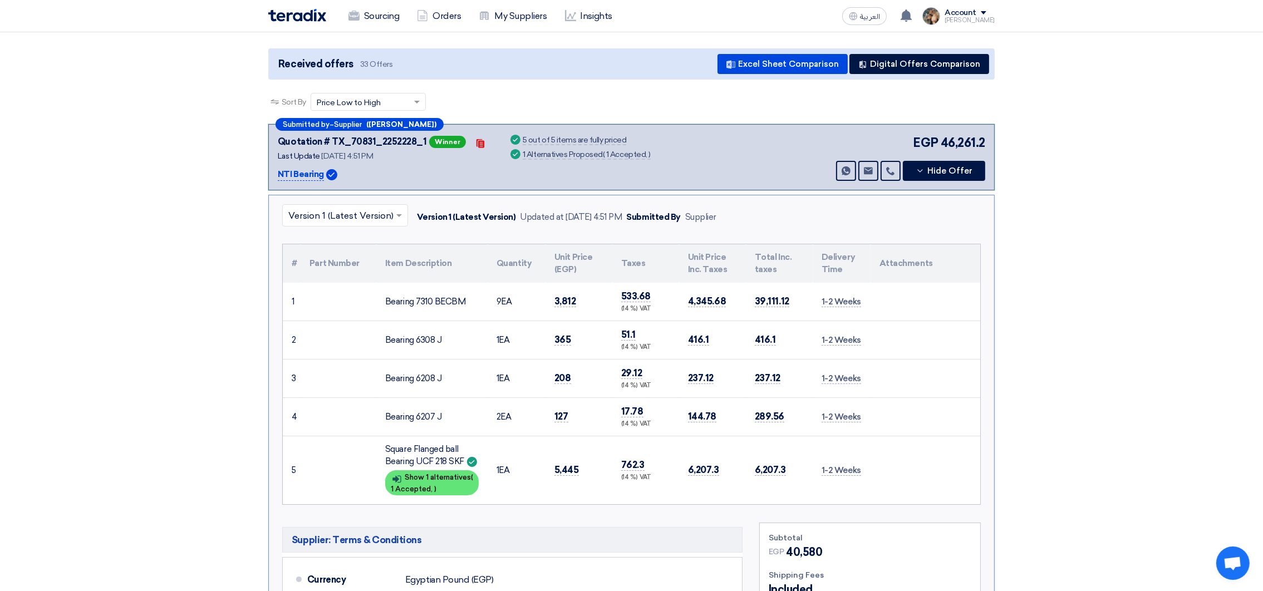
scroll to position [0, 0]
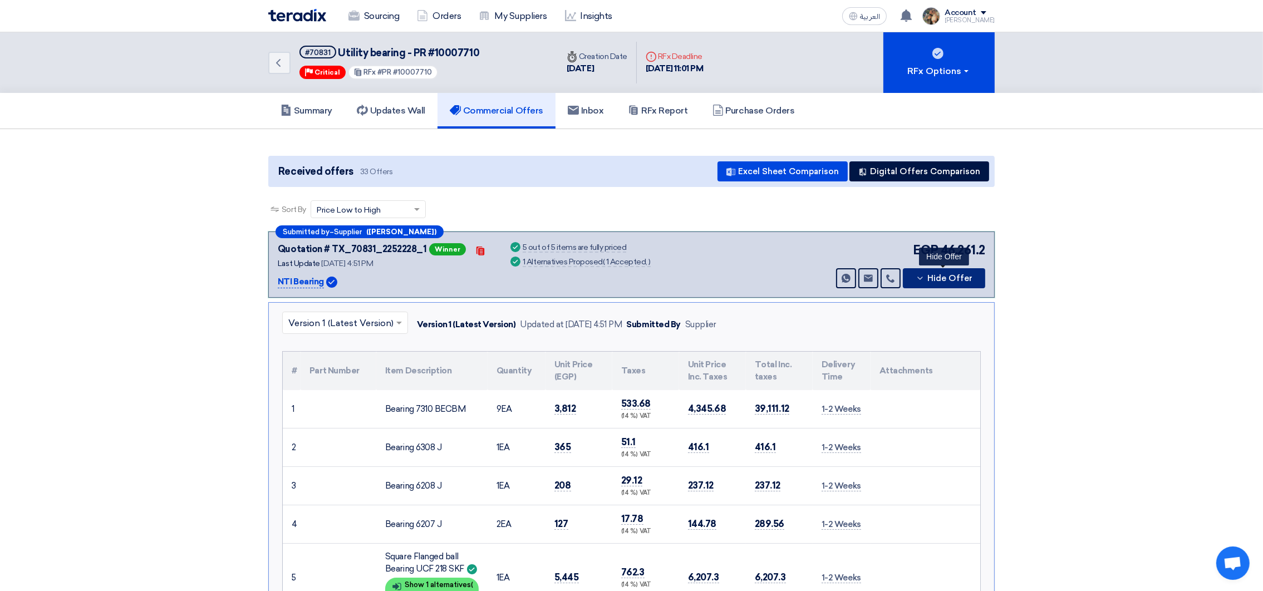
click at [941, 275] on span "Hide Offer" at bounding box center [949, 278] width 45 height 8
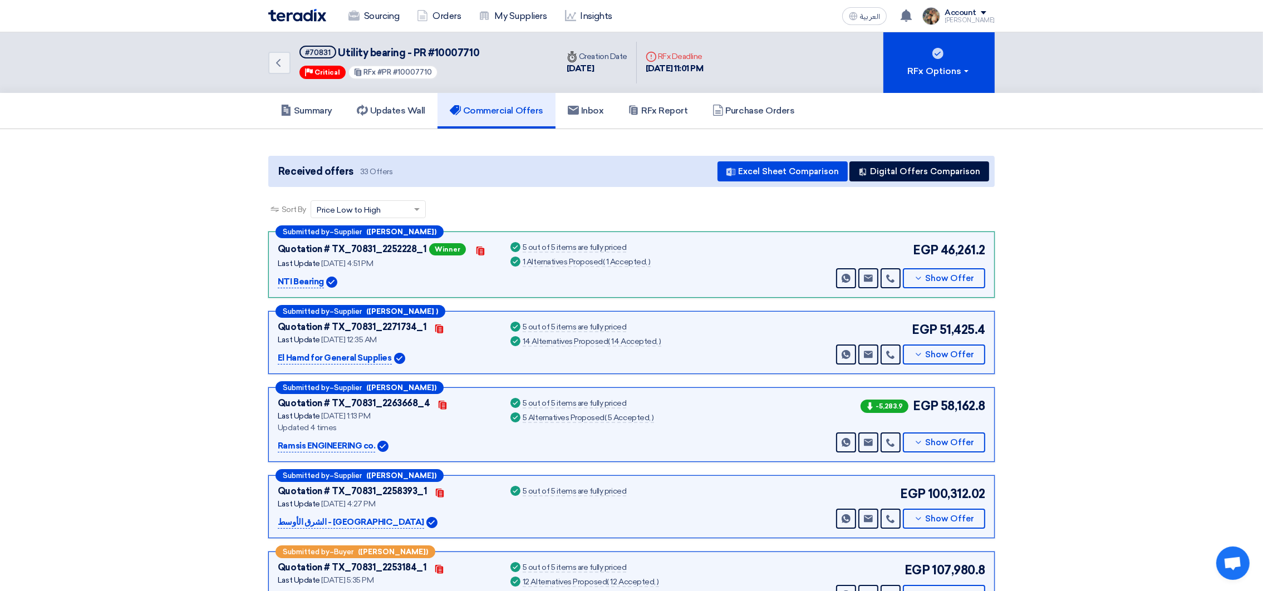
click at [291, 21] on img at bounding box center [297, 15] width 58 height 13
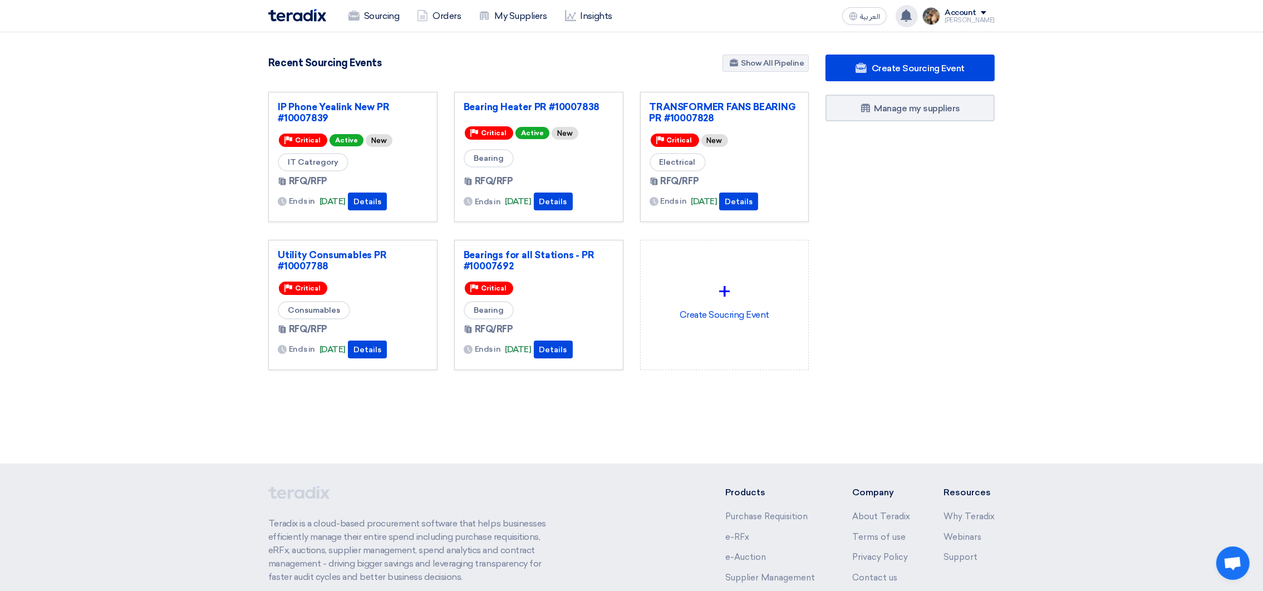
click at [918, 18] on div "You have a new offer for 'TRANSFORMER FANS BEARING PR #10007828' request with t…" at bounding box center [906, 16] width 22 height 22
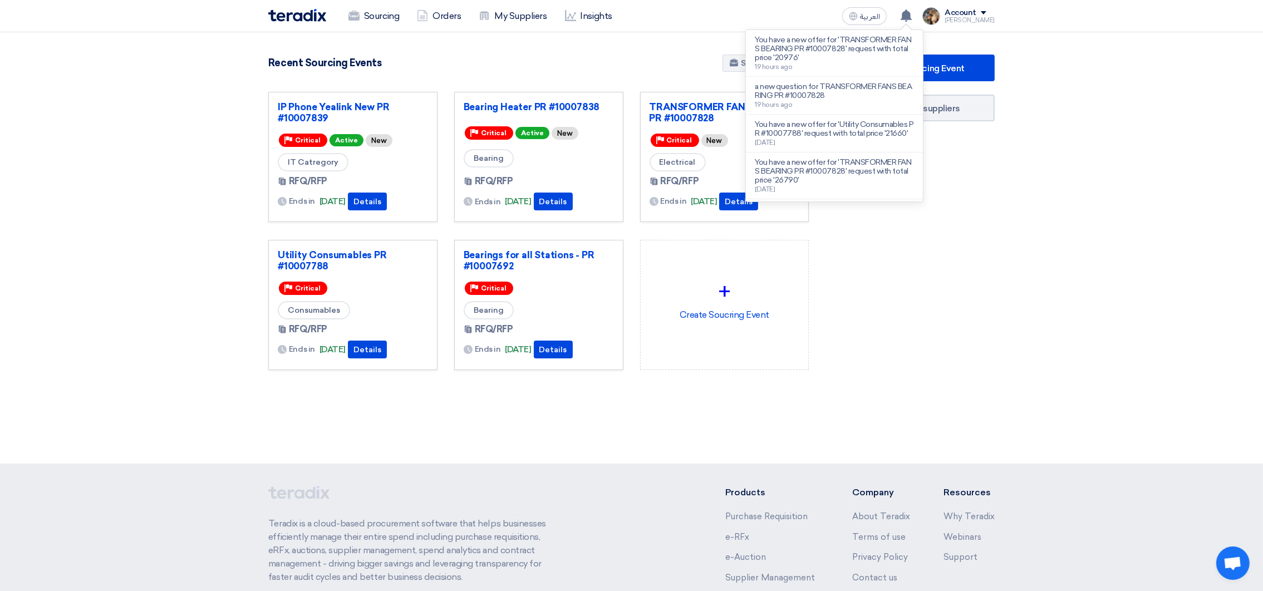
click at [577, 48] on section "3085 RFx remaining 9 Auctions remaining Create Sourcing Event" at bounding box center [631, 239] width 1263 height 414
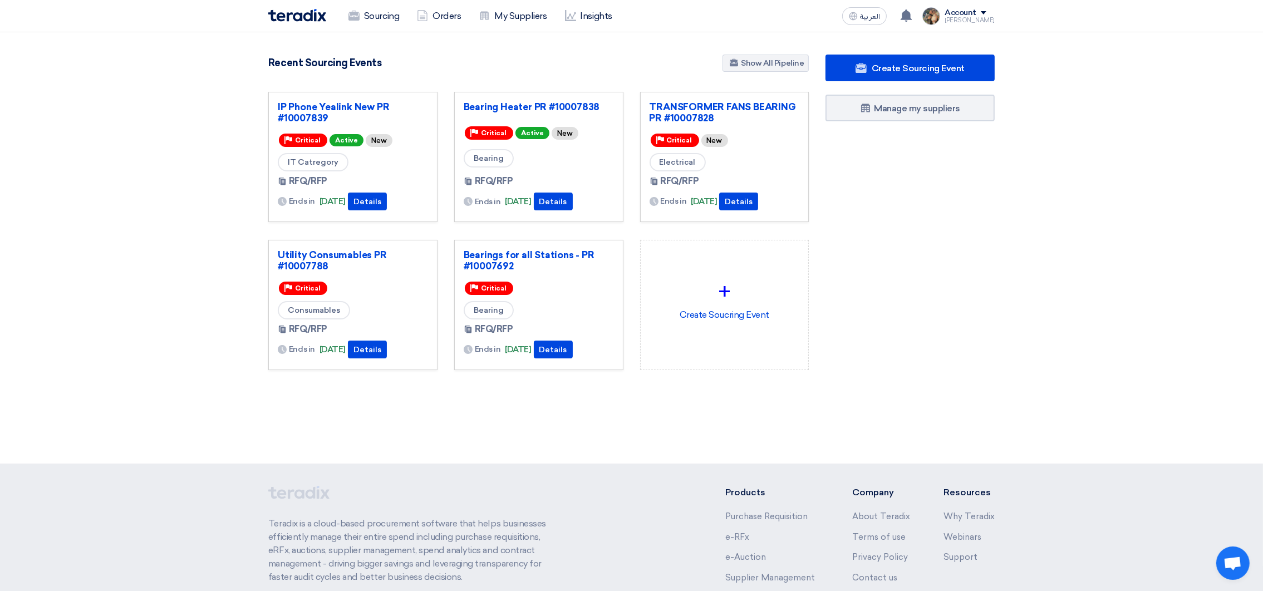
click at [703, 383] on div "+ Create Soucring Event" at bounding box center [725, 314] width 186 height 148
click at [881, 234] on div "Create Sourcing Event Manage my suppliers" at bounding box center [910, 235] width 186 height 360
